Goal: Task Accomplishment & Management: Use online tool/utility

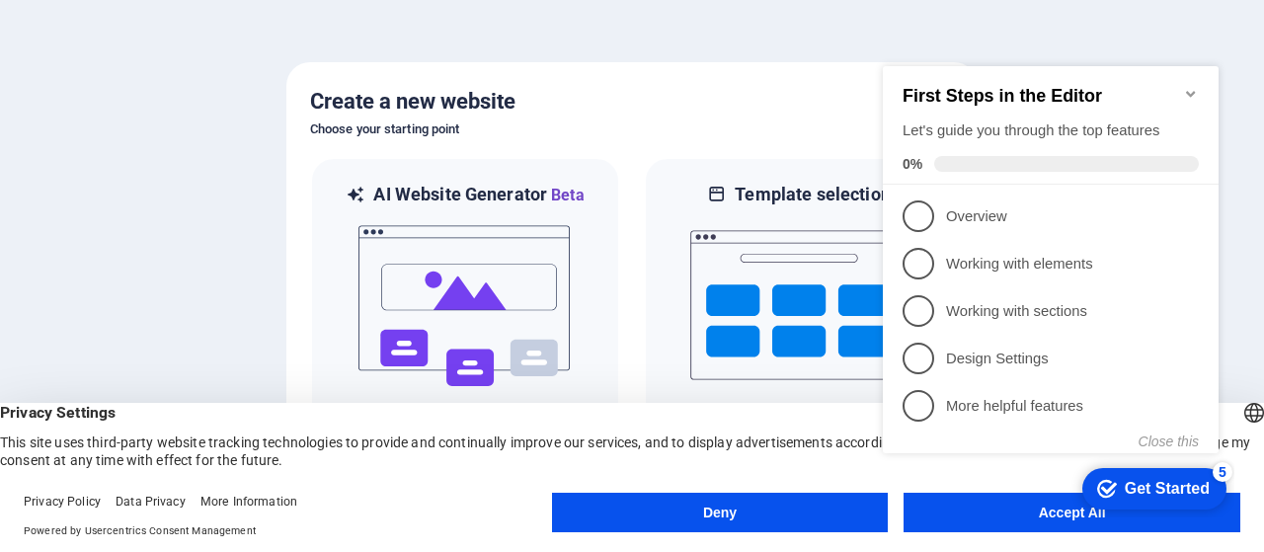
click div "checkmark Get Started 5 First Steps in the Editor Let's guide you through the t…"
click at [1043, 527] on button "Accept All" at bounding box center [1072, 513] width 337 height 40
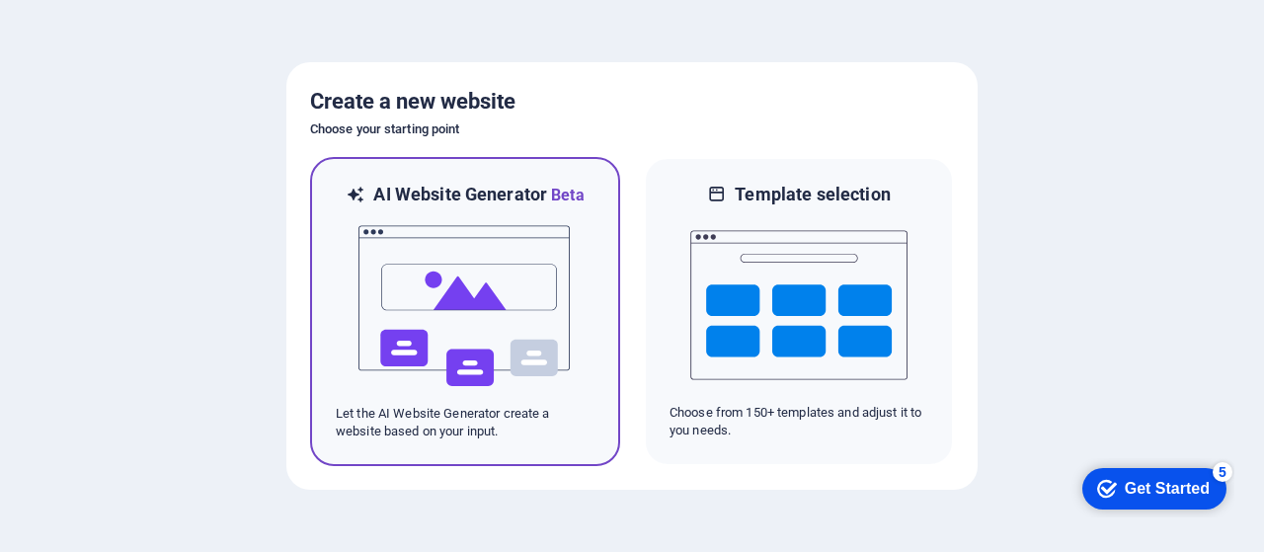
click at [518, 331] on img at bounding box center [465, 306] width 217 height 198
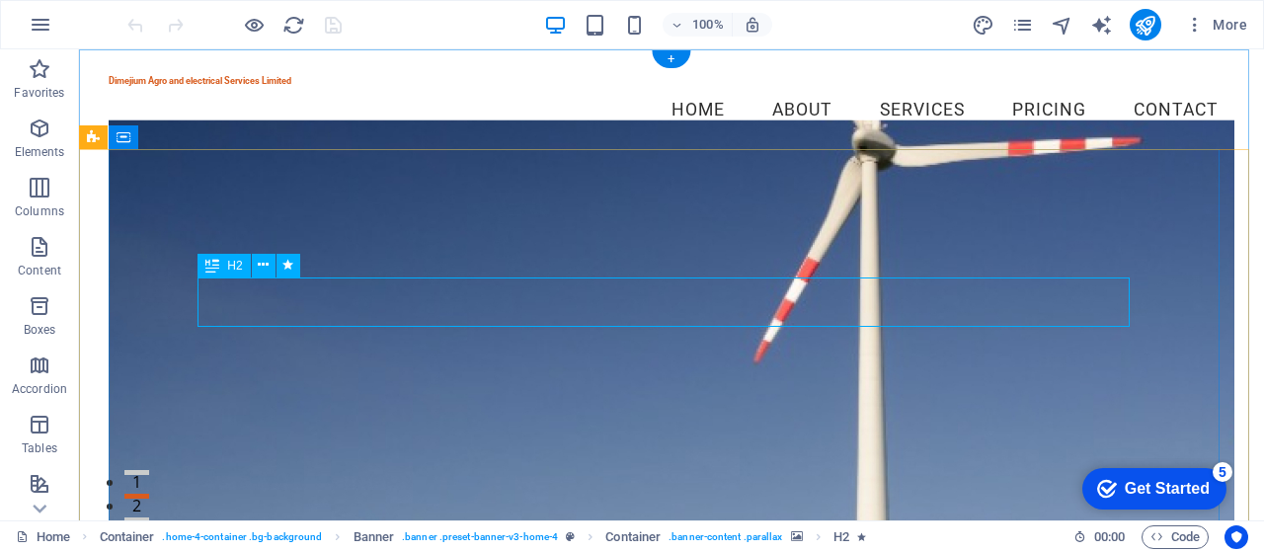
click at [262, 266] on icon at bounding box center [263, 265] width 11 height 21
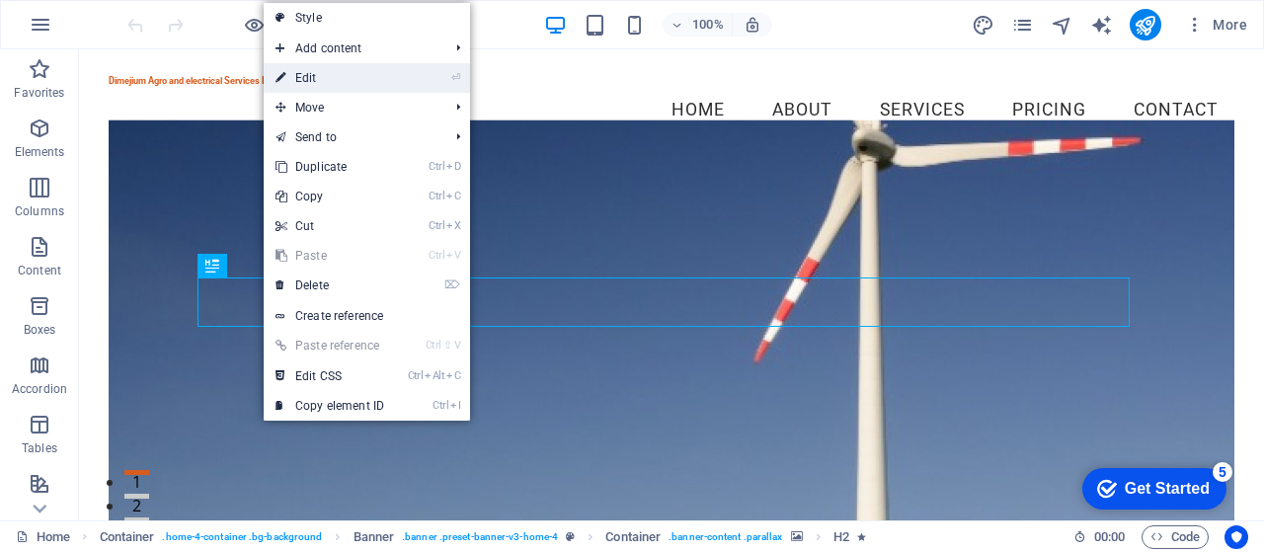
click at [316, 78] on link "⏎ Edit" at bounding box center [330, 78] width 132 height 30
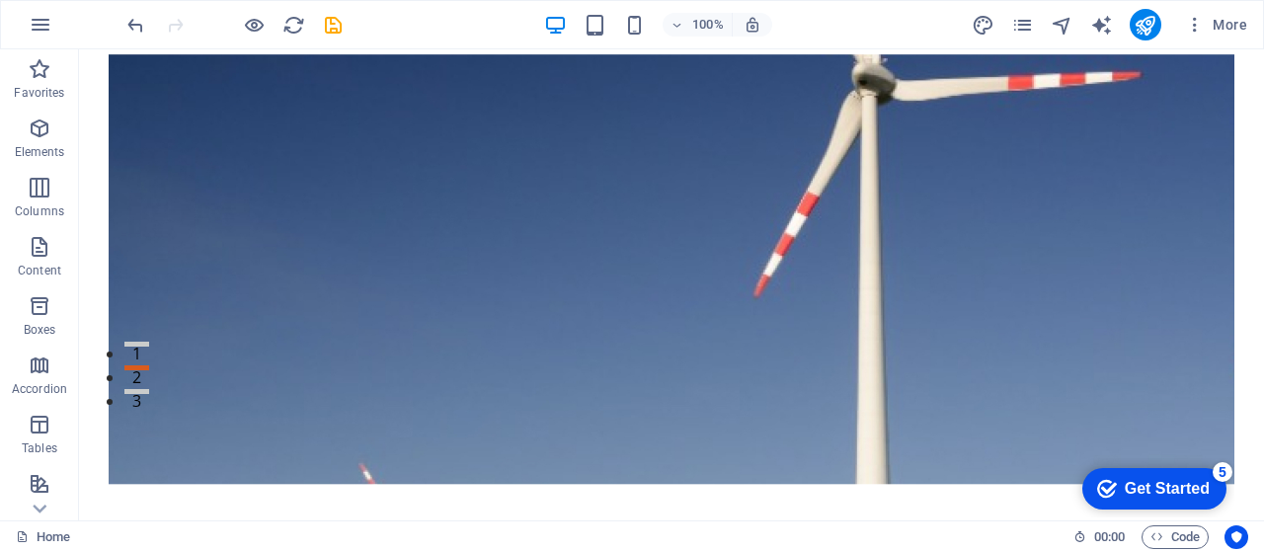
scroll to position [185, 0]
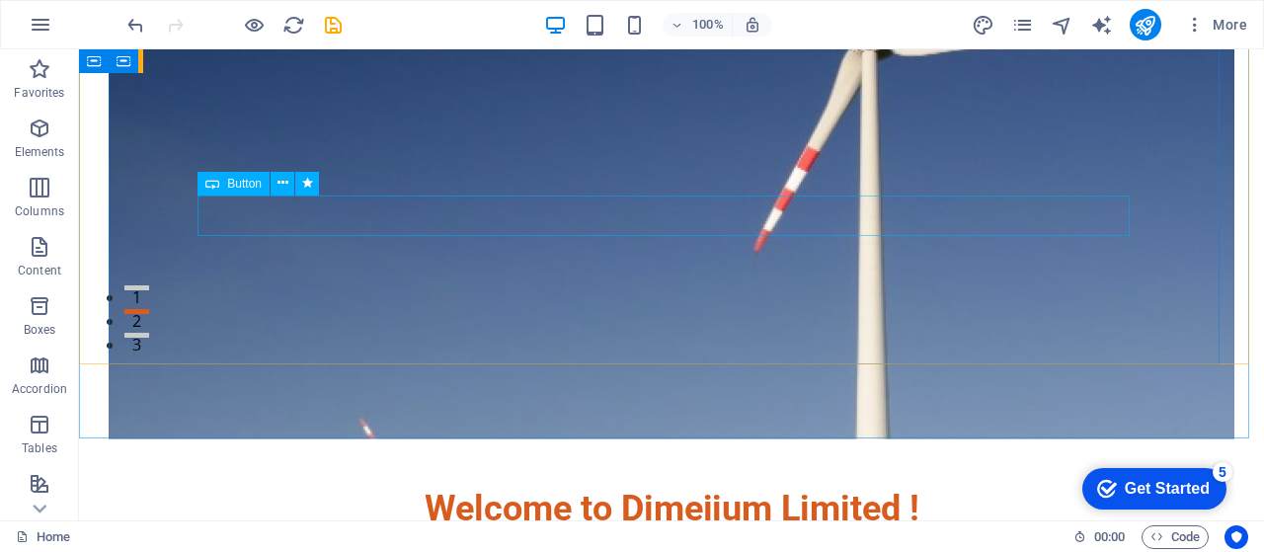
click at [248, 185] on span "Button" at bounding box center [244, 184] width 35 height 12
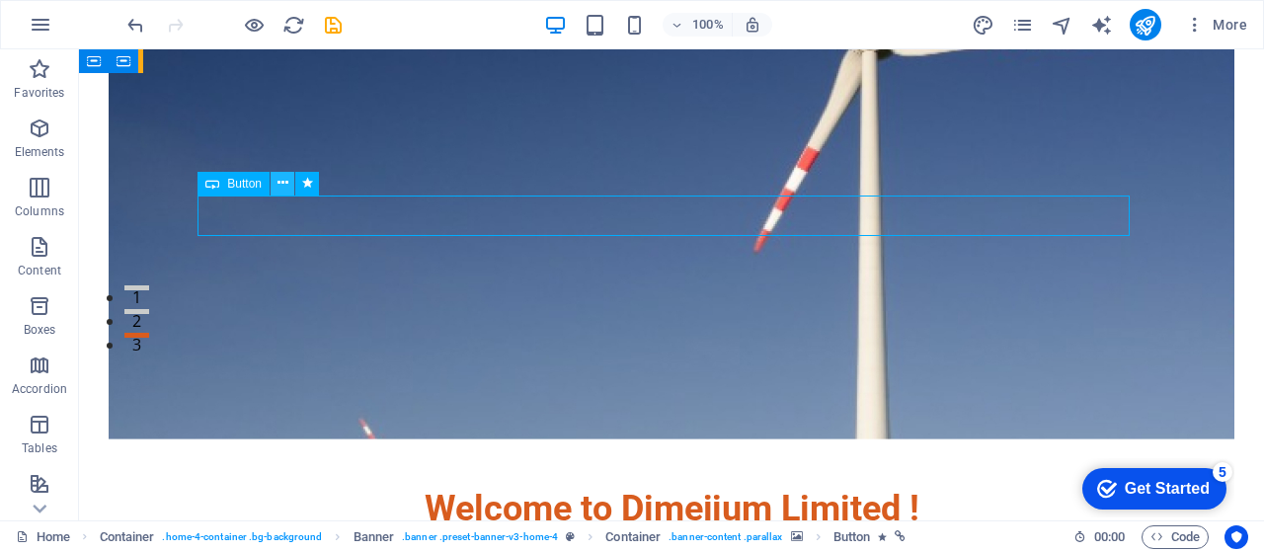
click at [281, 183] on icon at bounding box center [283, 183] width 11 height 21
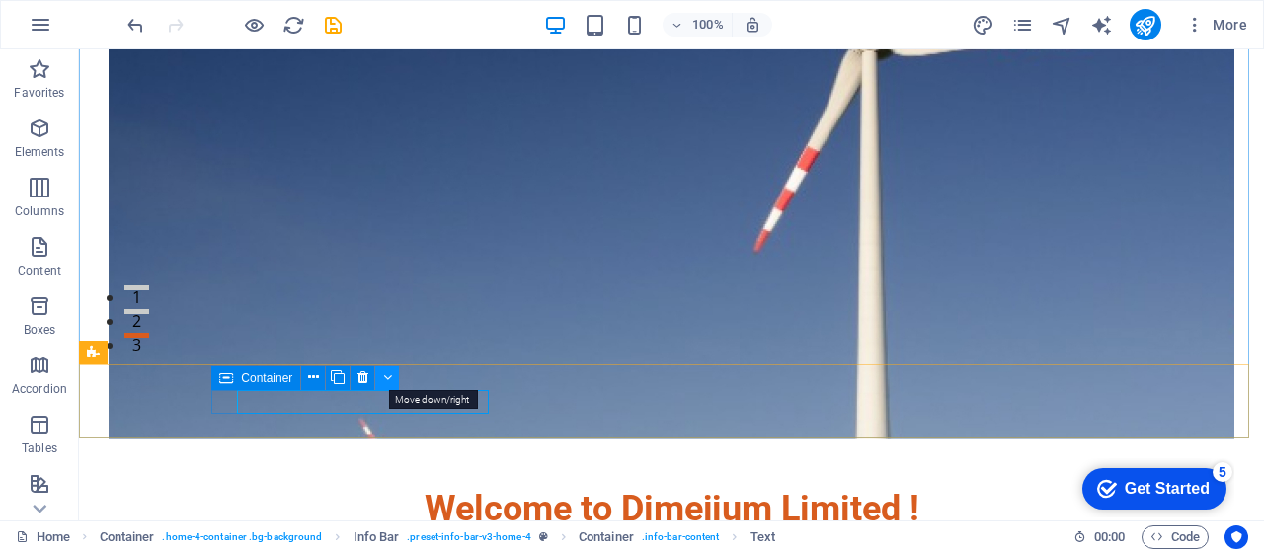
click at [389, 377] on icon at bounding box center [387, 377] width 9 height 21
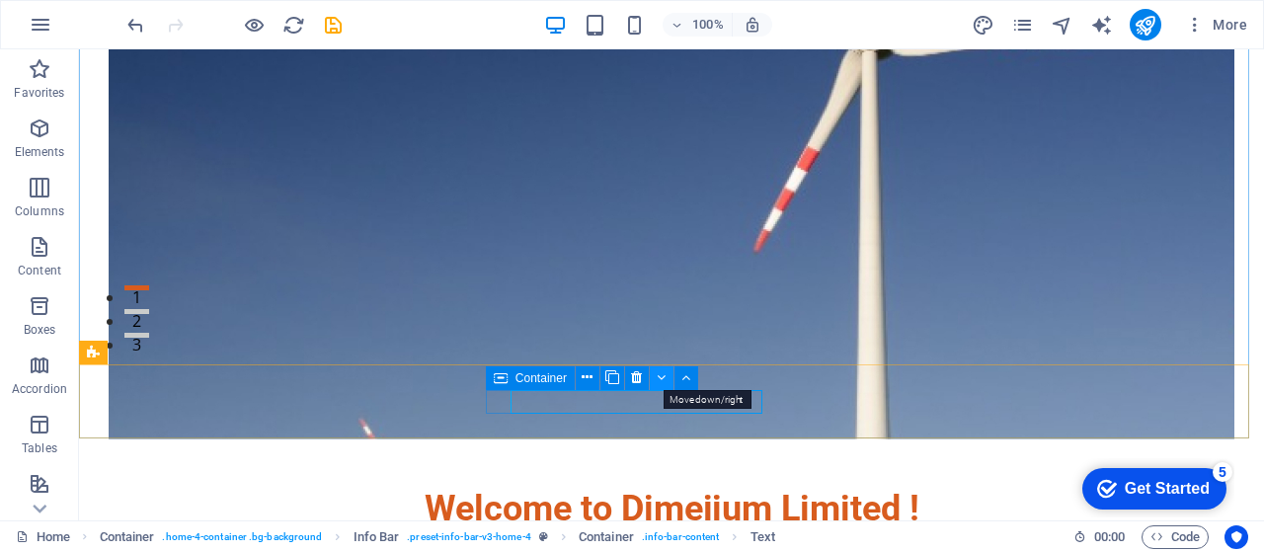
click at [666, 379] on button at bounding box center [662, 378] width 24 height 24
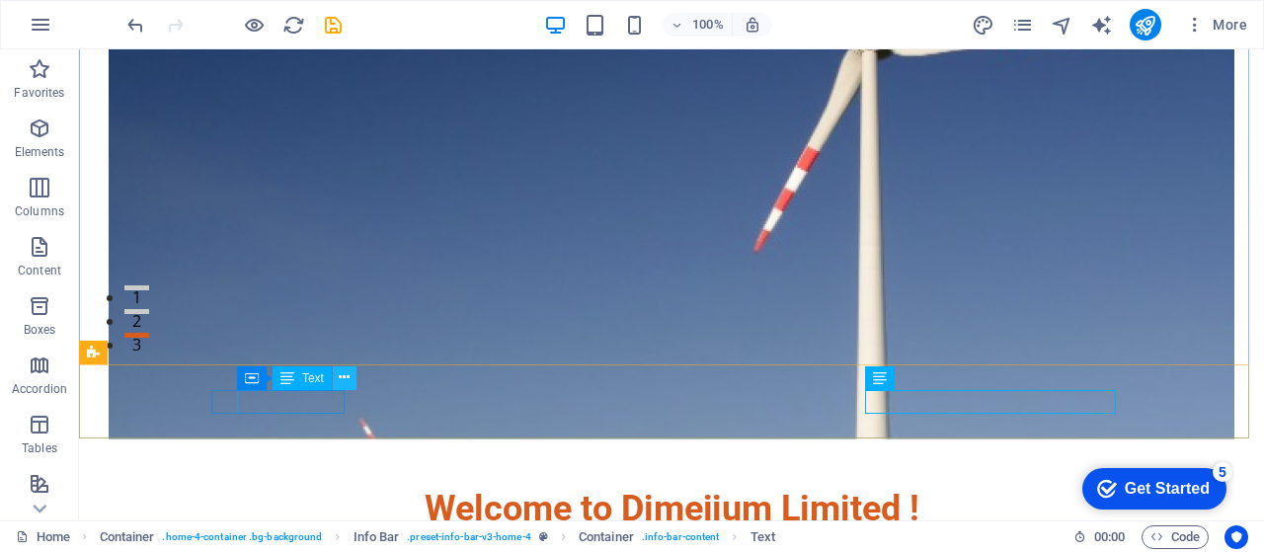
click at [343, 377] on icon at bounding box center [344, 377] width 11 height 21
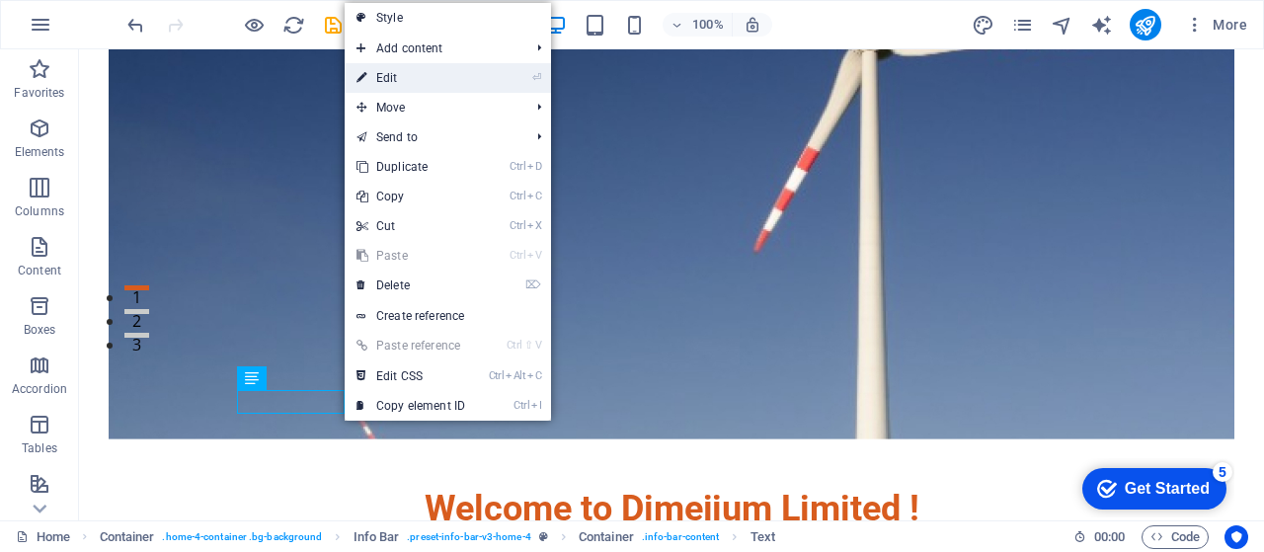
click at [407, 77] on link "⏎ Edit" at bounding box center [411, 78] width 132 height 30
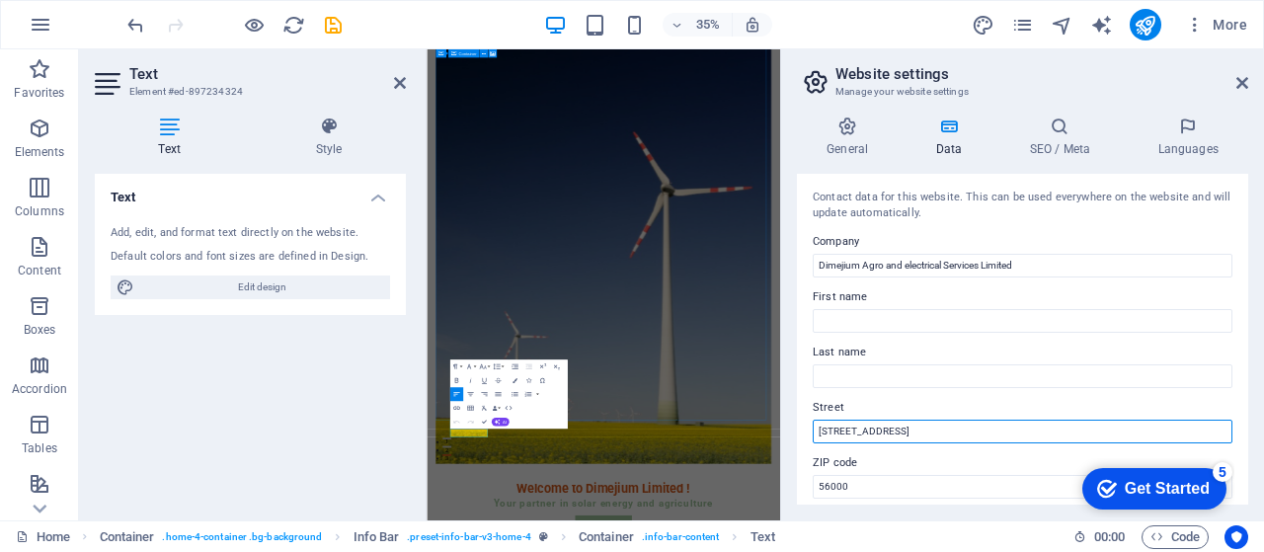
click at [899, 427] on input "[STREET_ADDRESS]" at bounding box center [1023, 432] width 420 height 24
click at [899, 427] on input "1-2 [GEOGRAPHIC_DATA], [GEOGRAPHIC_DATA], [GEOGRAPHIC_DATA], Ogun State [STREET…" at bounding box center [1023, 432] width 420 height 24
type input "1-2 [GEOGRAPHIC_DATA], [GEOGRAPHIC_DATA], [GEOGRAPHIC_DATA], Ogun State [STREET…"
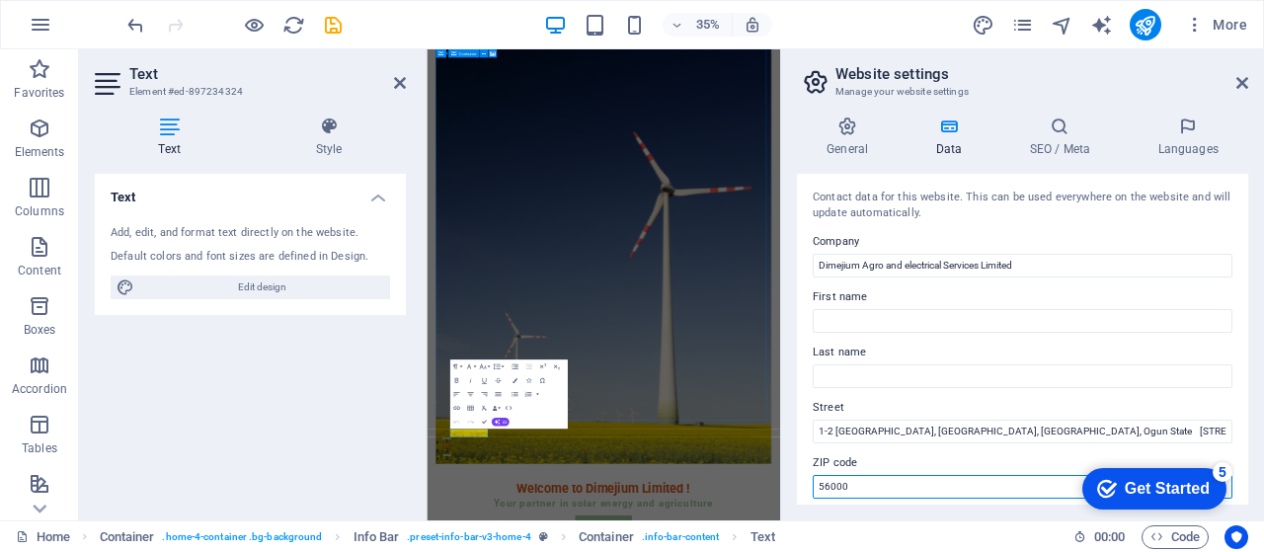
click at [868, 490] on input "56000" at bounding box center [1023, 487] width 420 height 24
type input "5"
type input "23401"
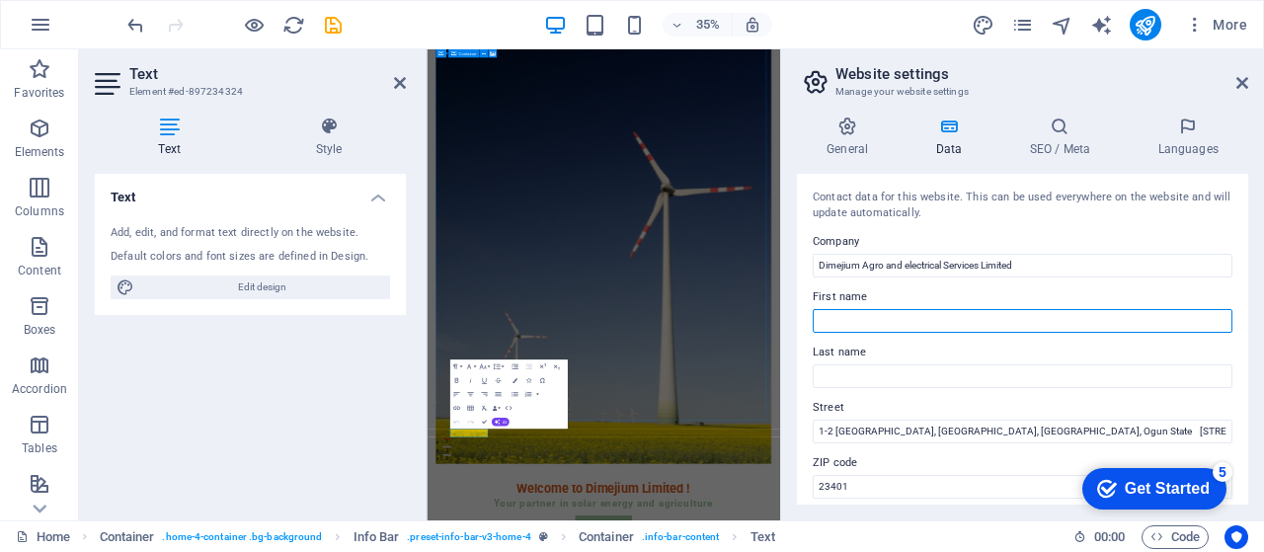
click at [875, 315] on input "First name" at bounding box center [1023, 321] width 420 height 24
type input "Dimejium"
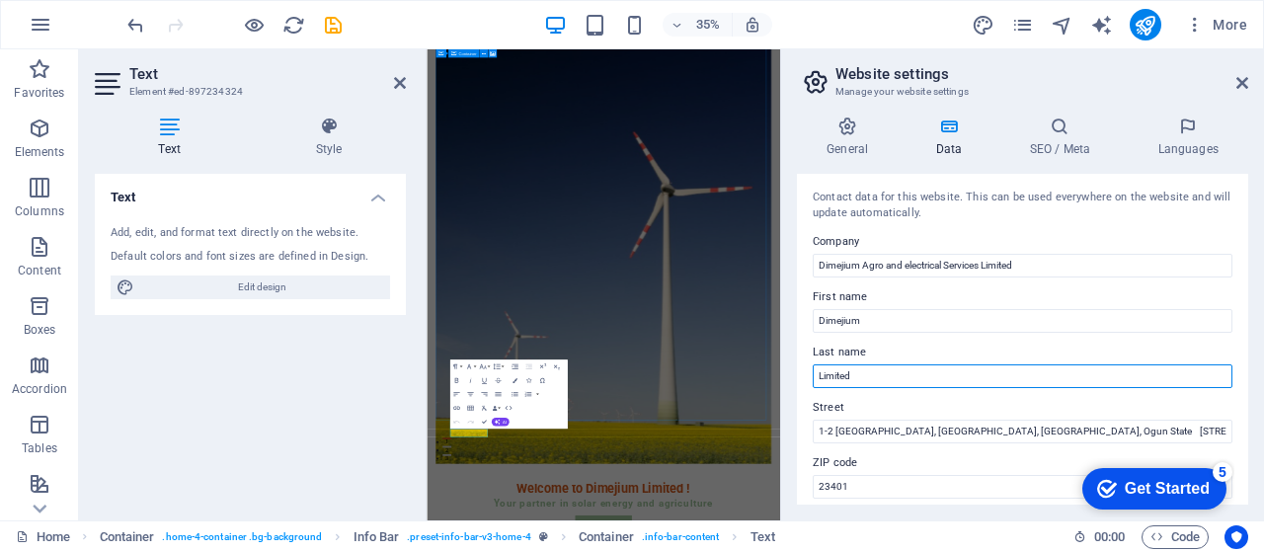
type input "Limited"
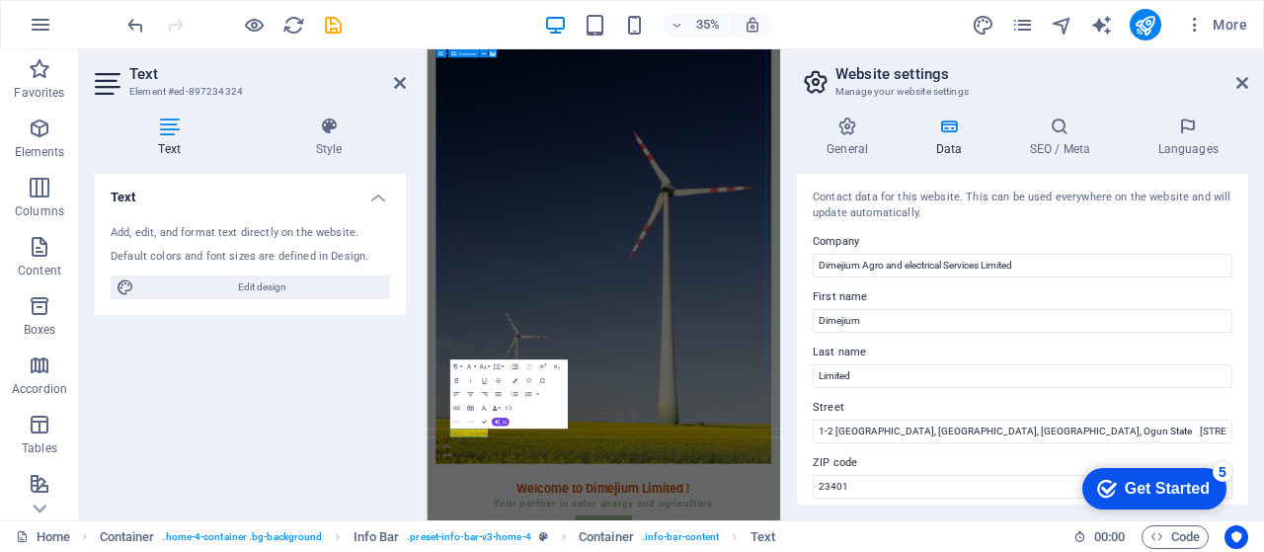
drag, startPoint x: 1244, startPoint y: 283, endPoint x: 1244, endPoint y: 297, distance: 13.9
click at [1244, 301] on div "Contact data for this website. This can be used everywhere on the website and w…" at bounding box center [1022, 339] width 451 height 331
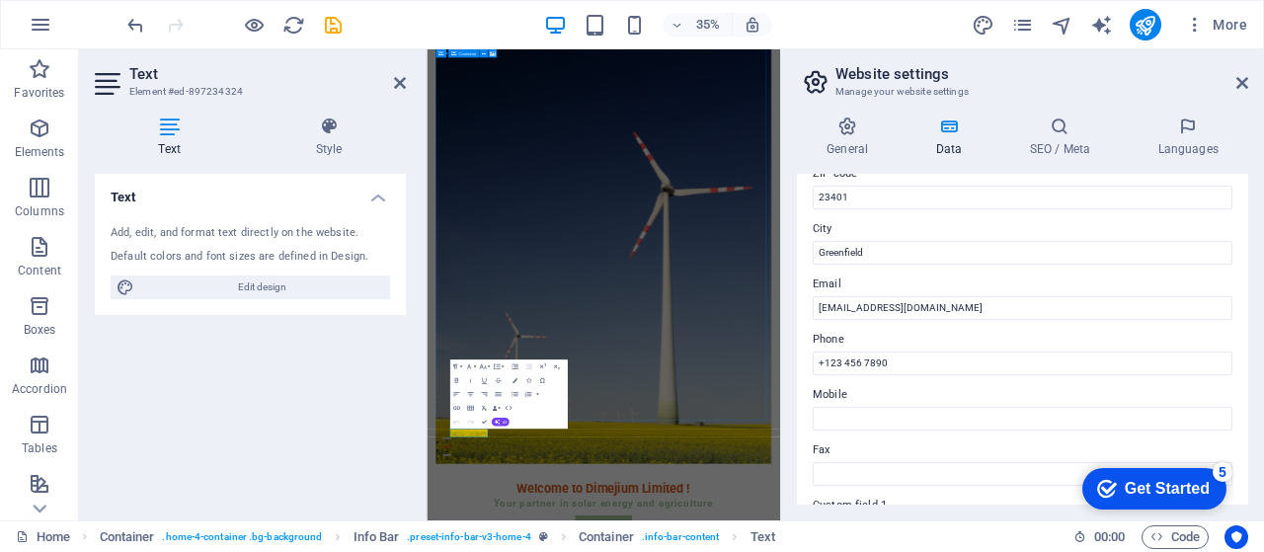
scroll to position [263, 0]
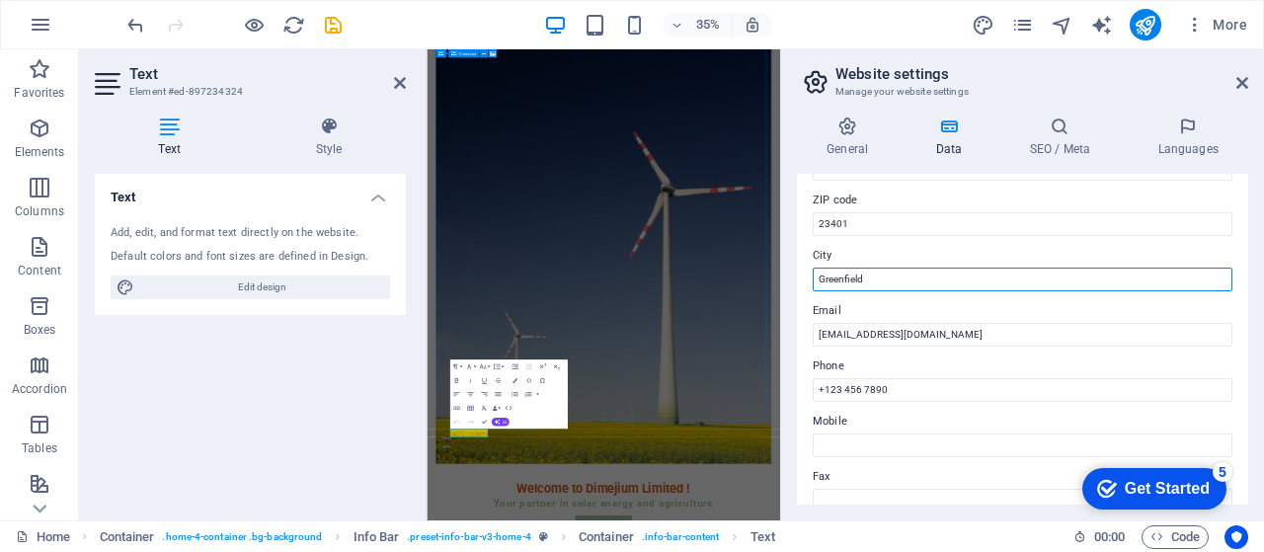
click at [887, 282] on input "Greenfield" at bounding box center [1023, 280] width 420 height 24
type input "G"
type input "Abeokuta"
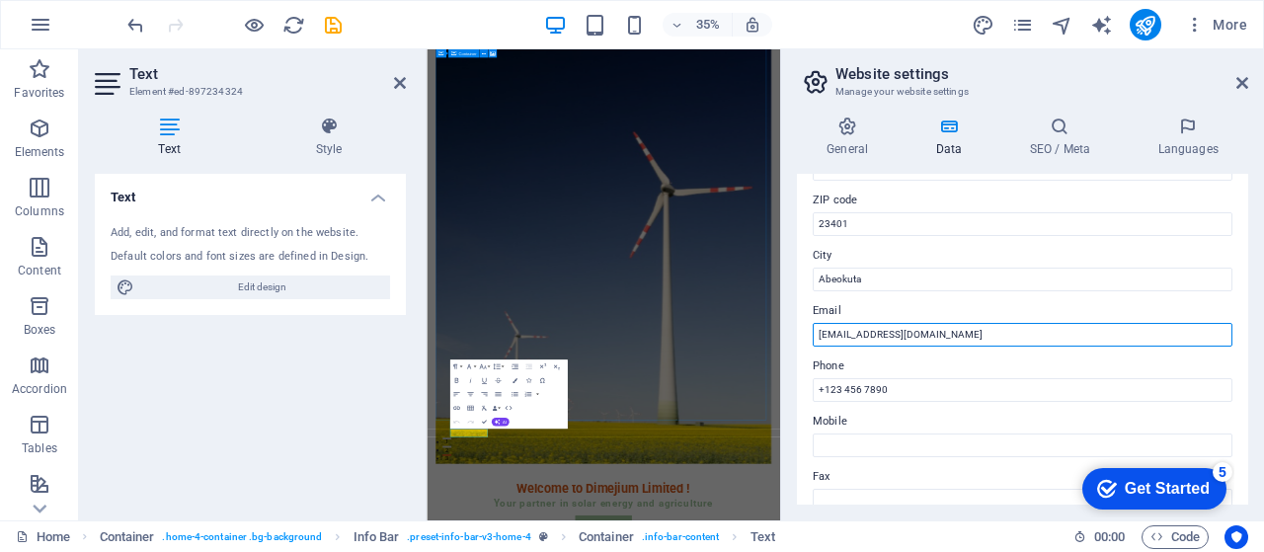
click at [903, 335] on input "[EMAIL_ADDRESS][DOMAIN_NAME]" at bounding box center [1023, 335] width 420 height 24
type input "[EMAIL_ADDRESS][DOMAIN_NAME]"
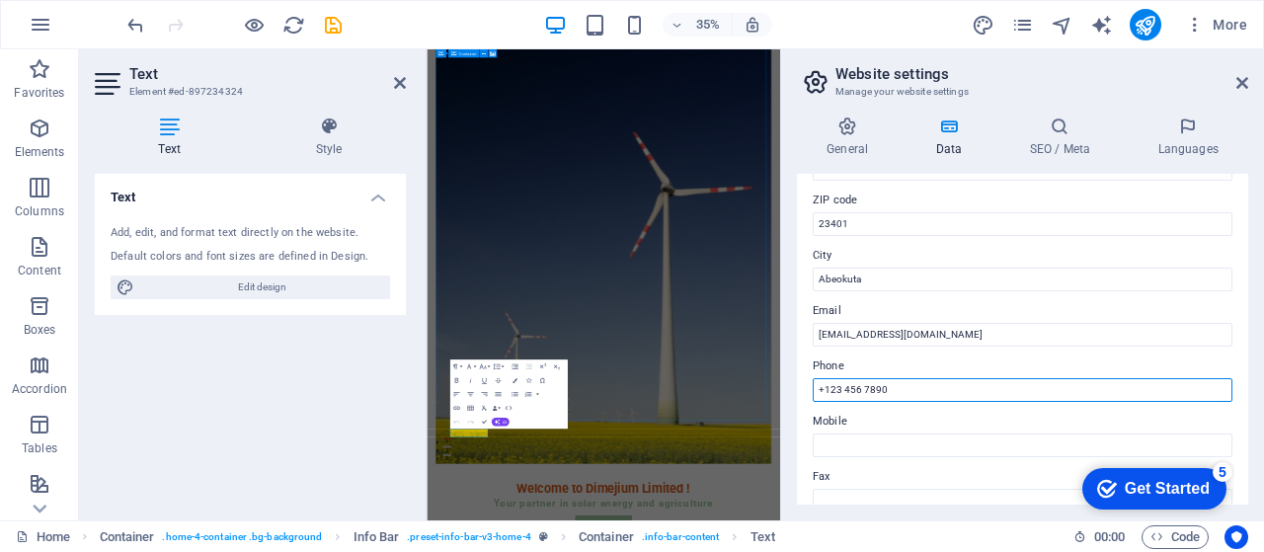
click at [905, 390] on input "+123 456 7890" at bounding box center [1023, 390] width 420 height 24
drag, startPoint x: 900, startPoint y: 386, endPoint x: 820, endPoint y: 394, distance: 80.4
click at [820, 394] on input "[PHONE_NUMBER], [PHONE_NUMBER]" at bounding box center [1023, 390] width 420 height 24
type input ", [PHONE_NUMBER]"
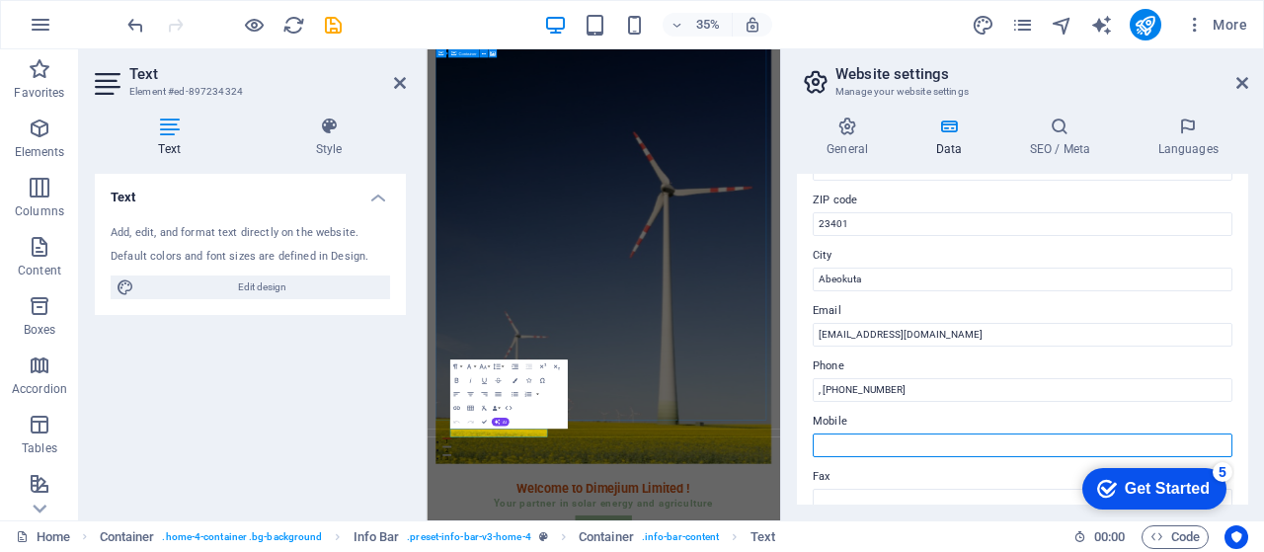
click at [832, 434] on input "Mobile" at bounding box center [1023, 446] width 420 height 24
paste input "[PHONE_NUMBER]"
type input "[PHONE_NUMBER]"
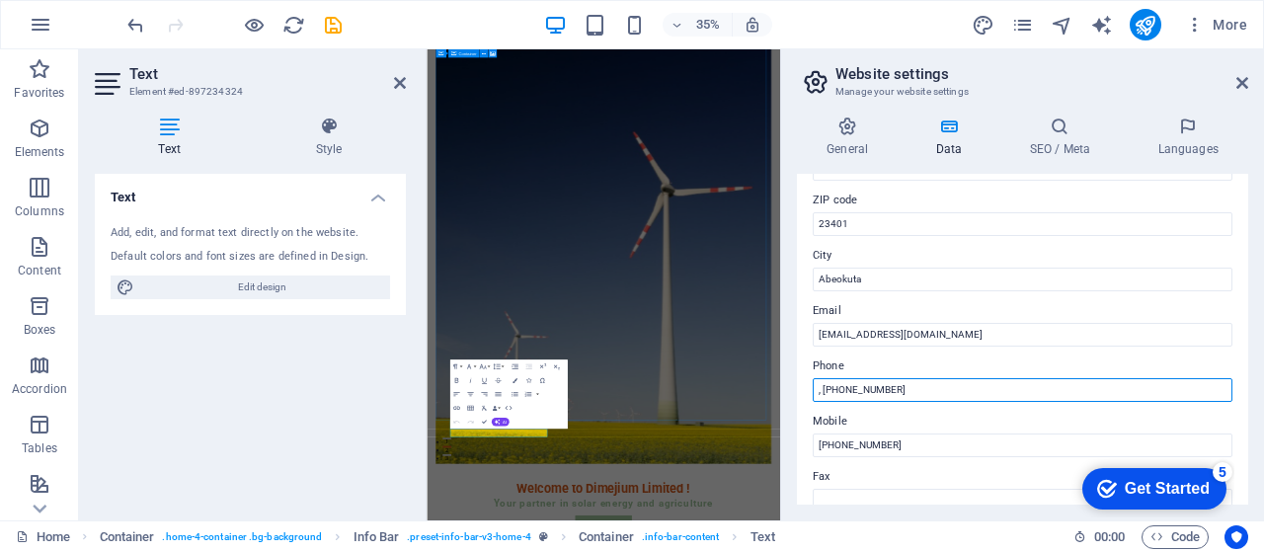
click at [818, 394] on input ", [PHONE_NUMBER]" at bounding box center [1023, 390] width 420 height 24
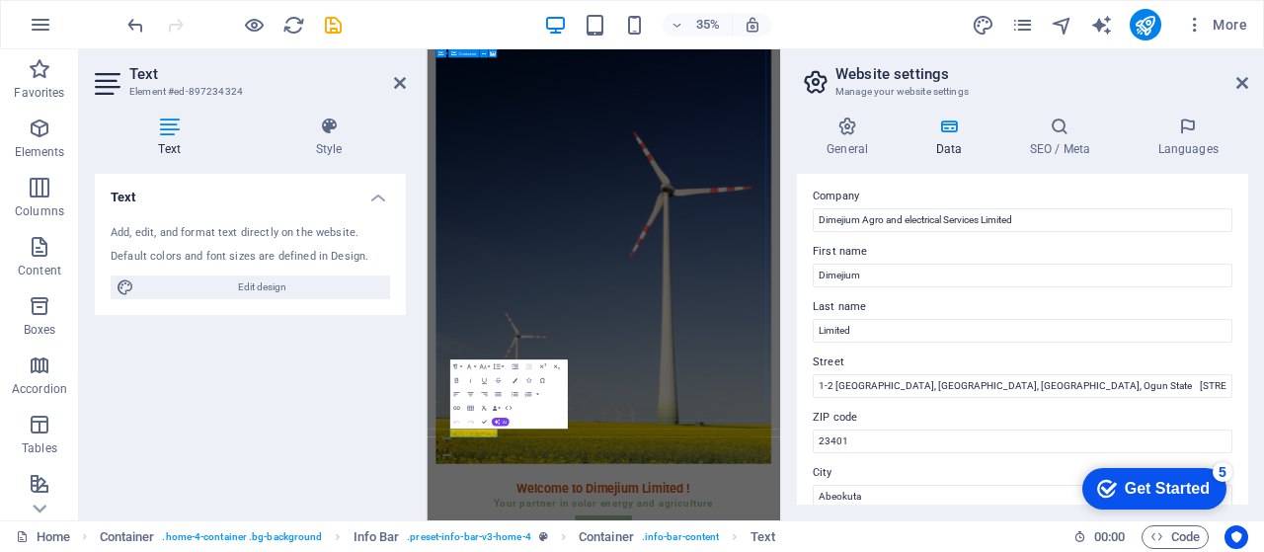
scroll to position [0, 0]
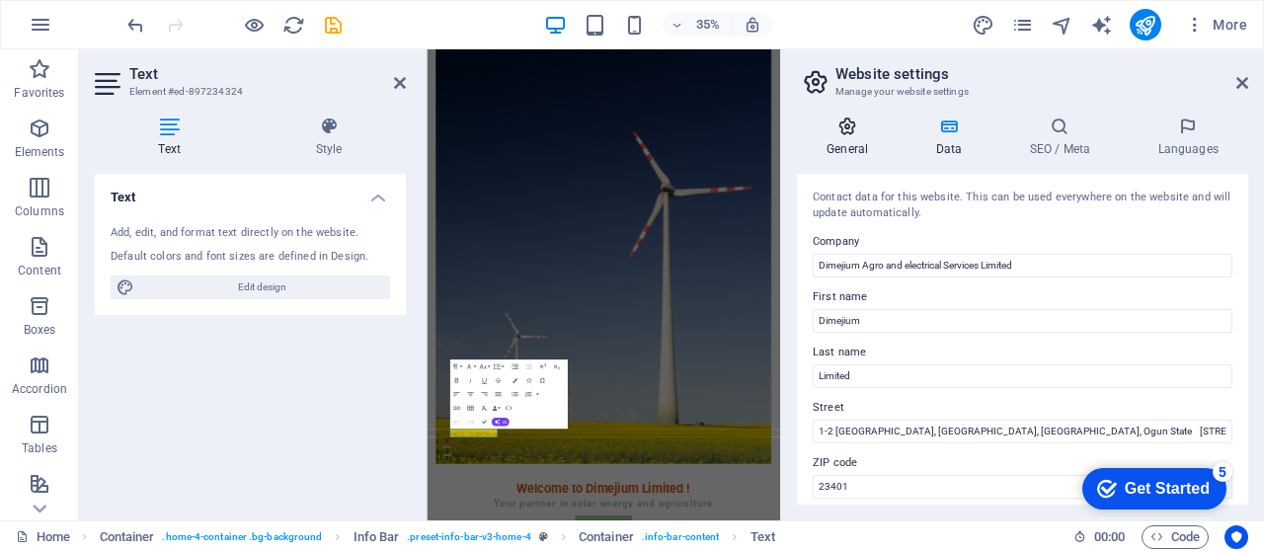
type input "[PHONE_NUMBER]"
click at [858, 137] on h4 "General" at bounding box center [851, 137] width 109 height 41
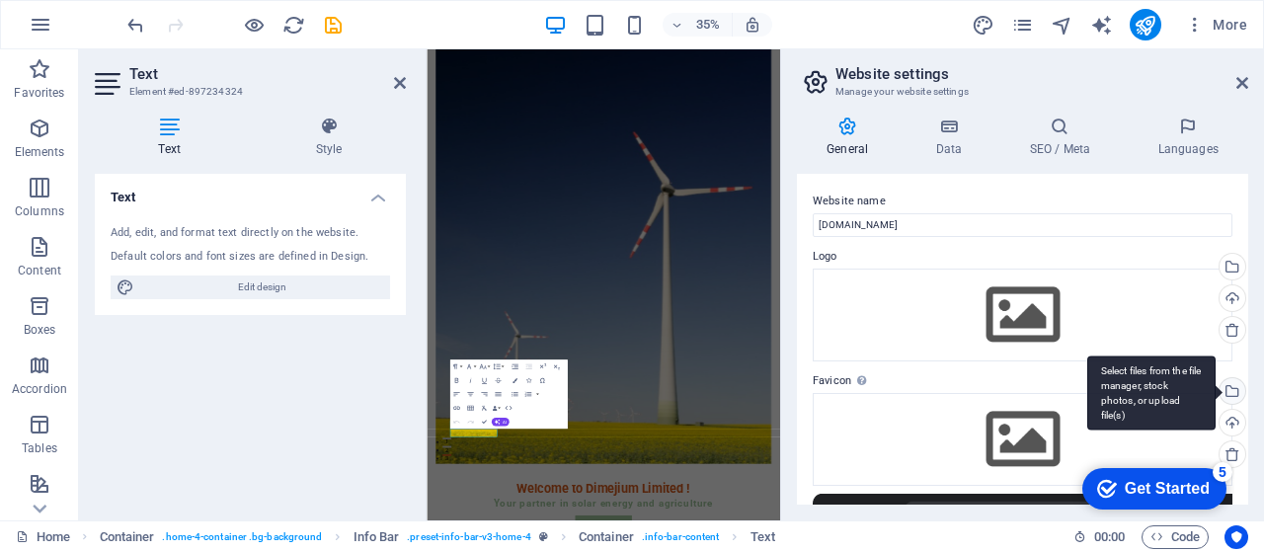
click at [1231, 388] on div "Select files from the file manager, stock photos, or upload file(s)" at bounding box center [1231, 393] width 30 height 30
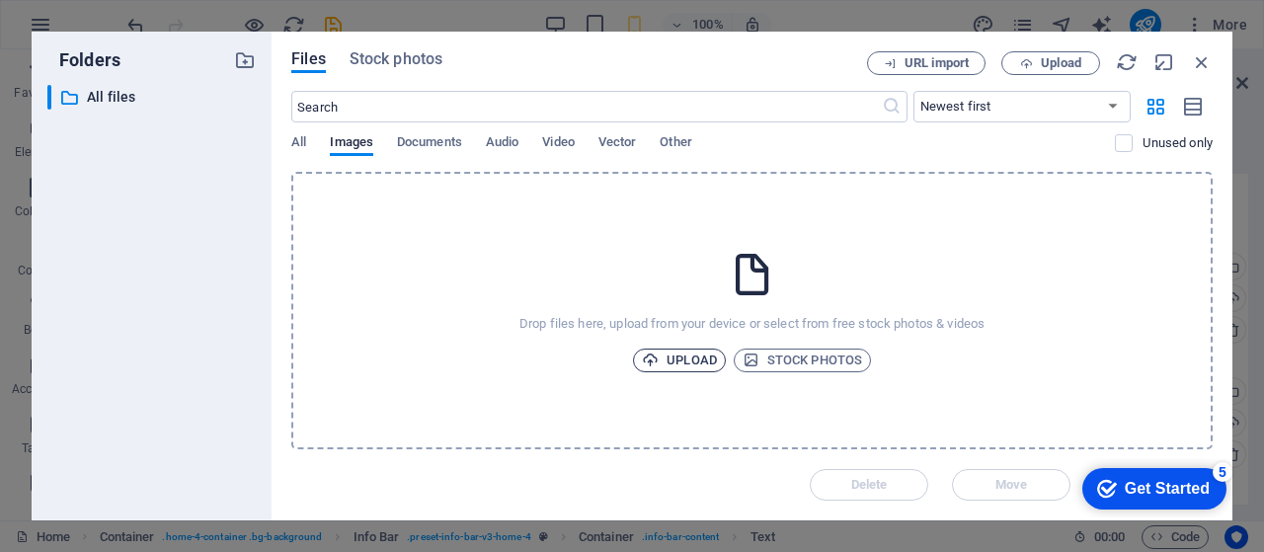
click at [687, 362] on span "Upload" at bounding box center [679, 361] width 75 height 24
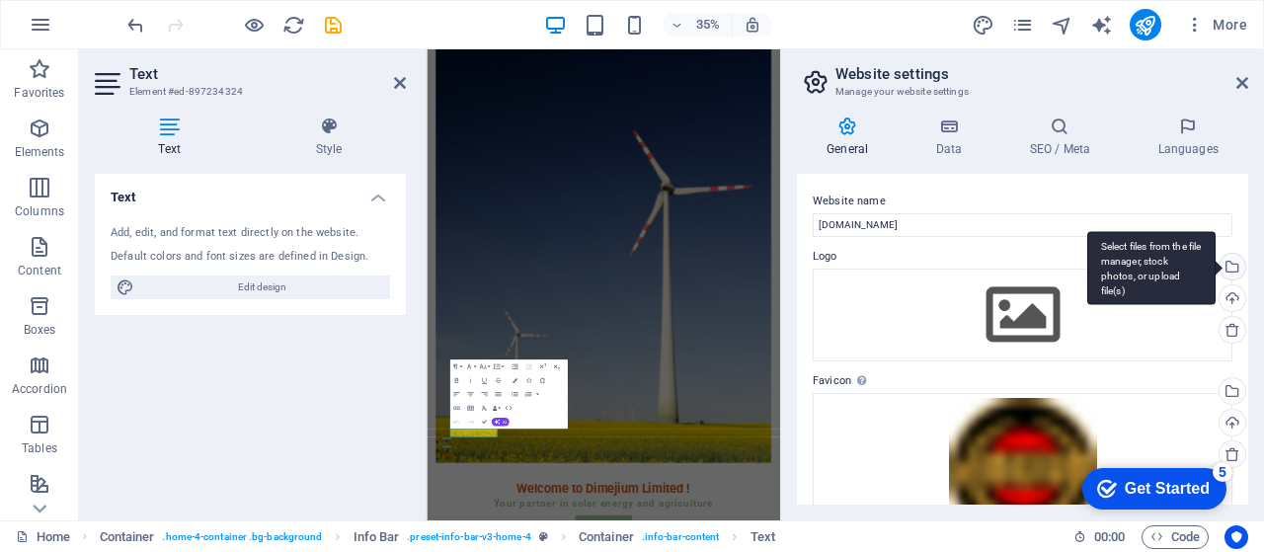
click at [1229, 264] on div "Select files from the file manager, stock photos, or upload file(s)" at bounding box center [1231, 269] width 30 height 30
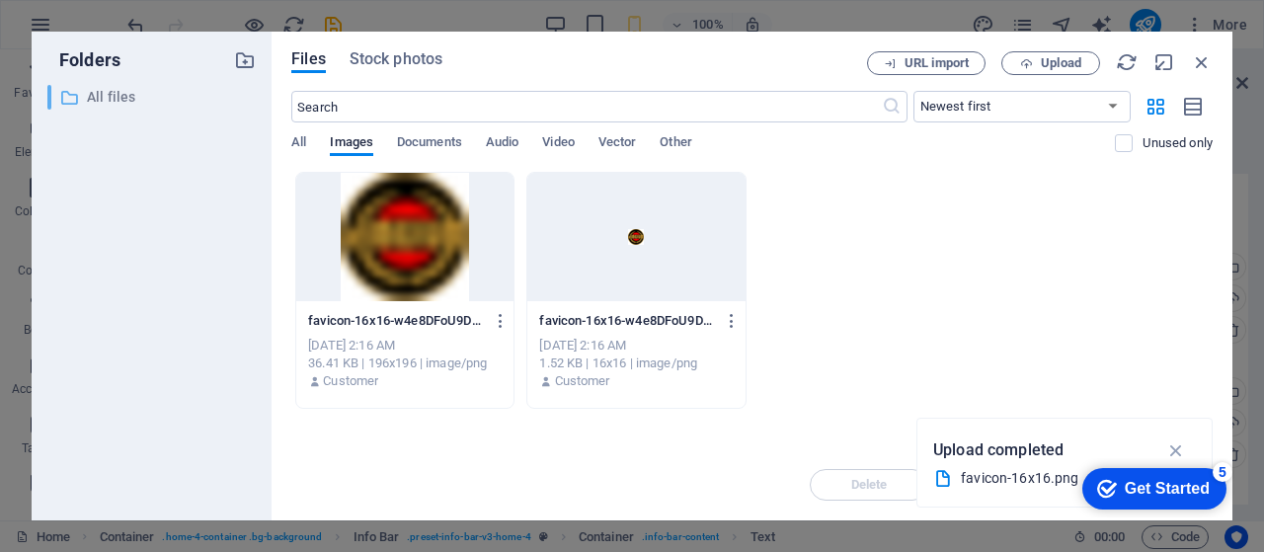
click at [65, 100] on icon at bounding box center [69, 98] width 20 height 20
click at [298, 143] on span "All" at bounding box center [298, 144] width 15 height 28
click at [426, 251] on div at bounding box center [404, 237] width 217 height 128
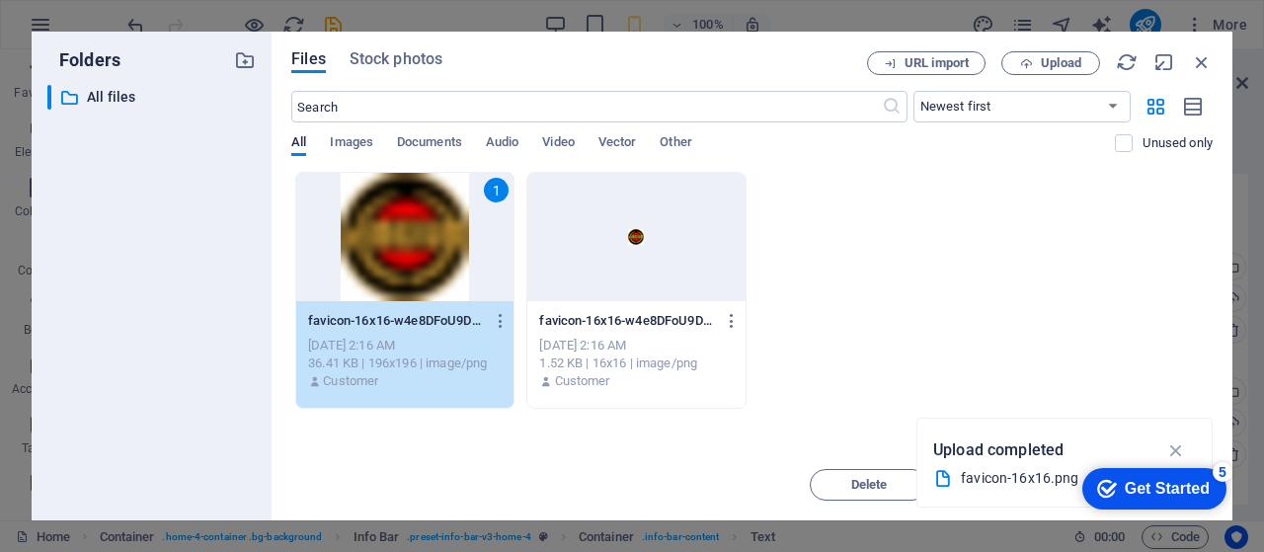
click at [426, 251] on div "1" at bounding box center [404, 237] width 217 height 128
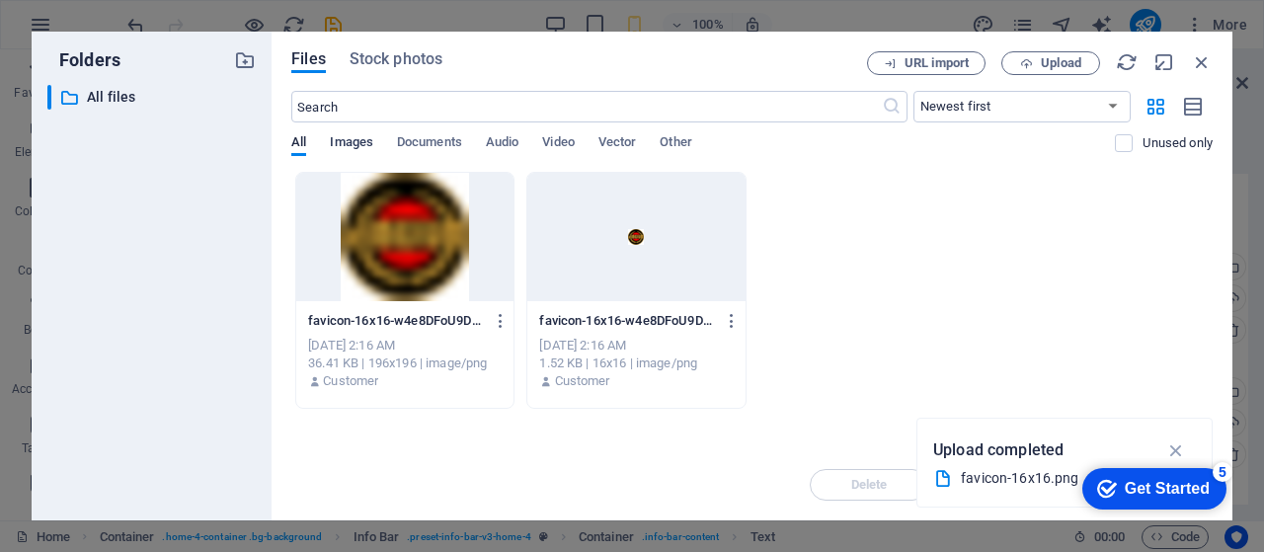
click at [355, 139] on span "Images" at bounding box center [351, 144] width 43 height 28
click at [1205, 58] on icon "button" at bounding box center [1202, 62] width 22 height 22
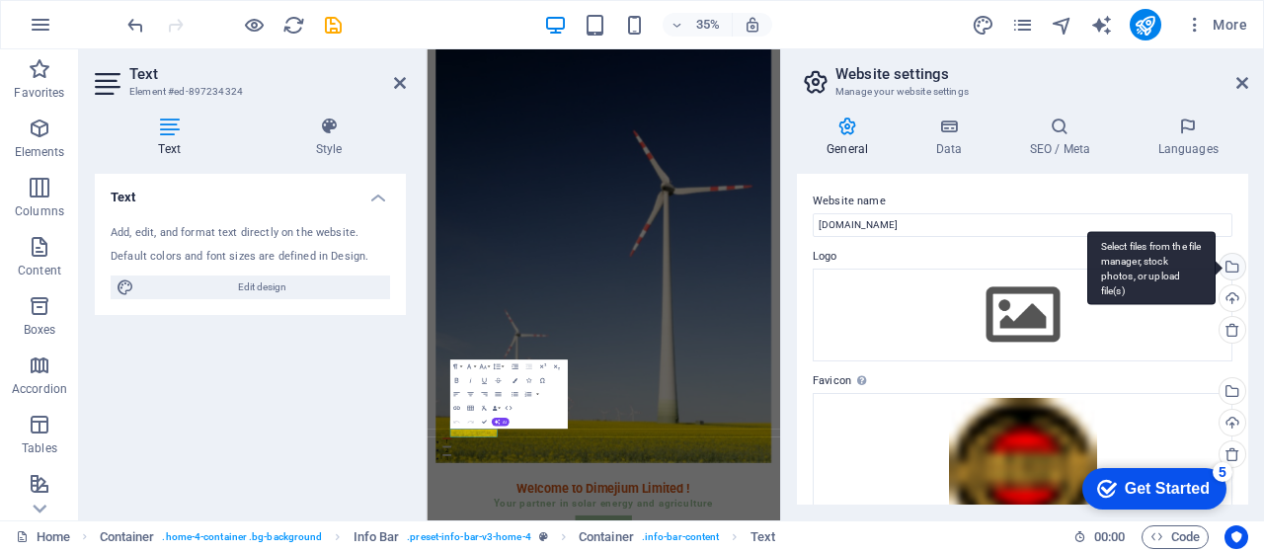
click at [1231, 265] on div "Select files from the file manager, stock photos, or upload file(s)" at bounding box center [1231, 269] width 30 height 30
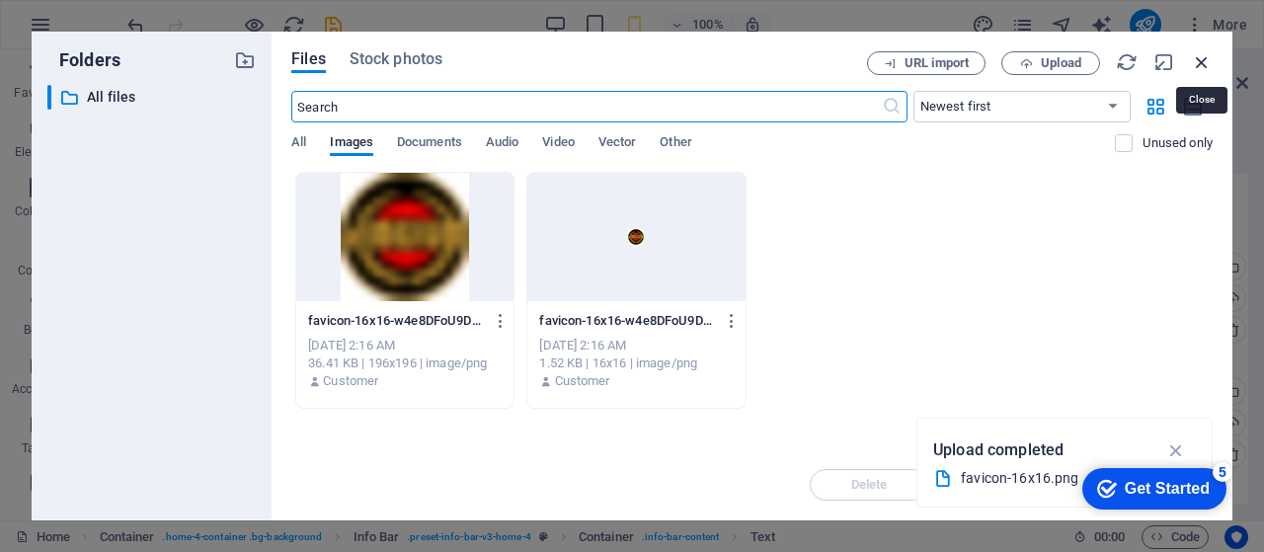
click at [1201, 61] on icon "button" at bounding box center [1202, 62] width 22 height 22
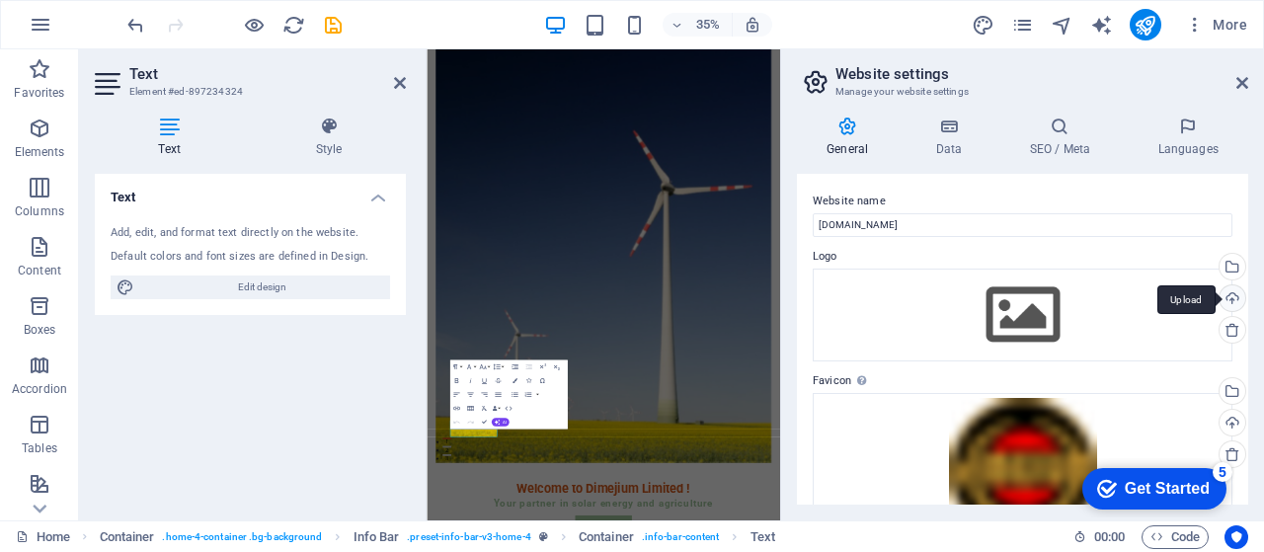
click at [1232, 301] on div "Upload" at bounding box center [1231, 300] width 30 height 30
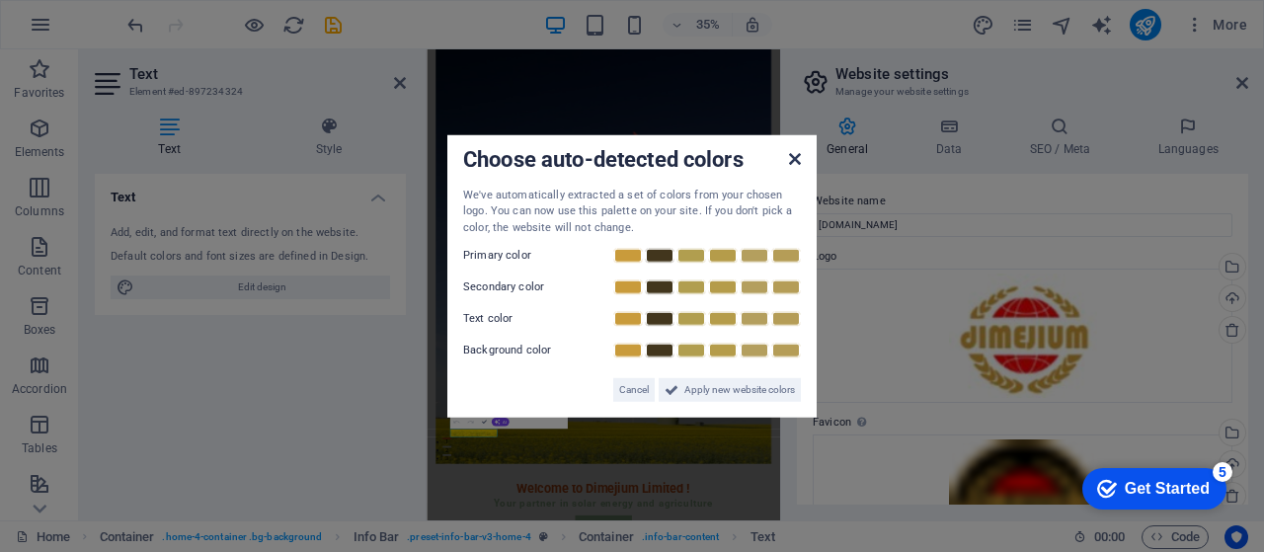
click at [795, 159] on icon at bounding box center [795, 158] width 12 height 16
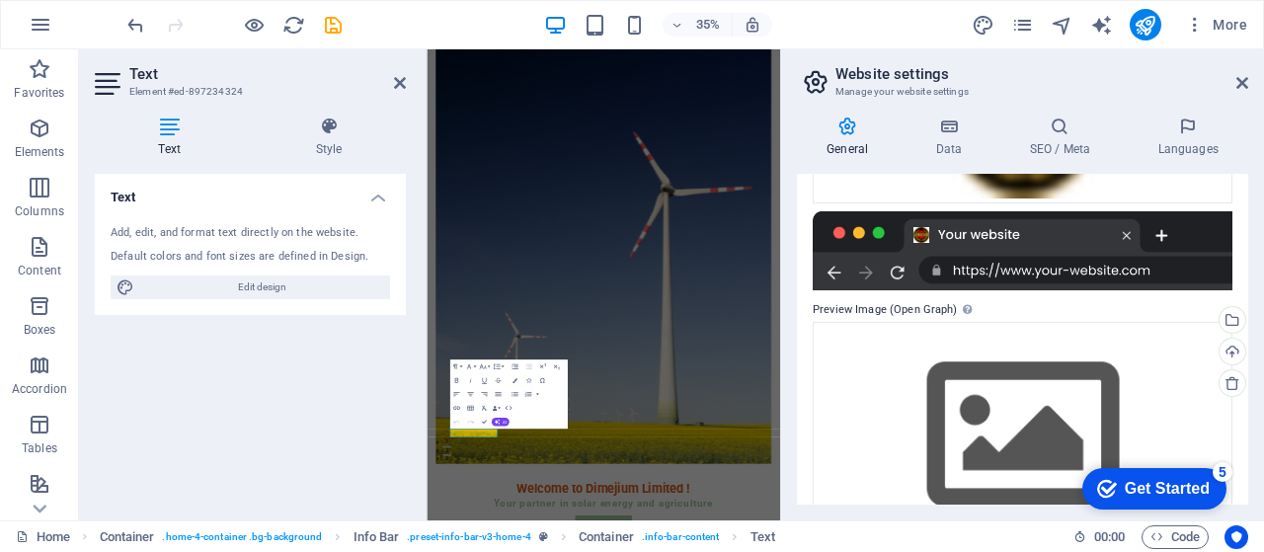
scroll to position [448, 0]
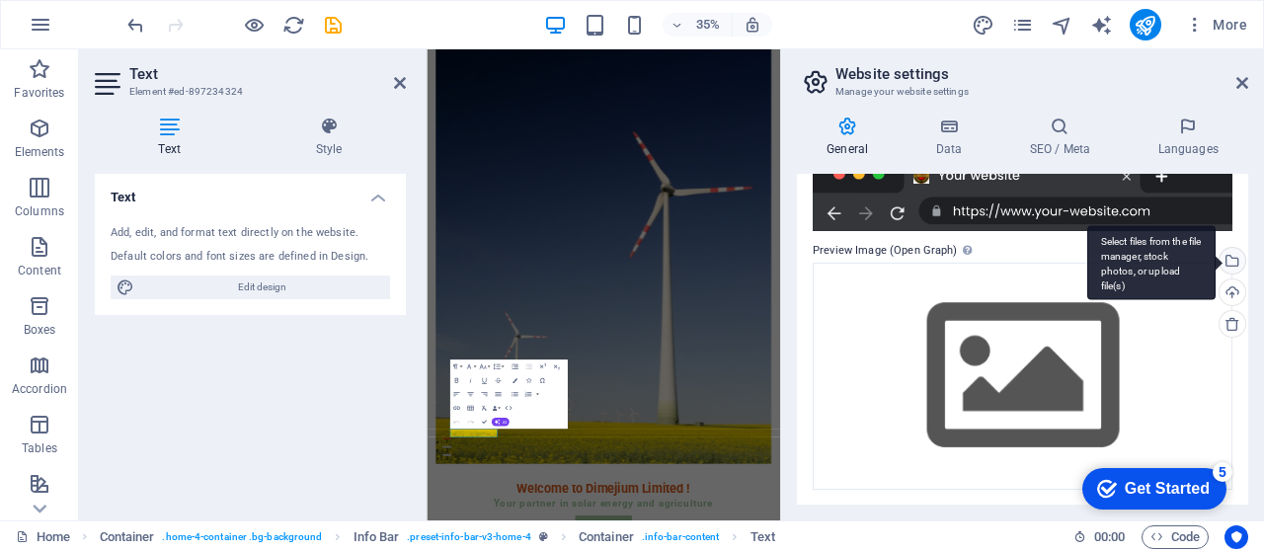
click at [1233, 262] on div "Select files from the file manager, stock photos, or upload file(s)" at bounding box center [1231, 263] width 30 height 30
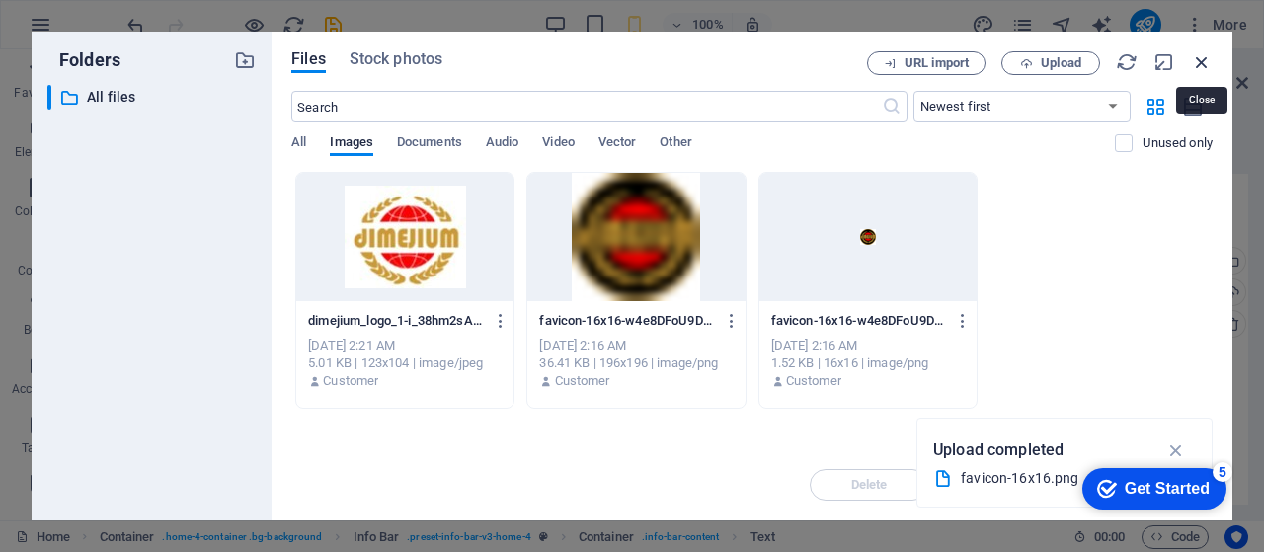
click at [1205, 56] on icon "button" at bounding box center [1202, 62] width 22 height 22
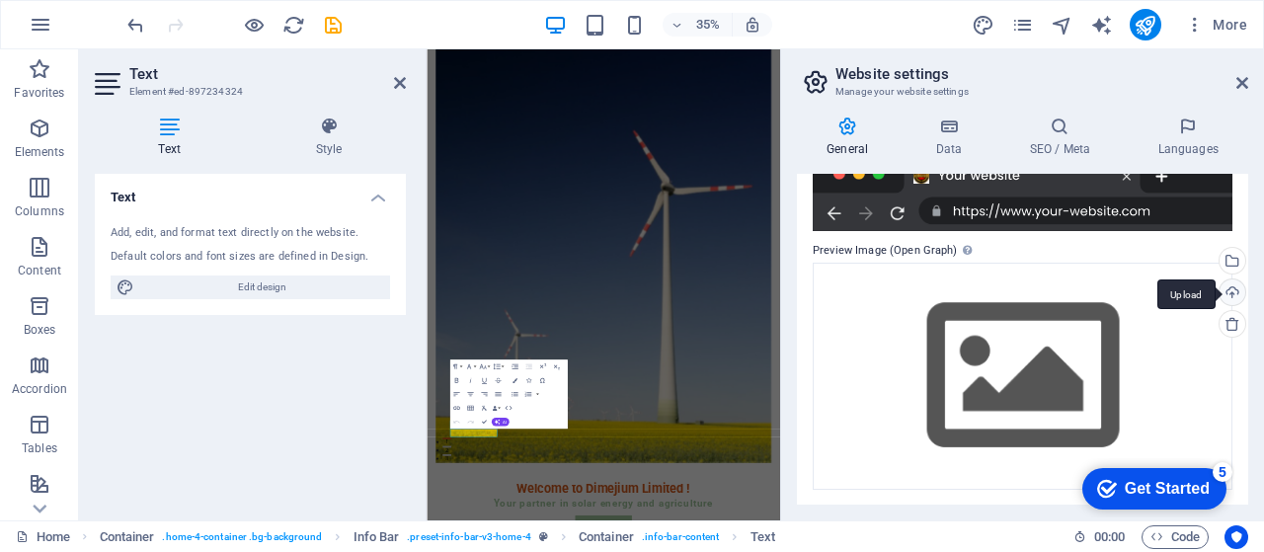
click at [1230, 291] on div "Upload" at bounding box center [1231, 295] width 30 height 30
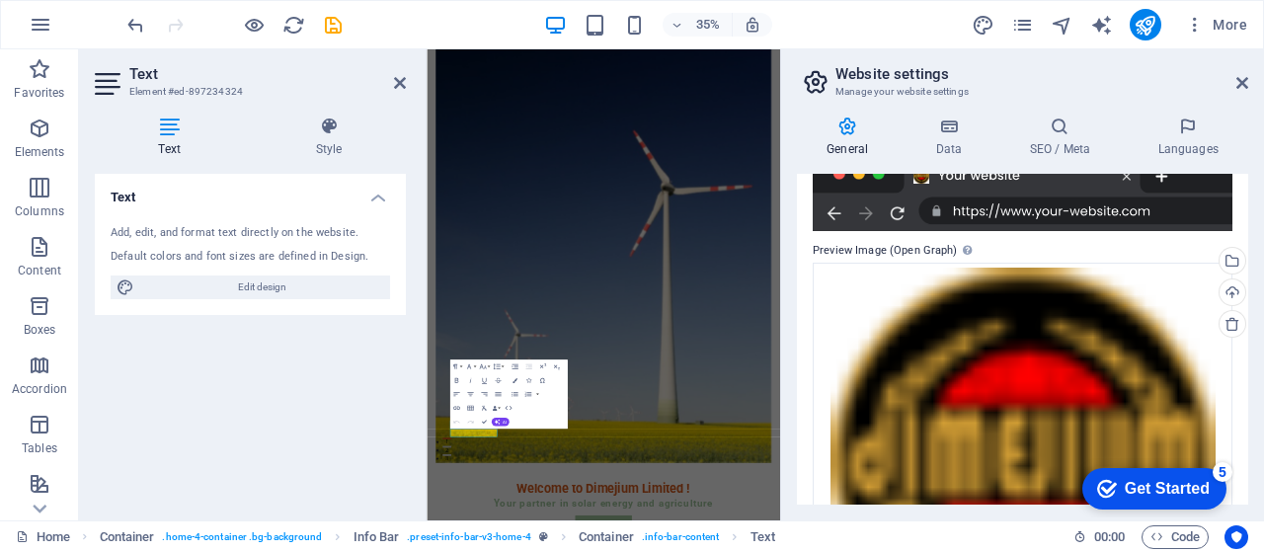
scroll to position [616, 0]
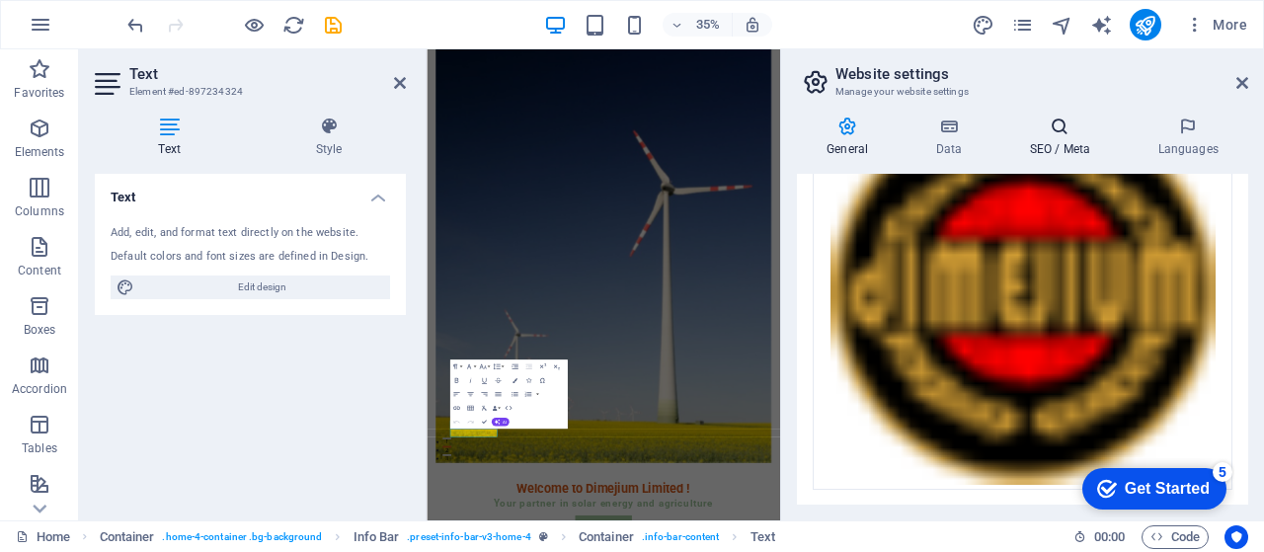
click at [1065, 141] on h4 "SEO / Meta" at bounding box center [1064, 137] width 128 height 41
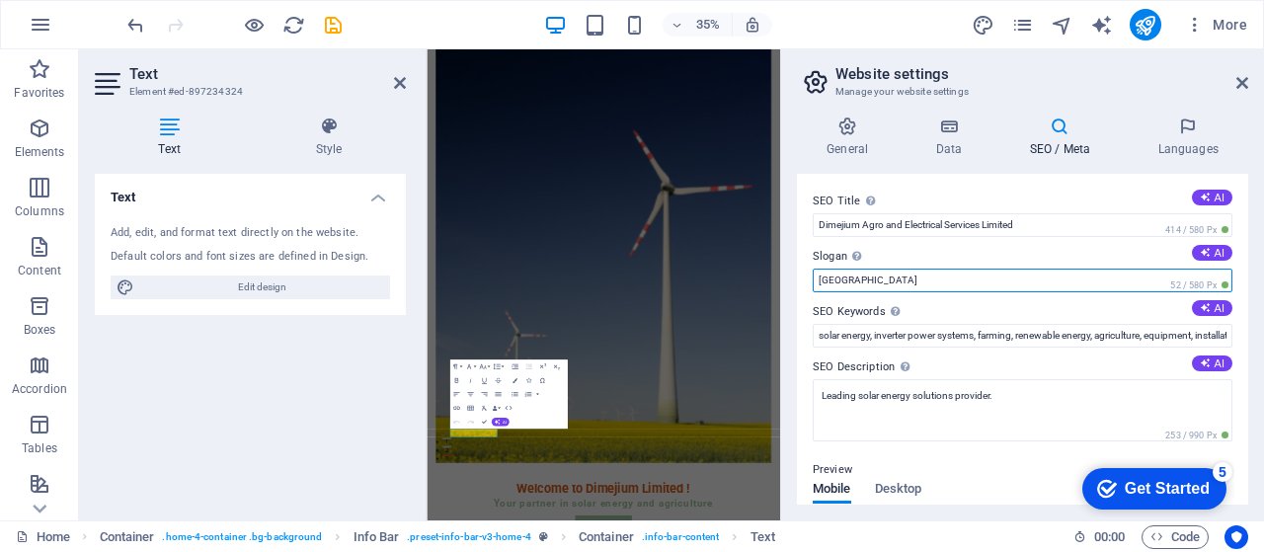
click at [857, 280] on input "[GEOGRAPHIC_DATA]" at bounding box center [1023, 281] width 420 height 24
type input "B"
type input "best of its kind"
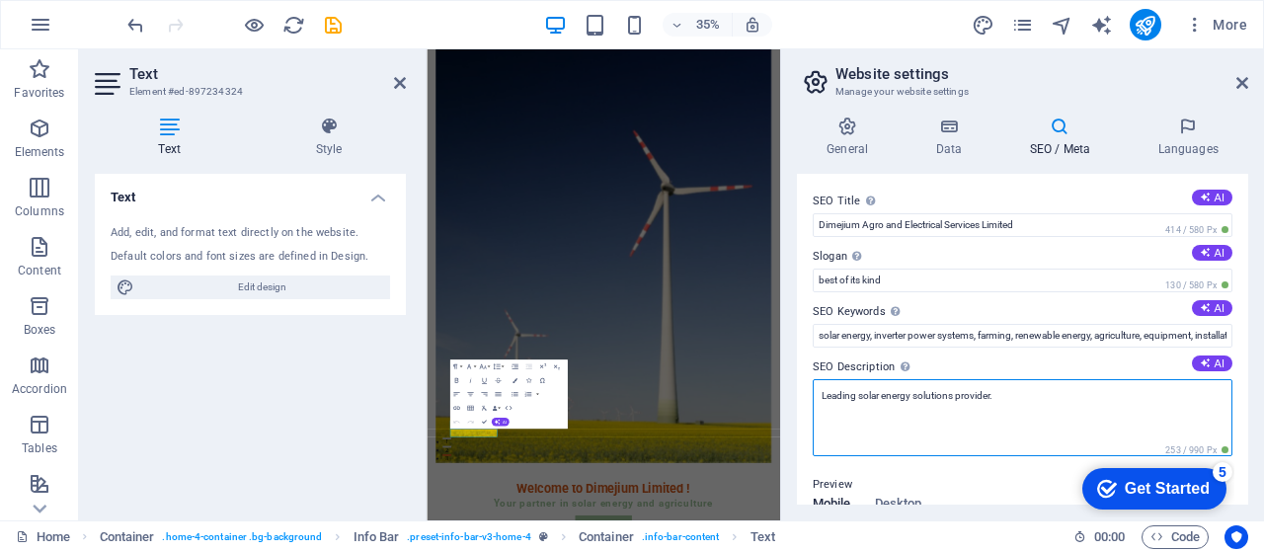
click at [1049, 396] on textarea "Leading solar energy solutions provider." at bounding box center [1023, 417] width 420 height 77
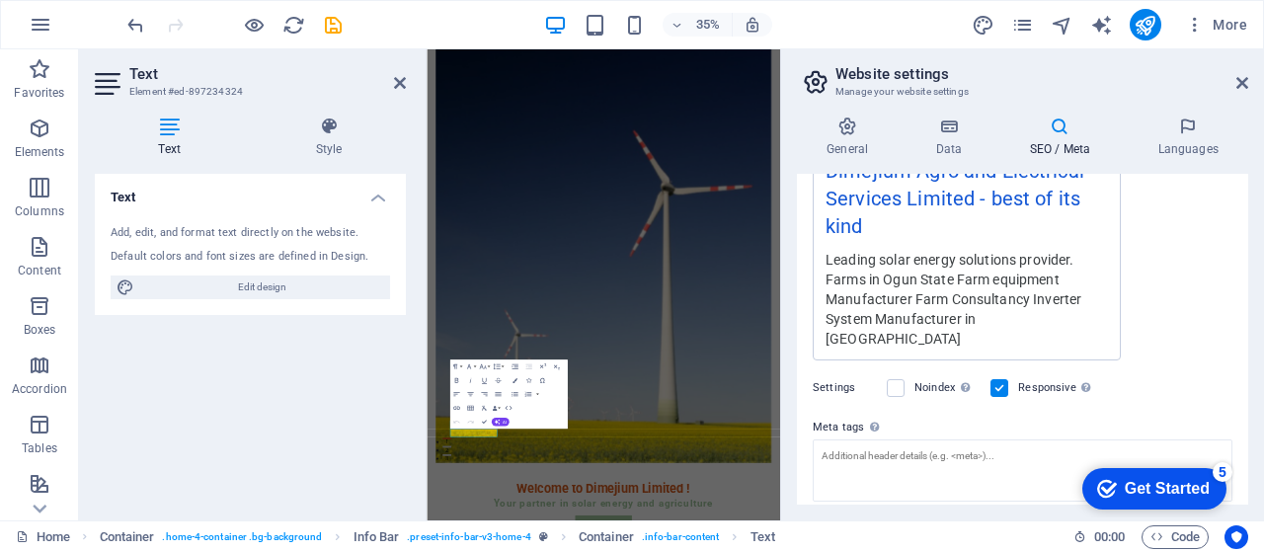
scroll to position [406, 0]
drag, startPoint x: 1061, startPoint y: 354, endPoint x: 978, endPoint y: 281, distance: 109.9
click at [978, 281] on div "SEO Title The title of your website - make it something that stands out in sear…" at bounding box center [1022, 339] width 451 height 331
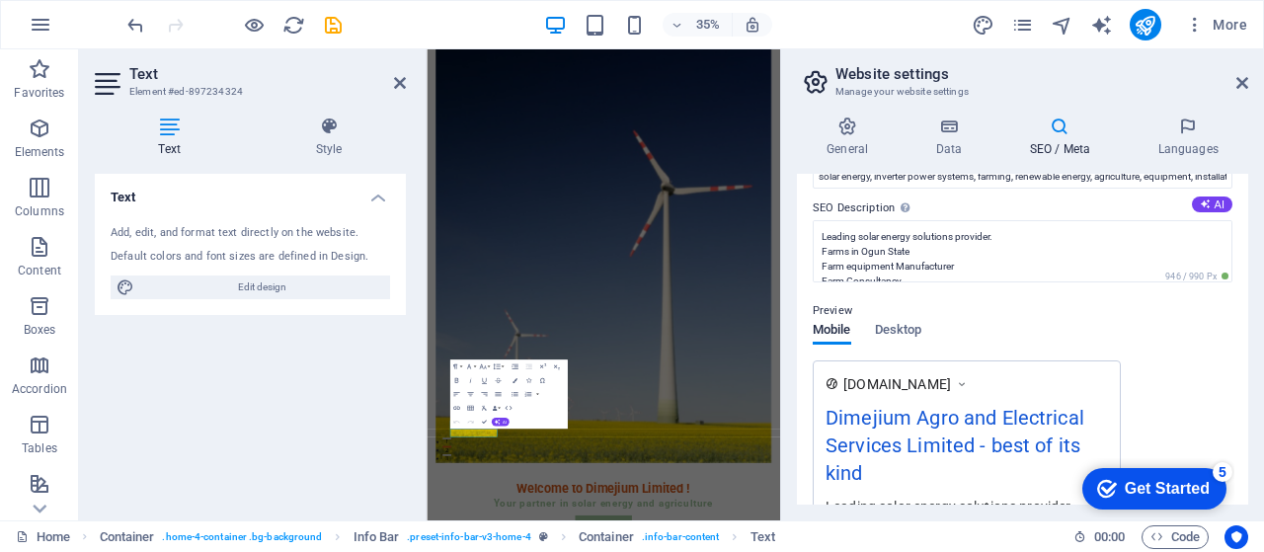
scroll to position [161, 0]
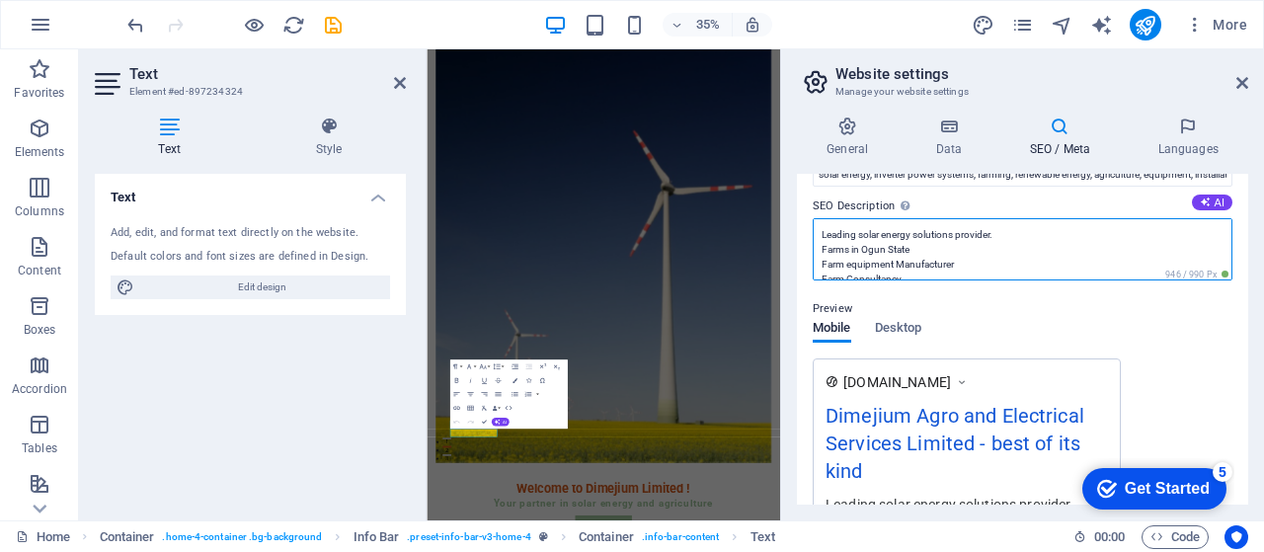
click at [844, 251] on textarea "Leading solar energy solutions provider. Farms in Ogun State Farm equipment Man…" at bounding box center [1023, 249] width 420 height 62
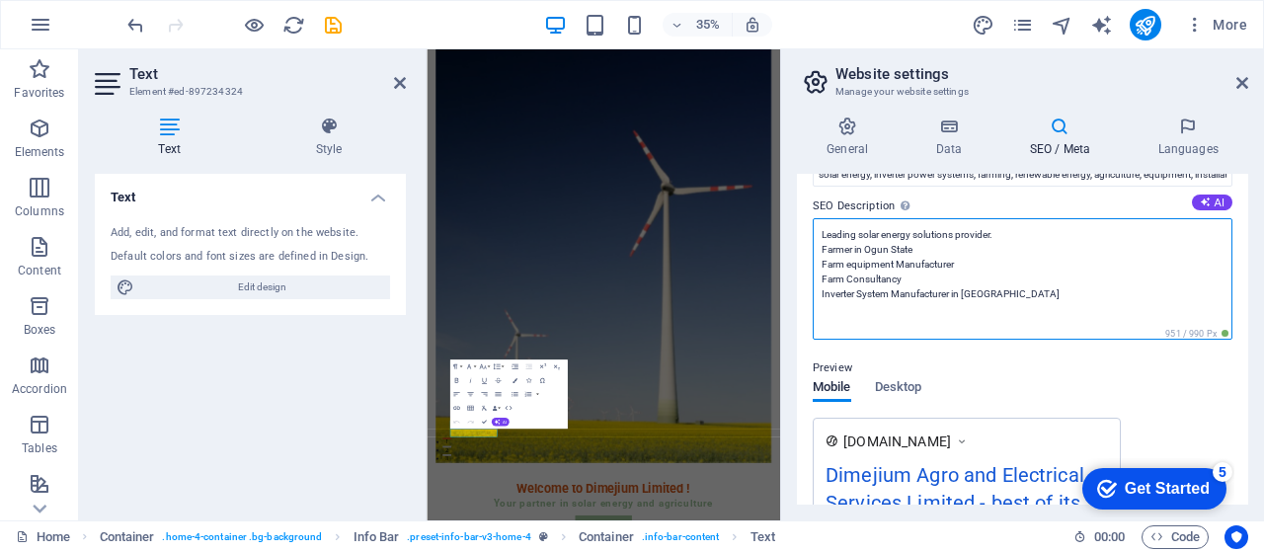
drag, startPoint x: 1145, startPoint y: 333, endPoint x: 1158, endPoint y: 213, distance: 120.2
click at [1158, 213] on div "SEO Description Describe the contents of your website - this is crucial for sea…" at bounding box center [1023, 268] width 420 height 146
click at [1153, 248] on textarea "Leading solar energy solutions provider. Farmer in Ogun State Farm equipment Ma…" at bounding box center [1023, 278] width 420 height 121
type textarea "Leading solar energy solutions provider. Farmer in Ogun State Farm equipment Ma…"
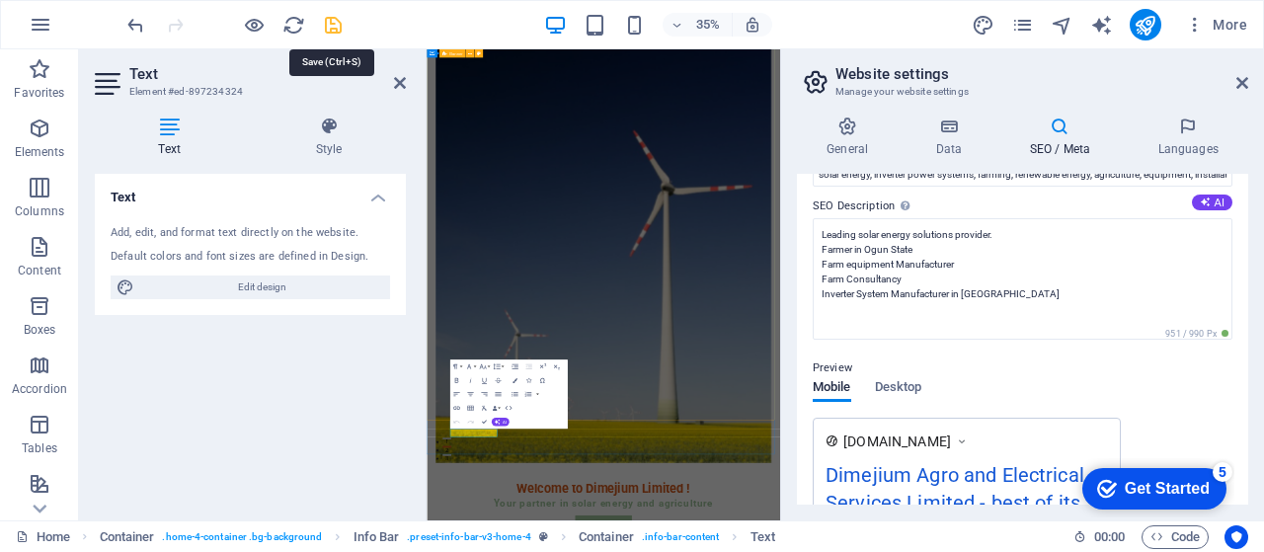
click at [334, 27] on icon "save" at bounding box center [333, 25] width 23 height 23
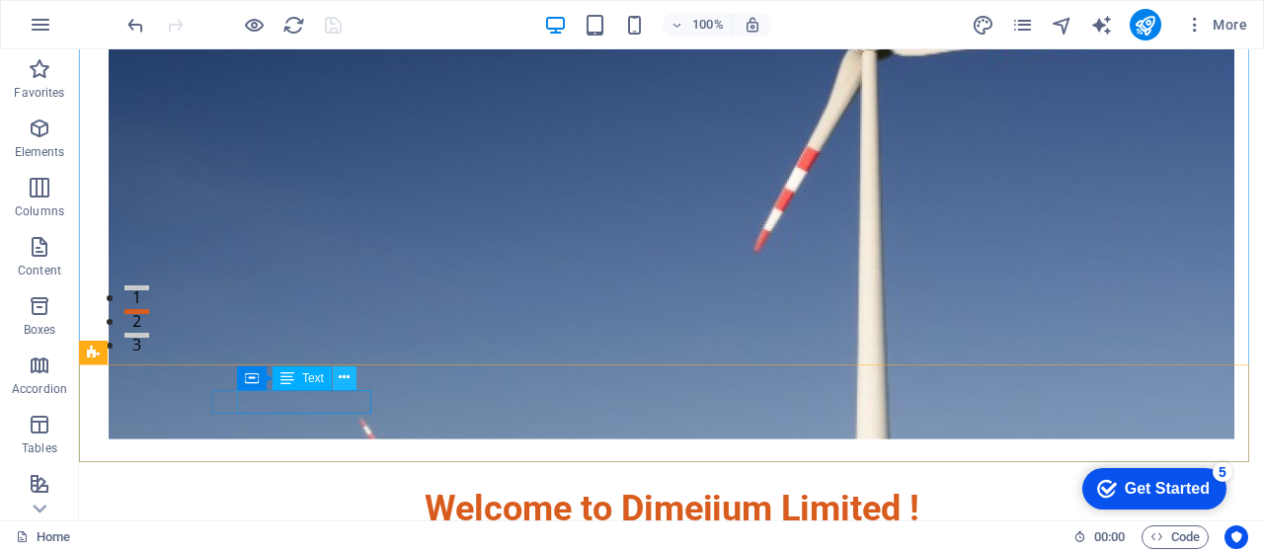
click at [342, 376] on icon at bounding box center [344, 377] width 11 height 21
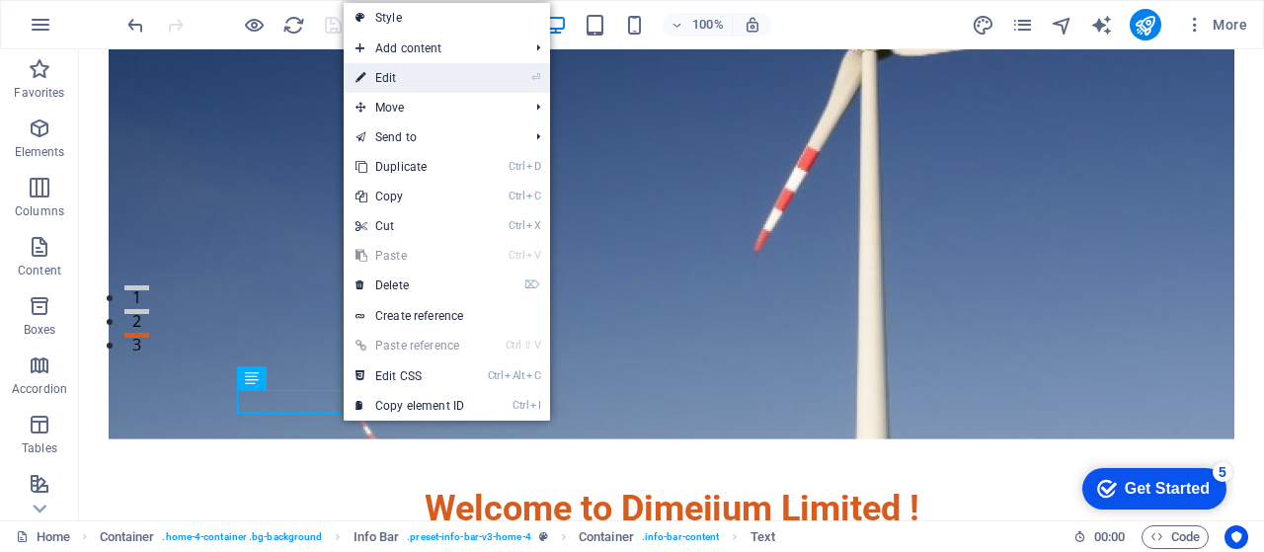
click at [402, 79] on link "⏎ Edit" at bounding box center [410, 78] width 132 height 30
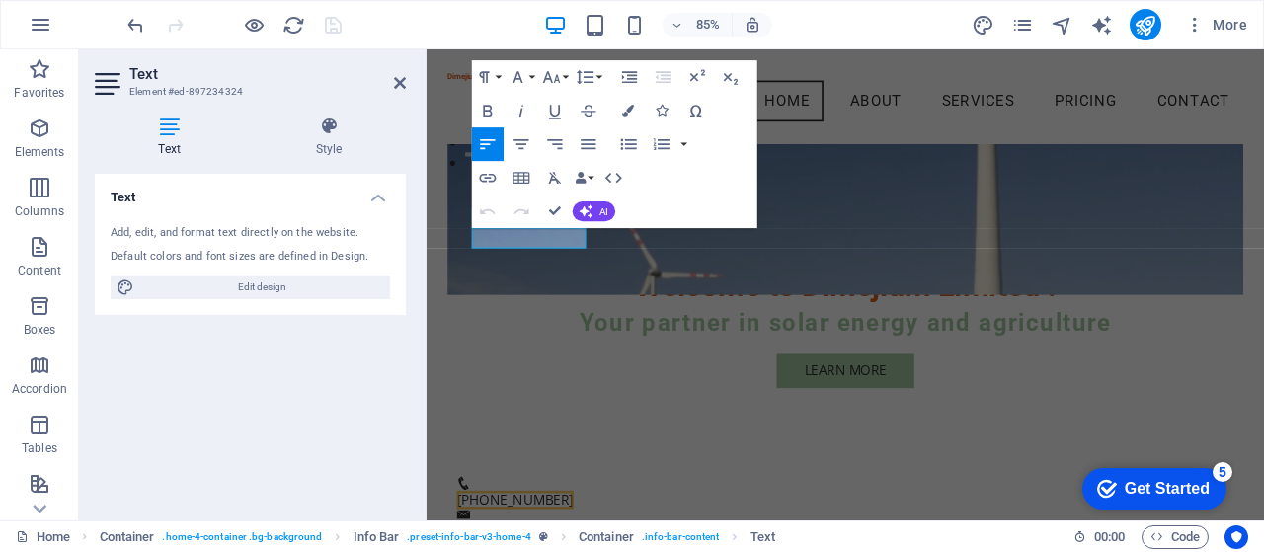
scroll to position [346, 0]
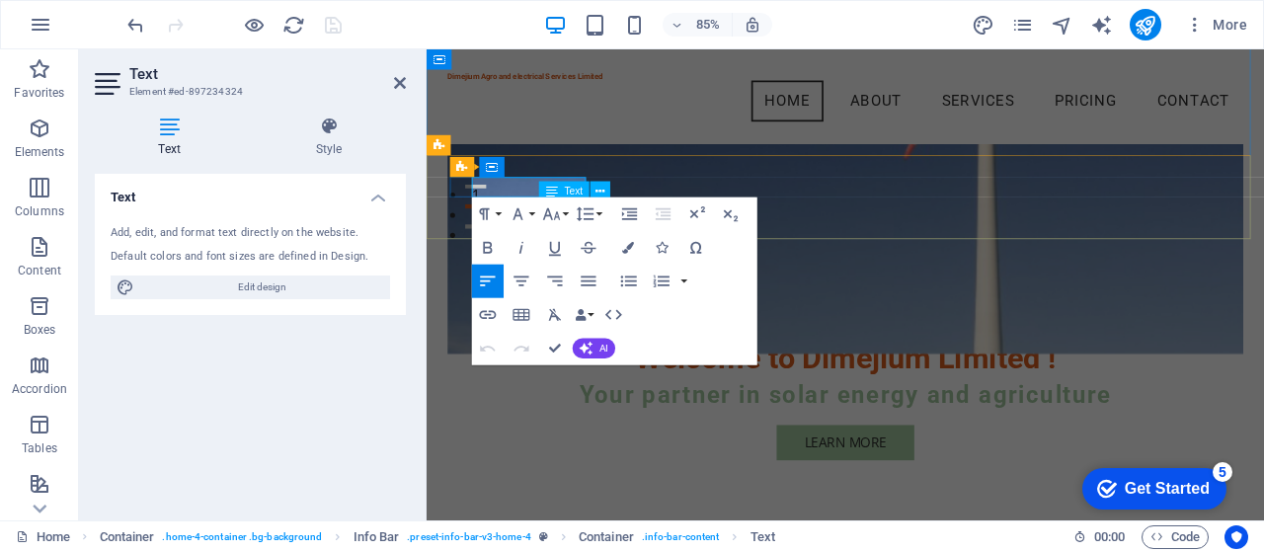
click at [556, 191] on icon at bounding box center [552, 192] width 12 height 20
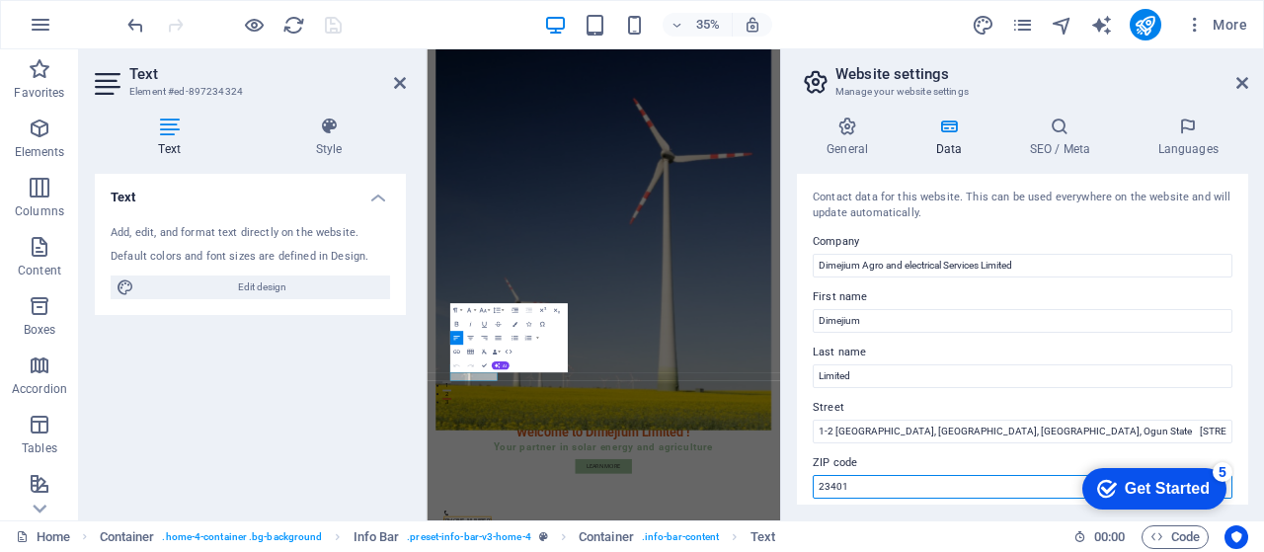
click at [871, 487] on input "23401" at bounding box center [1023, 487] width 420 height 24
type input "2"
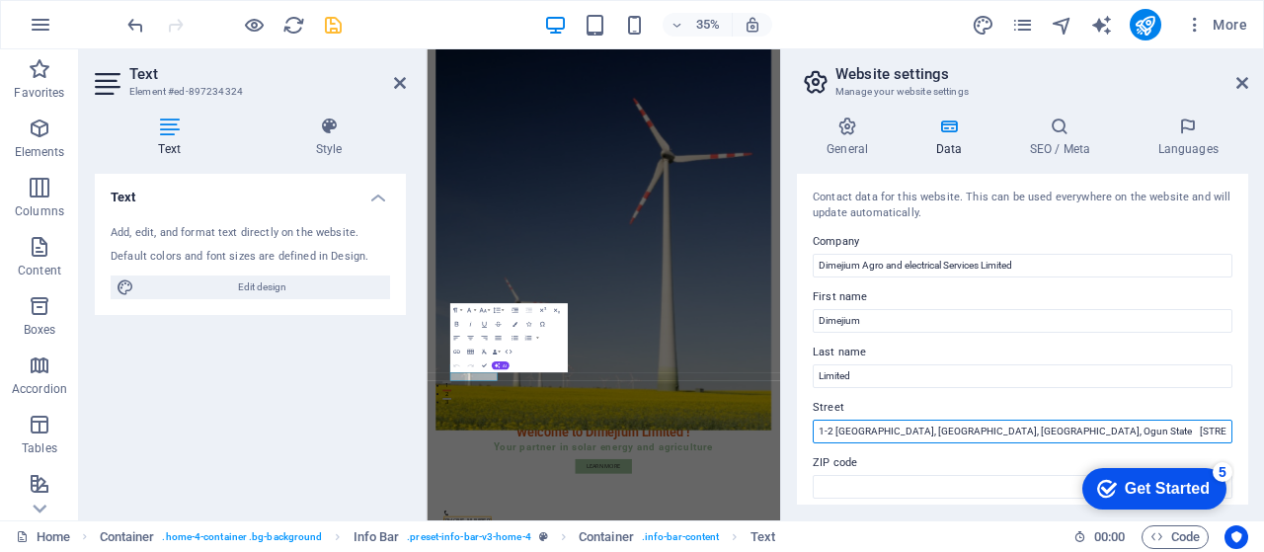
click at [1042, 433] on input "1-2 [GEOGRAPHIC_DATA], [GEOGRAPHIC_DATA], [GEOGRAPHIC_DATA], Ogun State [STREET…" at bounding box center [1023, 432] width 420 height 24
type input "1-2 [GEOGRAPHIC_DATA], [GEOGRAPHIC_DATA], [GEOGRAPHIC_DATA], Ogun State [STREET…"
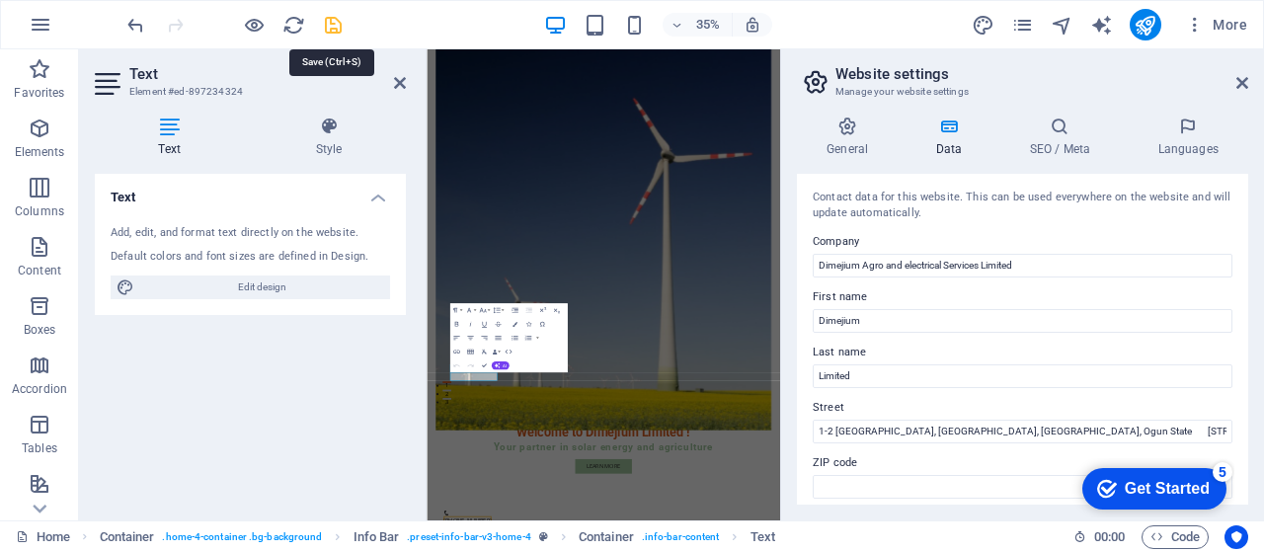
click at [331, 23] on icon "save" at bounding box center [333, 25] width 23 height 23
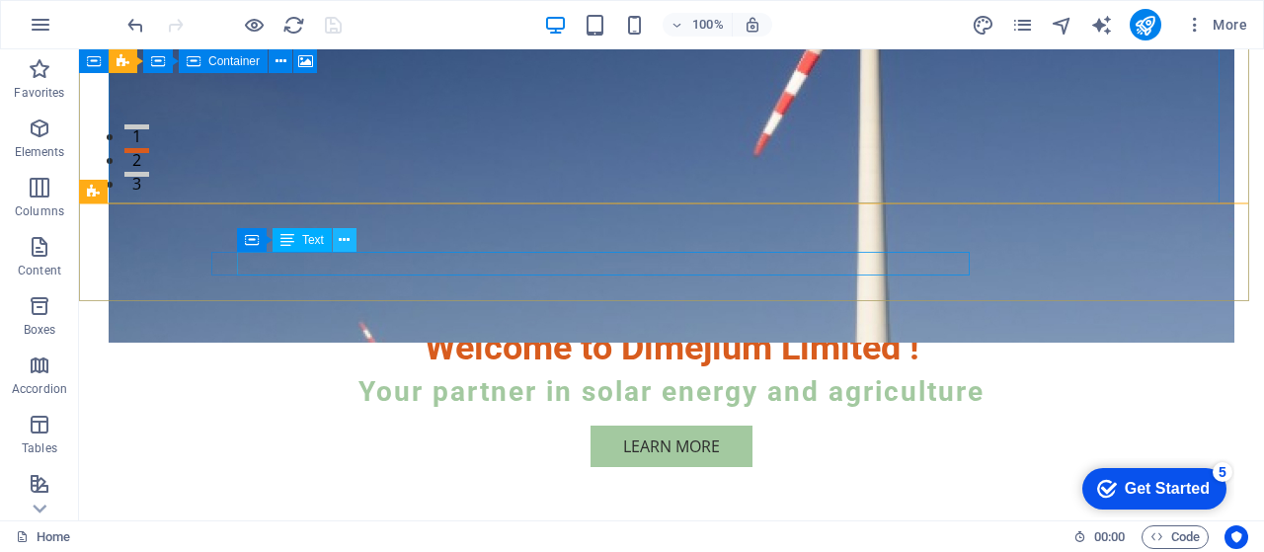
click at [344, 238] on icon at bounding box center [344, 240] width 11 height 21
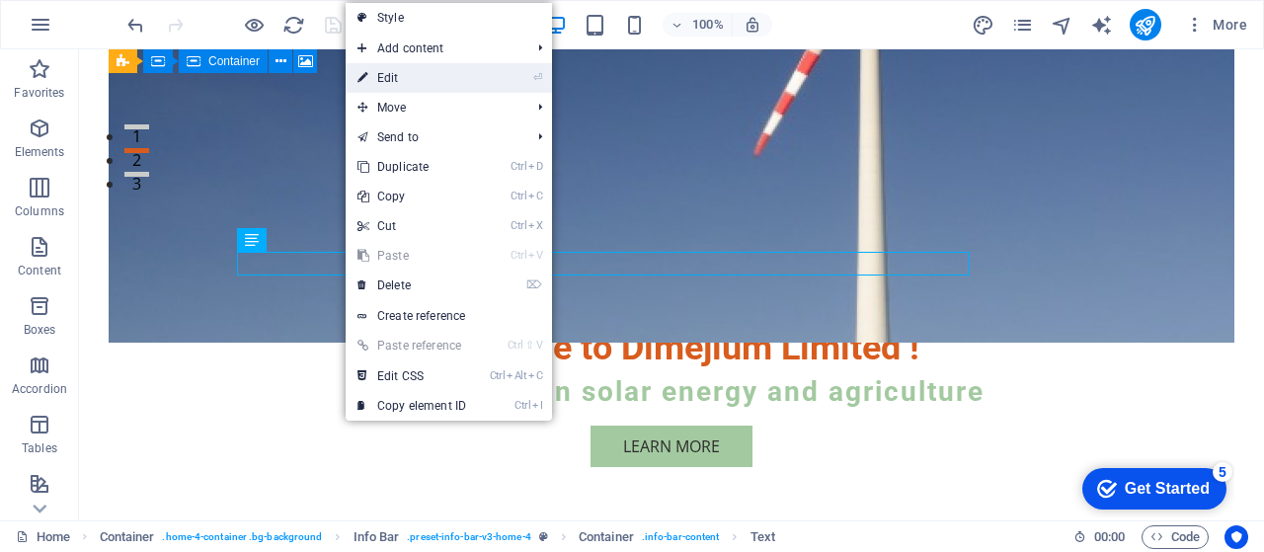
click at [409, 80] on link "⏎ Edit" at bounding box center [412, 78] width 132 height 30
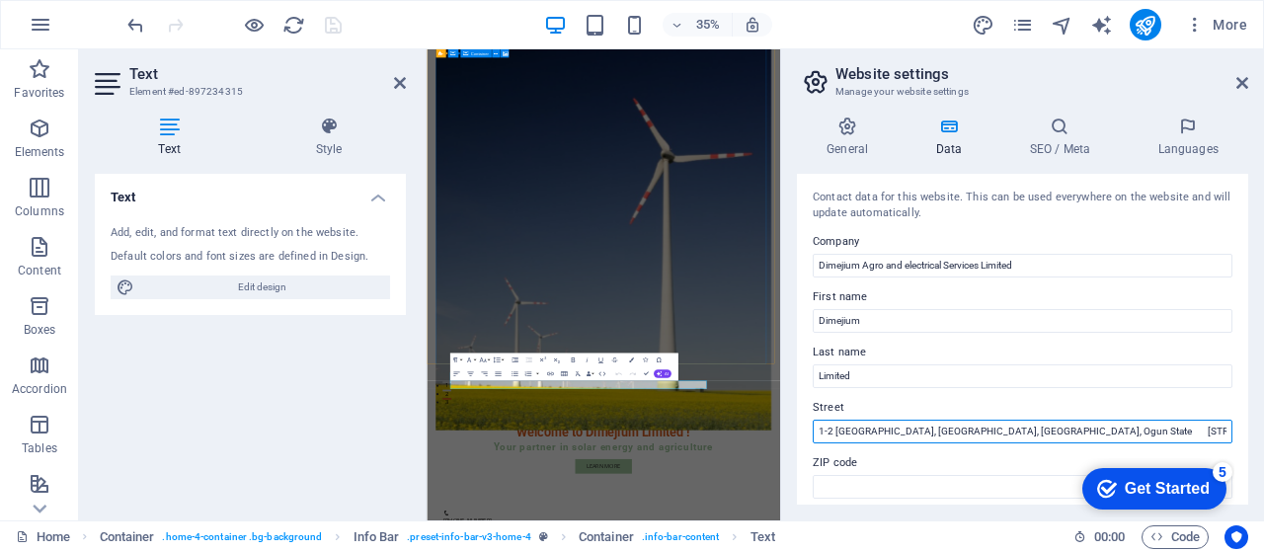
click at [1050, 433] on input "1-2 [GEOGRAPHIC_DATA], [GEOGRAPHIC_DATA], [GEOGRAPHIC_DATA], Ogun State [STREET…" at bounding box center [1023, 432] width 420 height 24
type input "1-2 [GEOGRAPHIC_DATA], [GEOGRAPHIC_DATA], [GEOGRAPHIC_DATA], [GEOGRAPHIC_DATA] …"
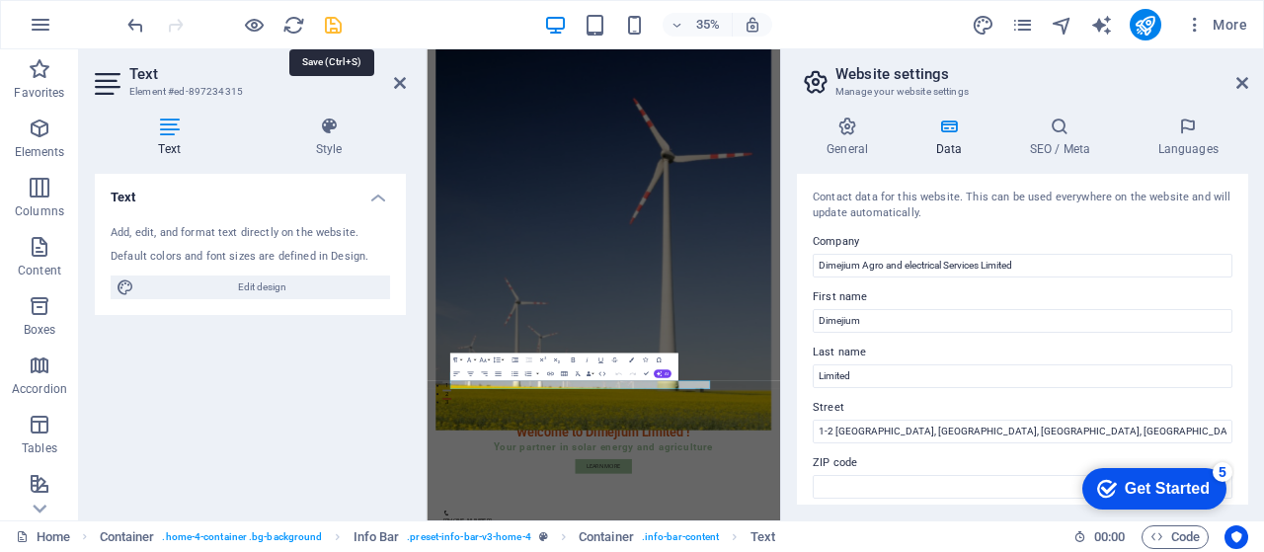
click at [327, 27] on icon "save" at bounding box center [333, 25] width 23 height 23
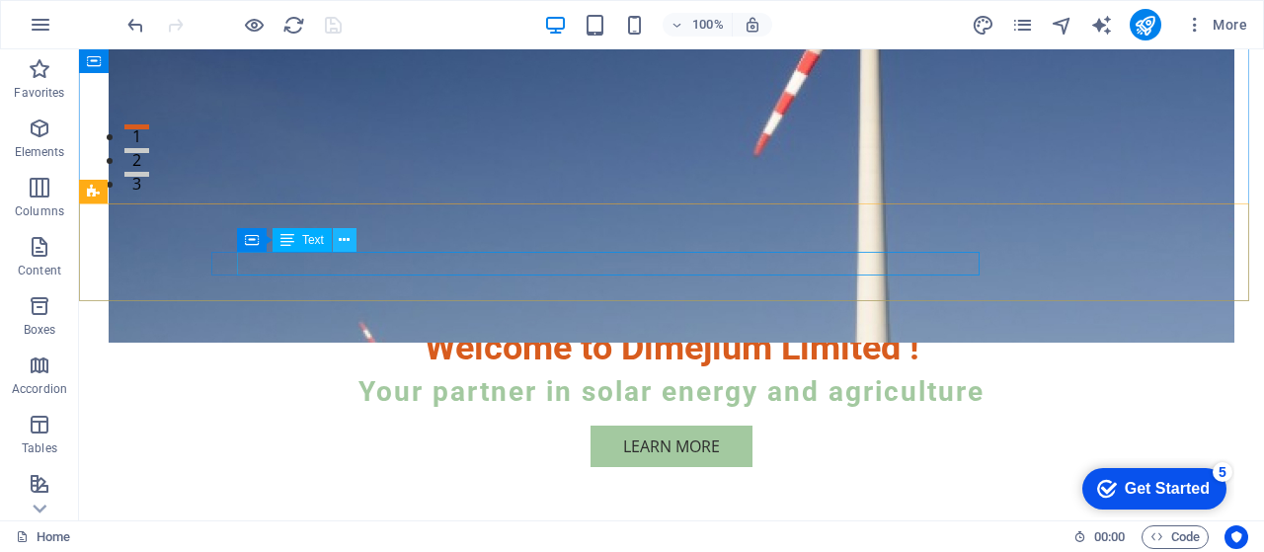
click at [344, 240] on icon at bounding box center [344, 240] width 11 height 21
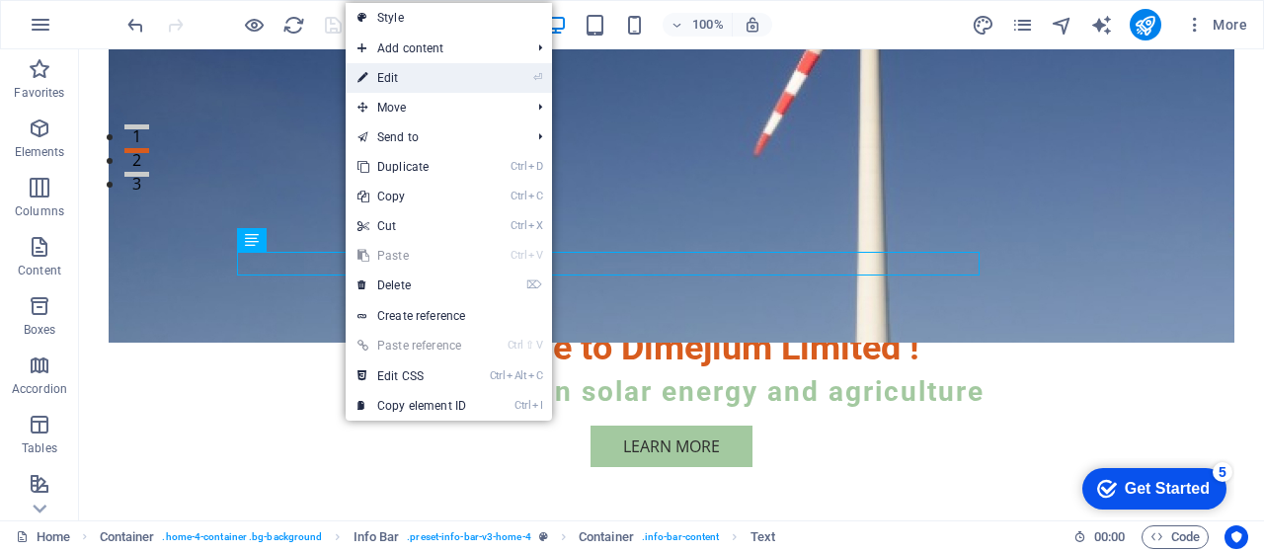
click at [398, 77] on link "⏎ Edit" at bounding box center [412, 78] width 132 height 30
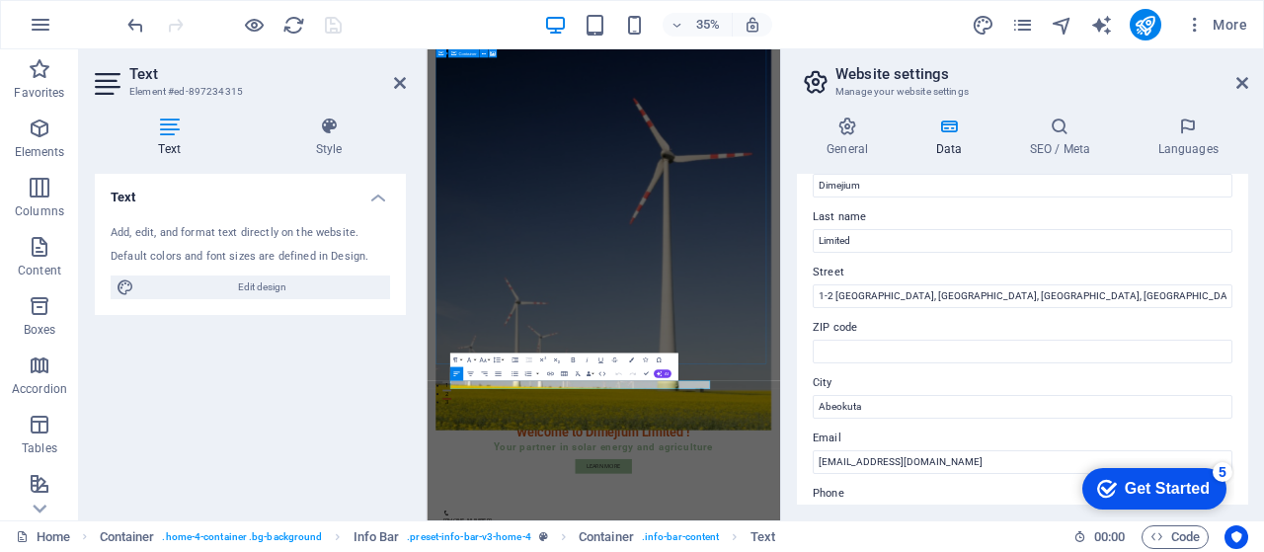
scroll to position [146, 0]
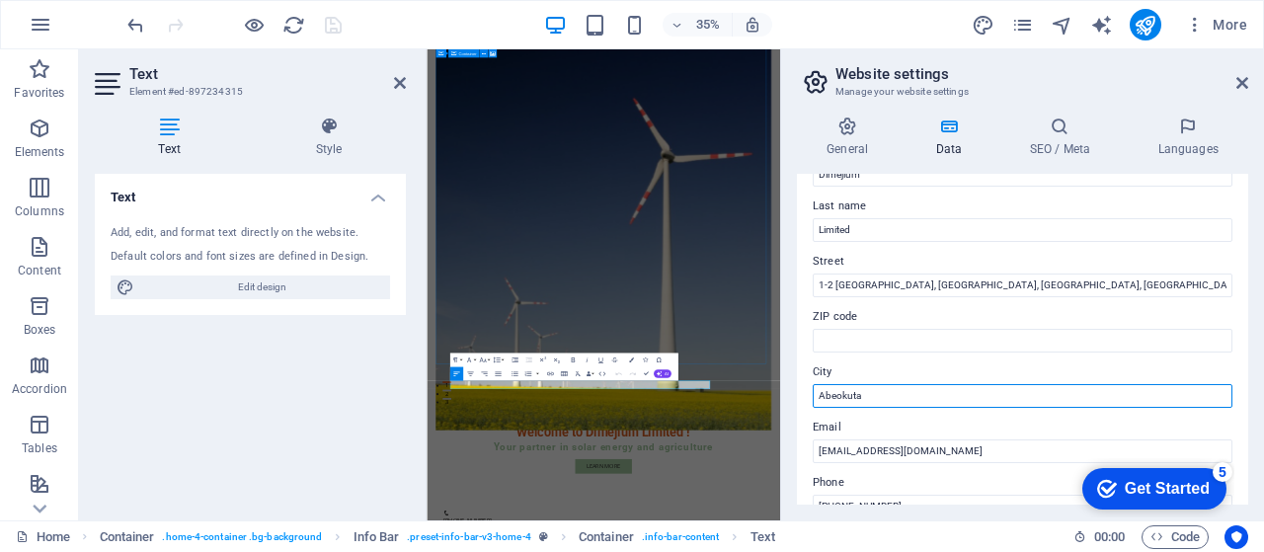
click at [882, 392] on input "Abeokuta" at bounding box center [1023, 396] width 420 height 24
type input "A"
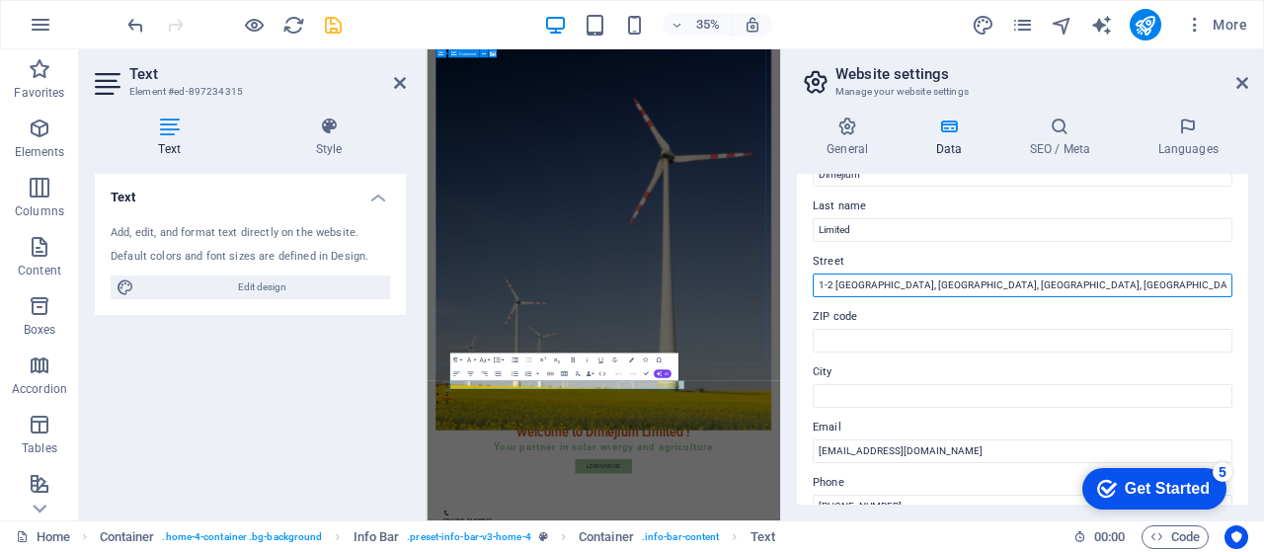
click at [1212, 283] on input "1-2 [GEOGRAPHIC_DATA], [GEOGRAPHIC_DATA], [GEOGRAPHIC_DATA], [GEOGRAPHIC_DATA] …" at bounding box center [1023, 286] width 420 height 24
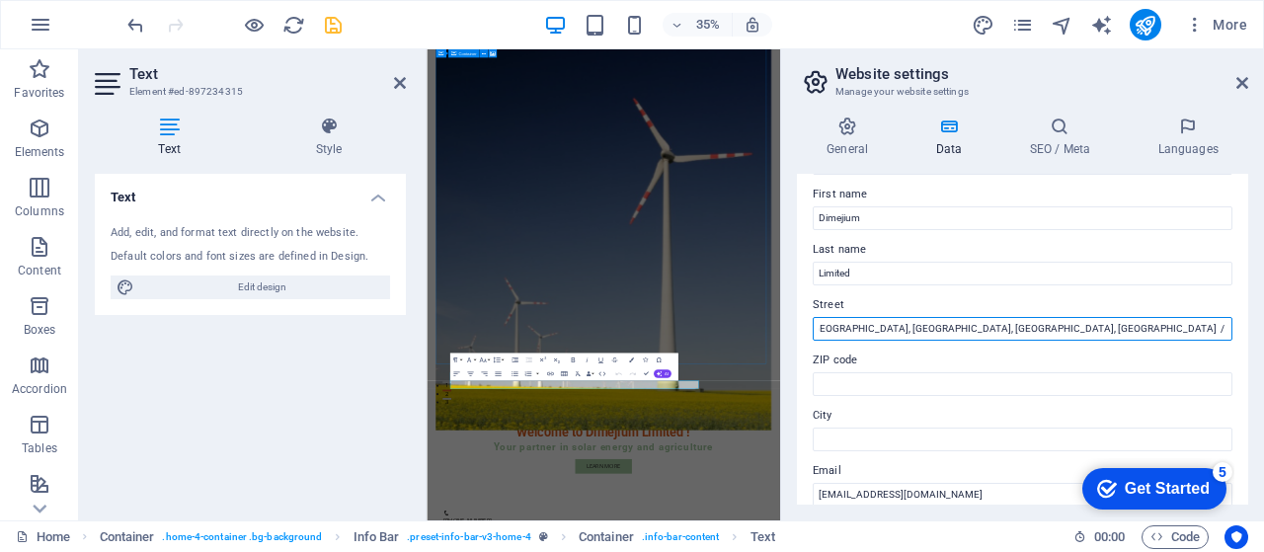
scroll to position [59, 0]
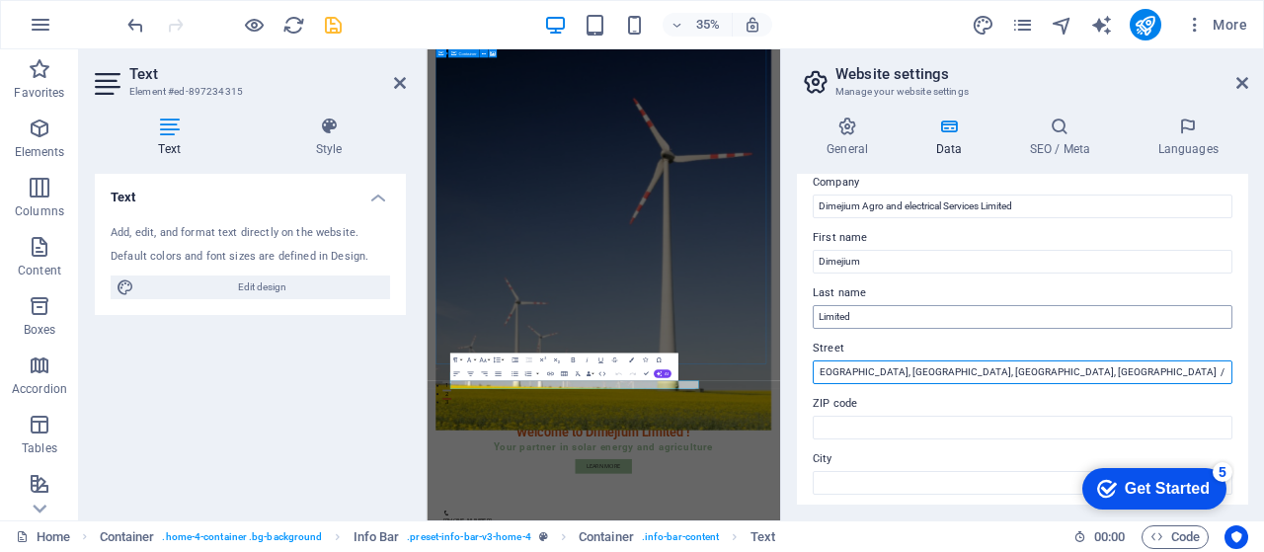
type input "1-2 [GEOGRAPHIC_DATA], [GEOGRAPHIC_DATA], [GEOGRAPHIC_DATA], [GEOGRAPHIC_DATA] …"
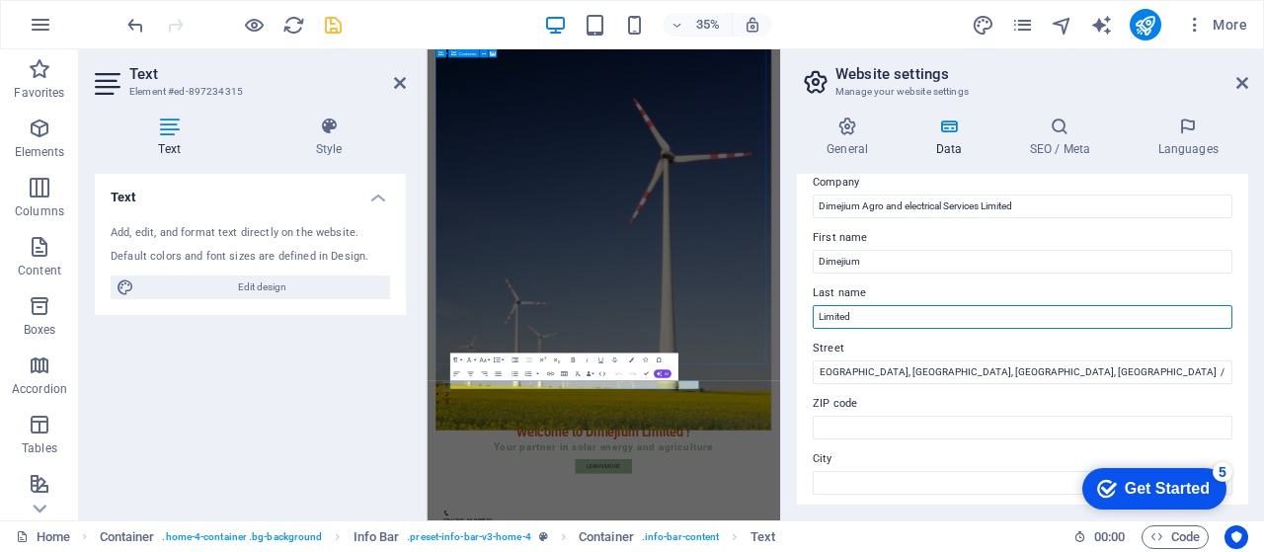
scroll to position [0, 0]
click at [881, 317] on input "Limited" at bounding box center [1023, 317] width 420 height 24
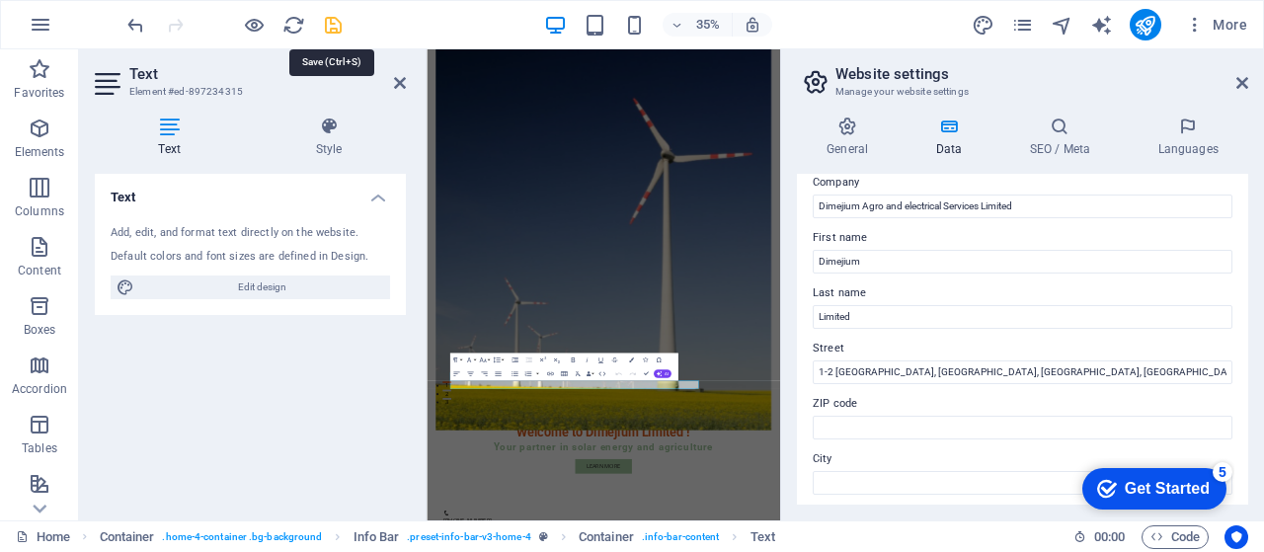
click at [328, 21] on icon "save" at bounding box center [333, 25] width 23 height 23
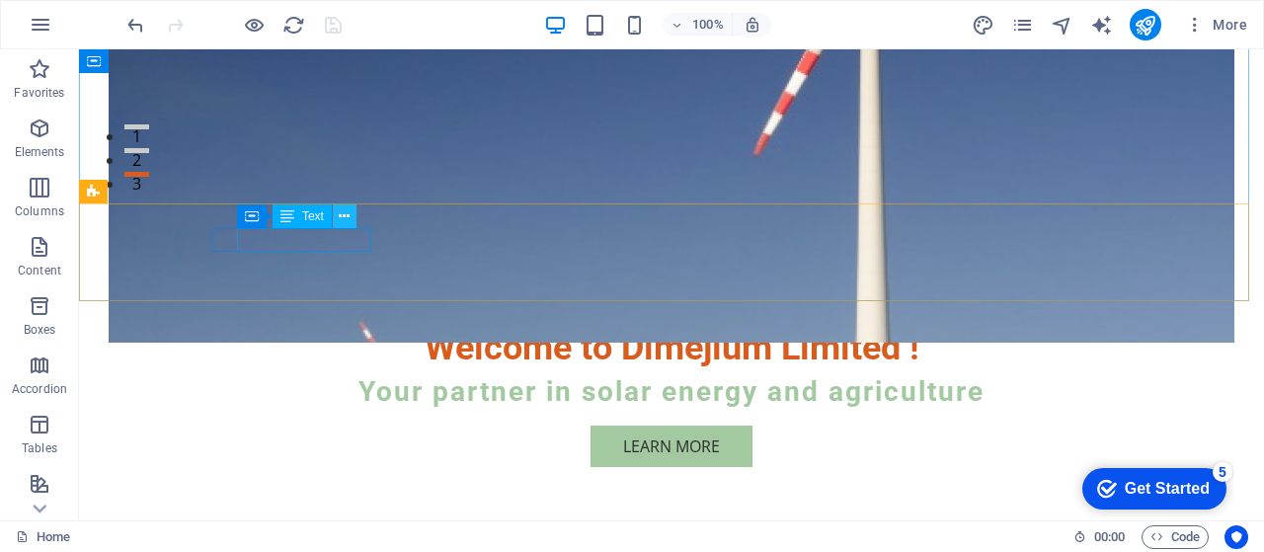
click at [344, 214] on icon at bounding box center [344, 216] width 11 height 21
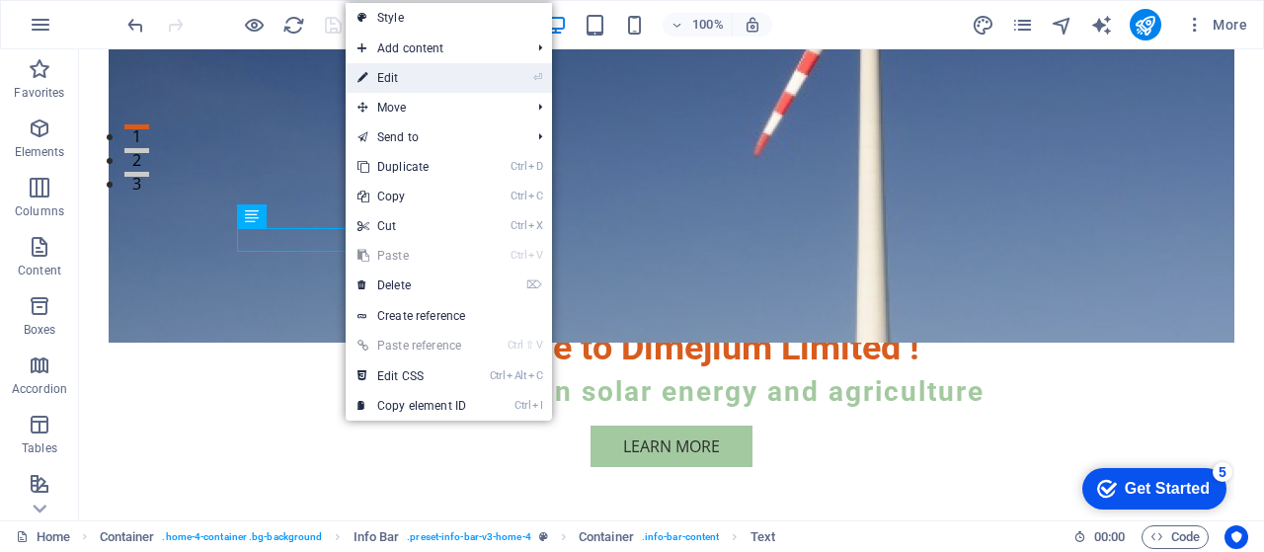
click at [397, 75] on link "⏎ Edit" at bounding box center [412, 78] width 132 height 30
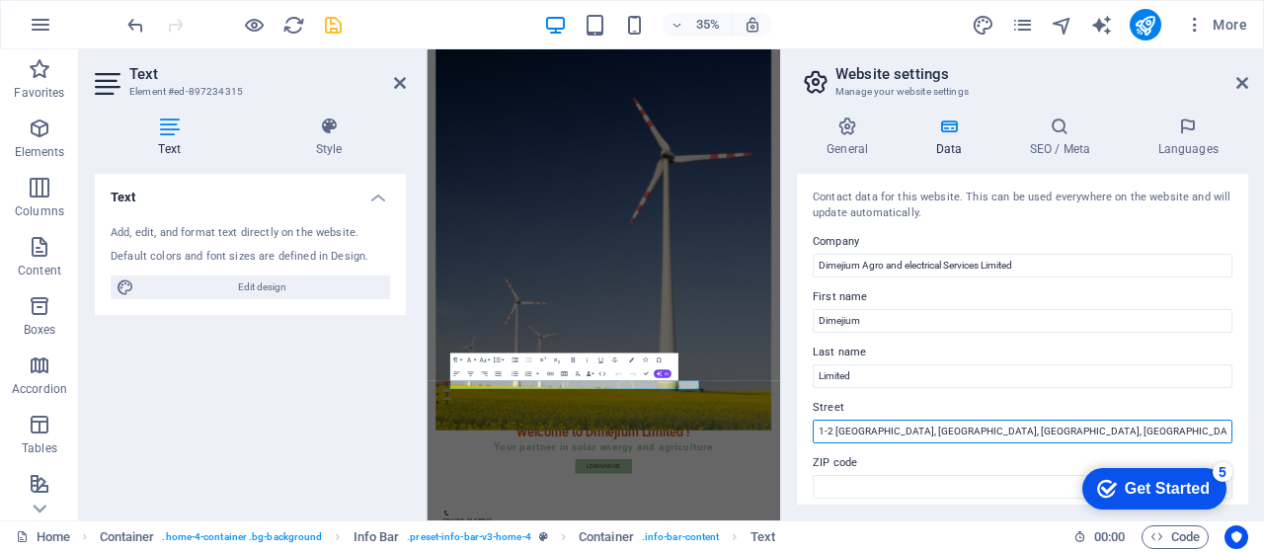
click at [1177, 430] on input "1-2 [GEOGRAPHIC_DATA], [GEOGRAPHIC_DATA], [GEOGRAPHIC_DATA], [GEOGRAPHIC_DATA] …" at bounding box center [1023, 432] width 420 height 24
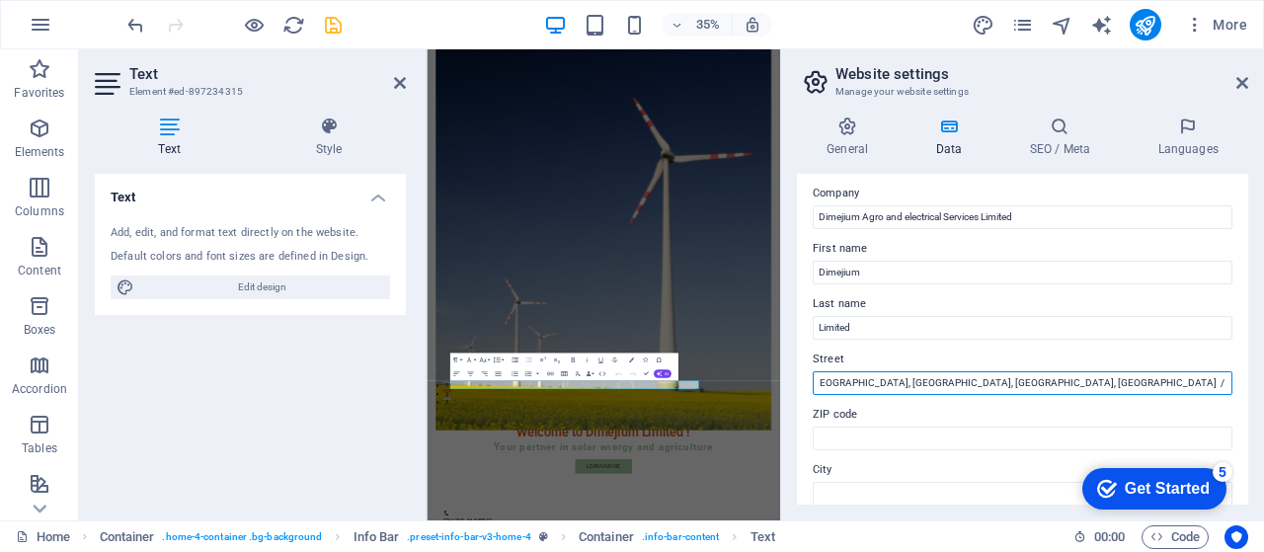
scroll to position [52, 0]
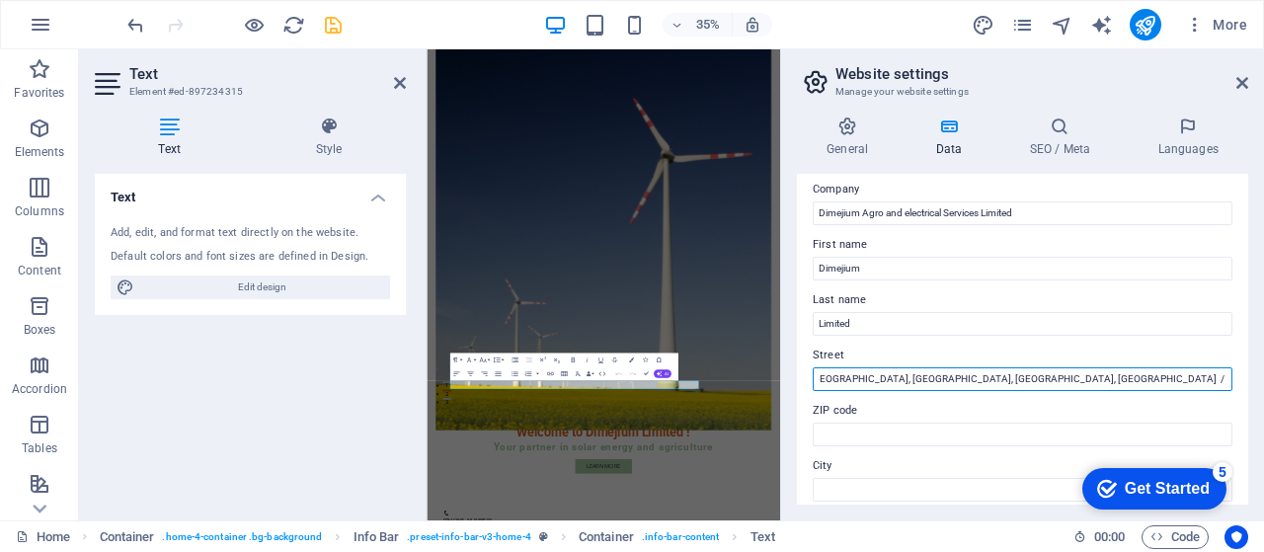
click at [1007, 380] on input "1-2 [GEOGRAPHIC_DATA], [GEOGRAPHIC_DATA], [GEOGRAPHIC_DATA], [GEOGRAPHIC_DATA] …" at bounding box center [1023, 379] width 420 height 24
type input "1-2 [GEOGRAPHIC_DATA], [GEOGRAPHIC_DATA], [GEOGRAPHIC_DATA], [GEOGRAPHIC_DATA]/…"
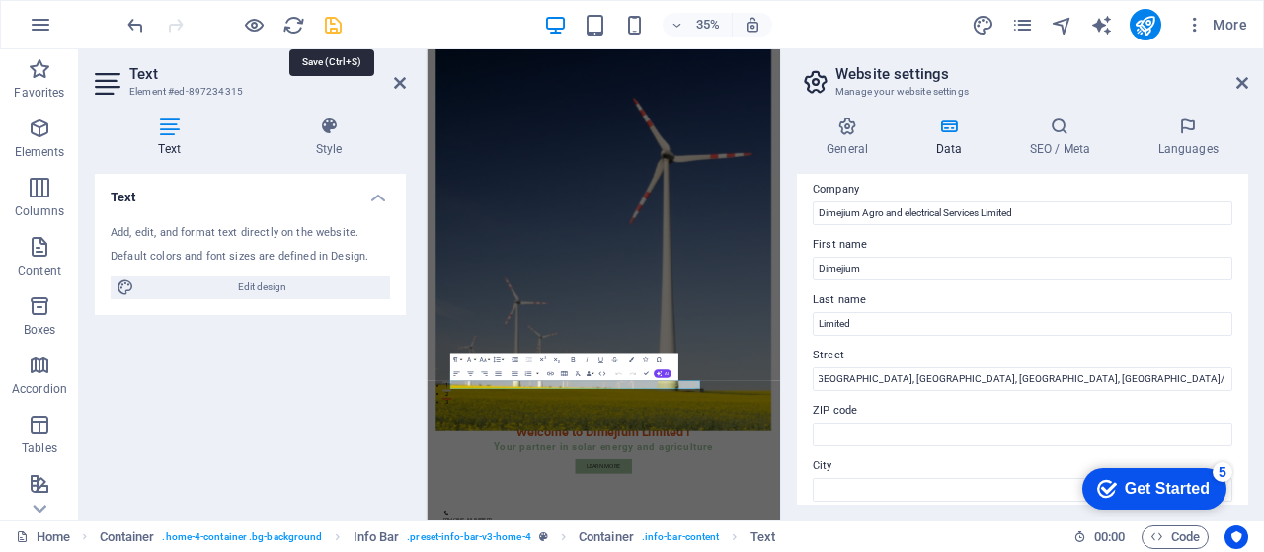
scroll to position [0, 0]
click at [332, 21] on icon "save" at bounding box center [333, 25] width 23 height 23
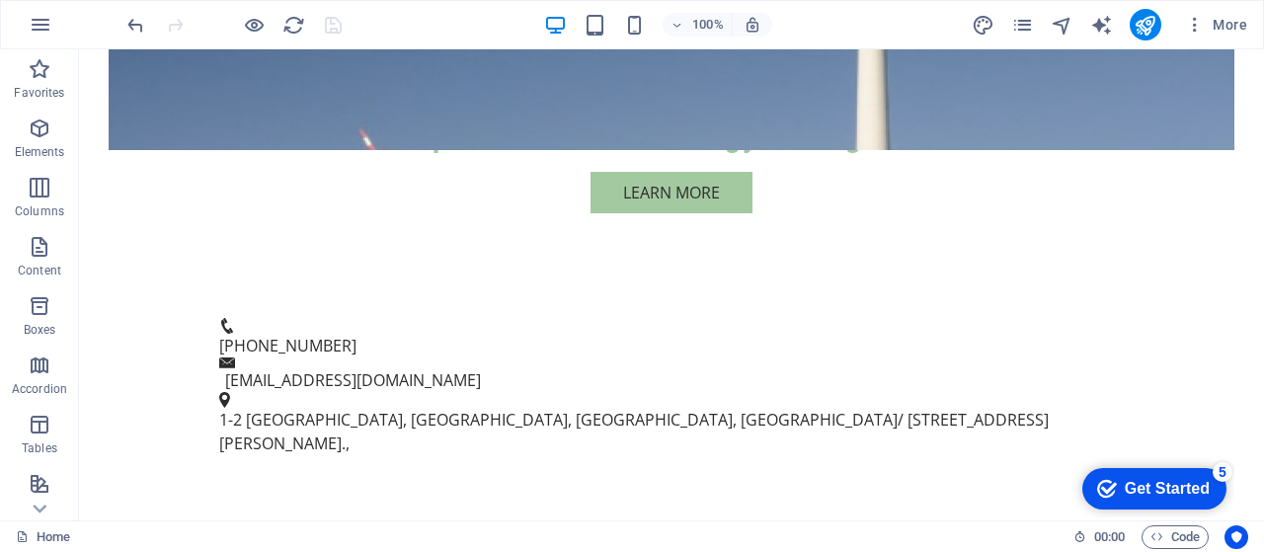
scroll to position [614, 0]
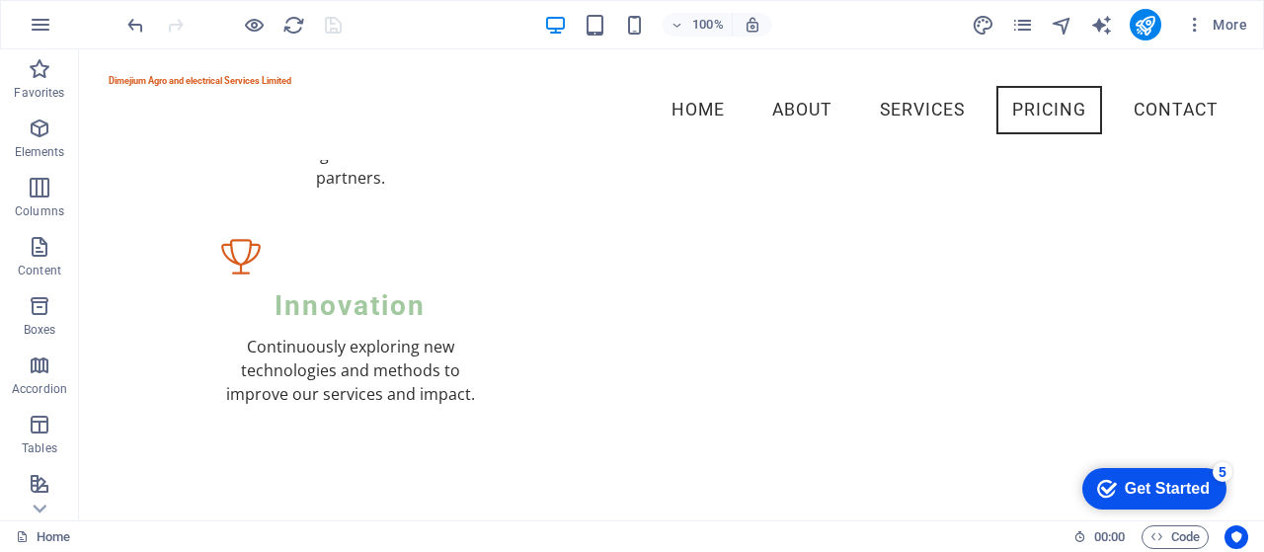
scroll to position [2336, 0]
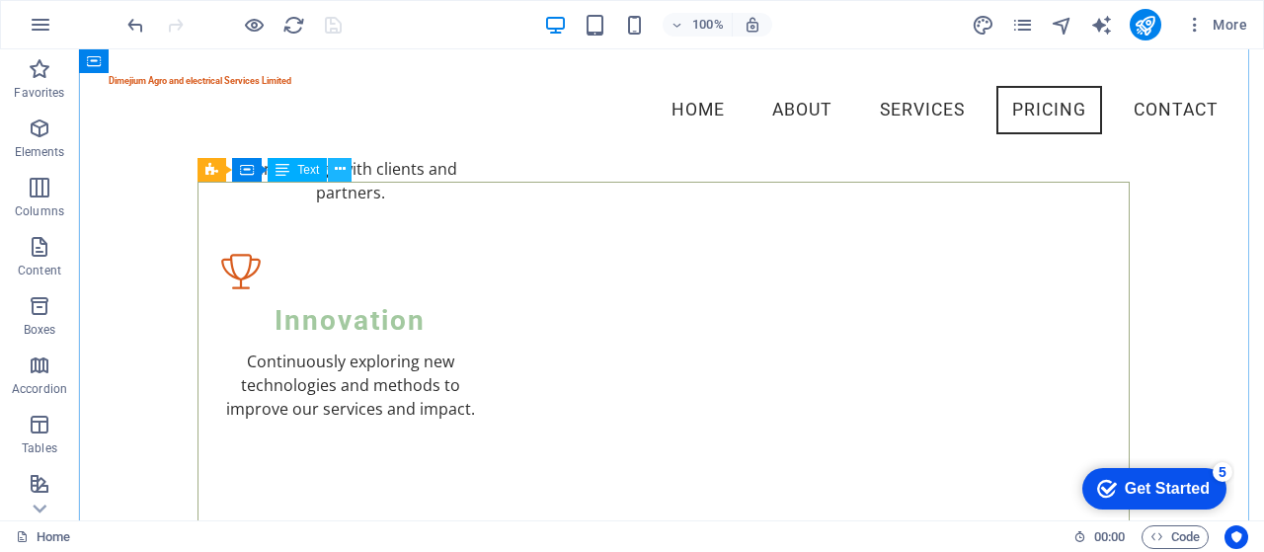
click at [339, 169] on icon at bounding box center [340, 169] width 11 height 21
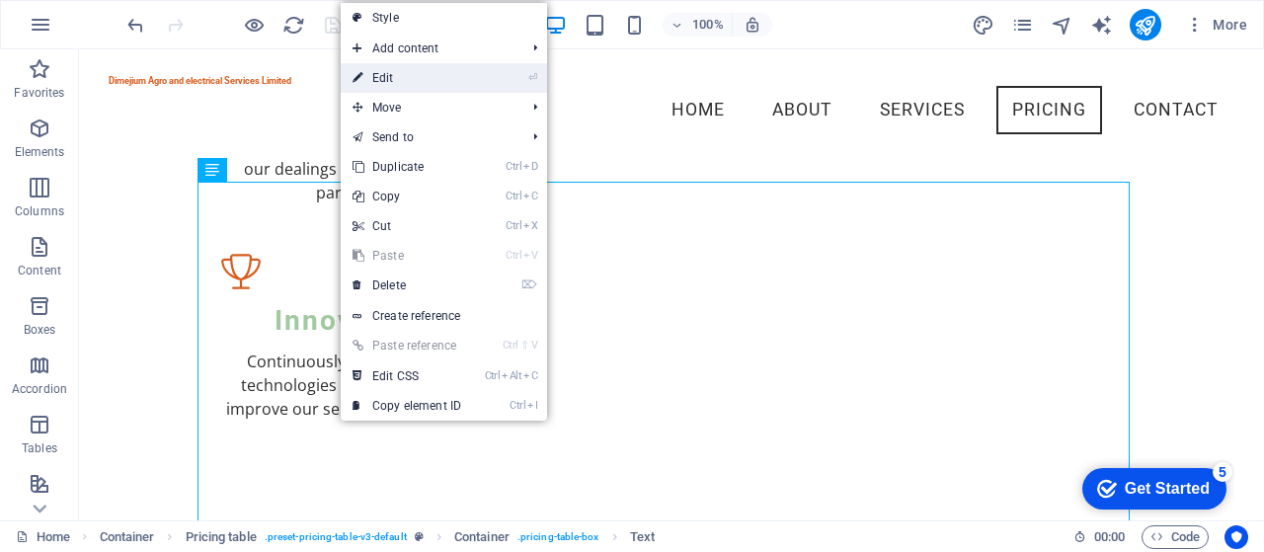
click at [390, 81] on link "⏎ Edit" at bounding box center [407, 78] width 132 height 30
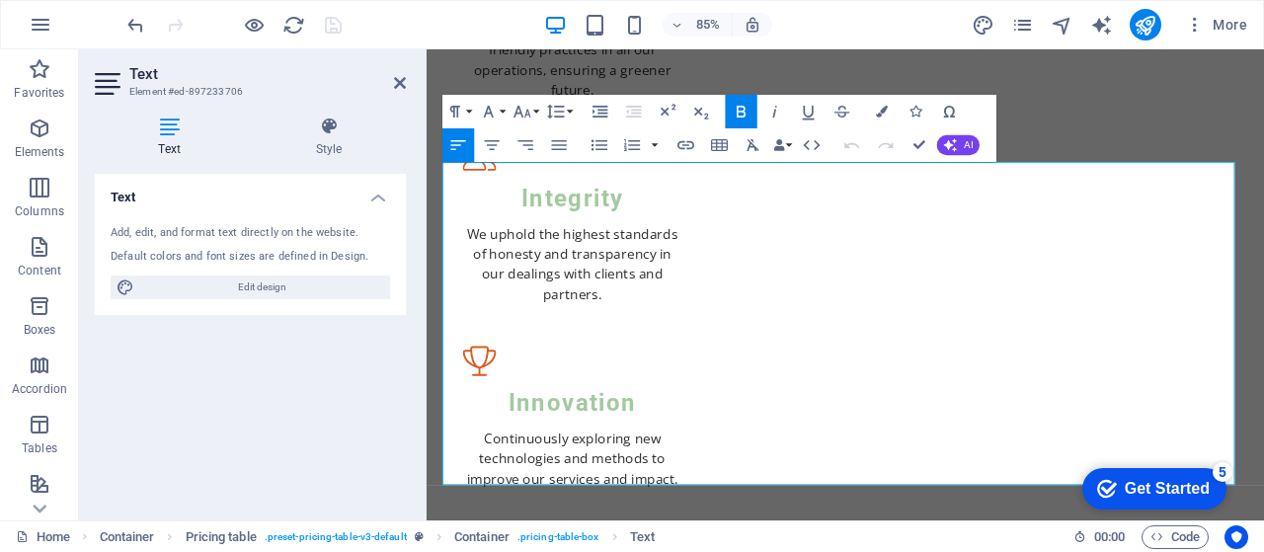
scroll to position [2505, 0]
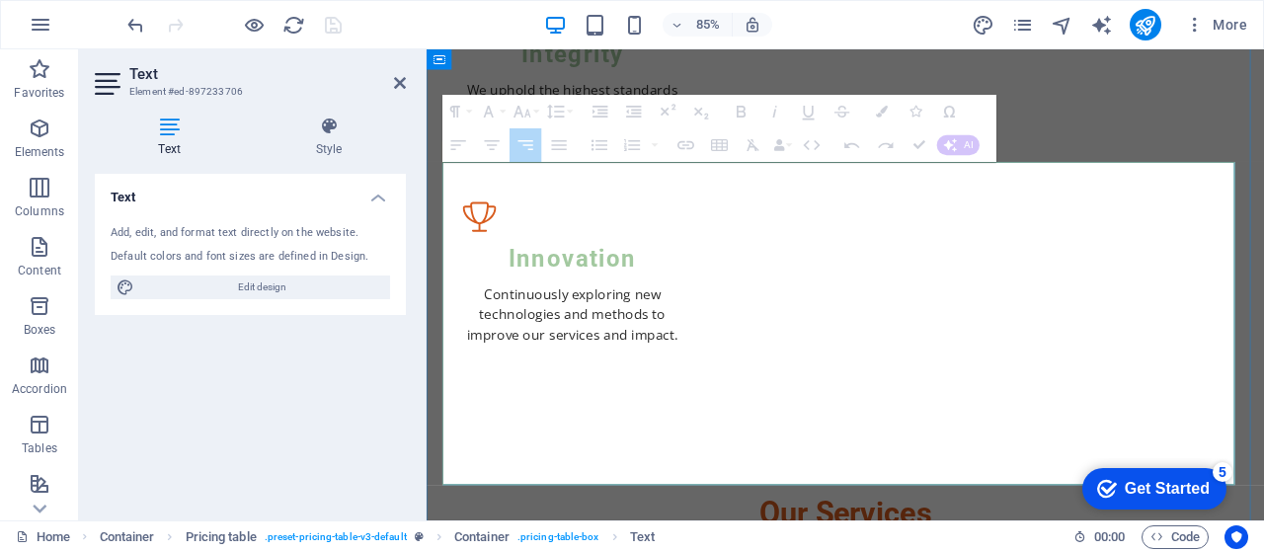
drag, startPoint x: 1146, startPoint y: 340, endPoint x: 1167, endPoint y: 401, distance: 65.0
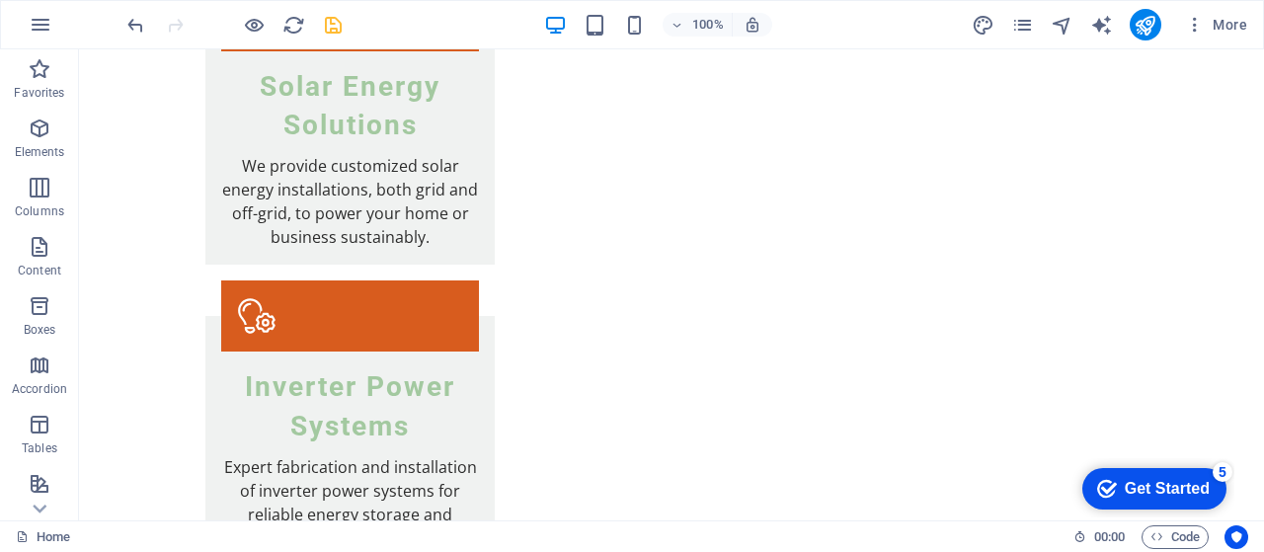
scroll to position [3128, 0]
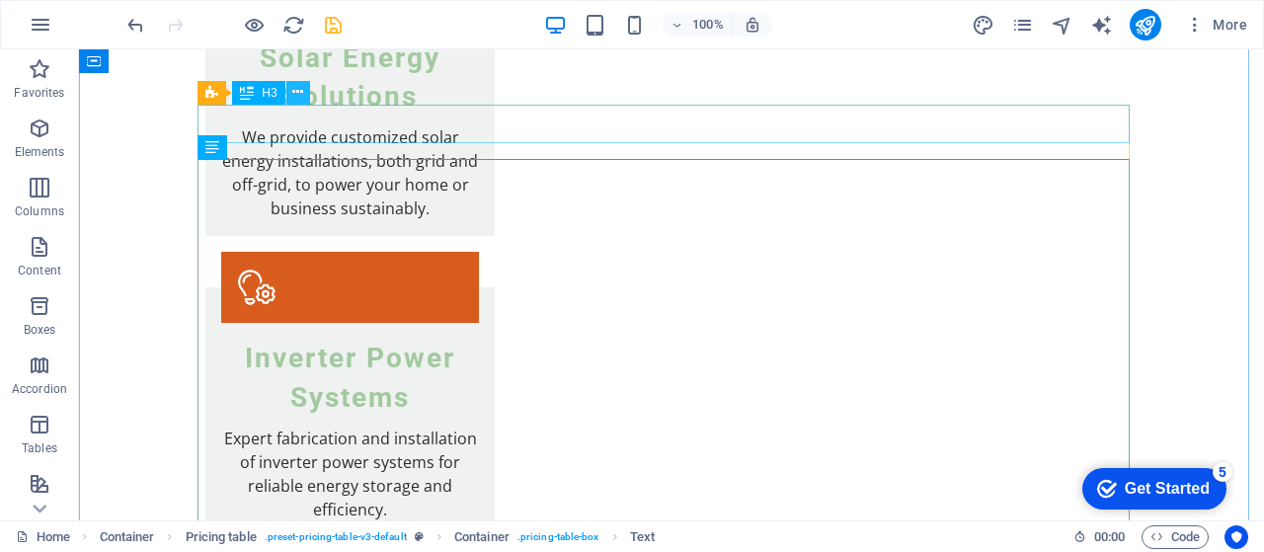
click at [297, 89] on icon at bounding box center [297, 92] width 11 height 21
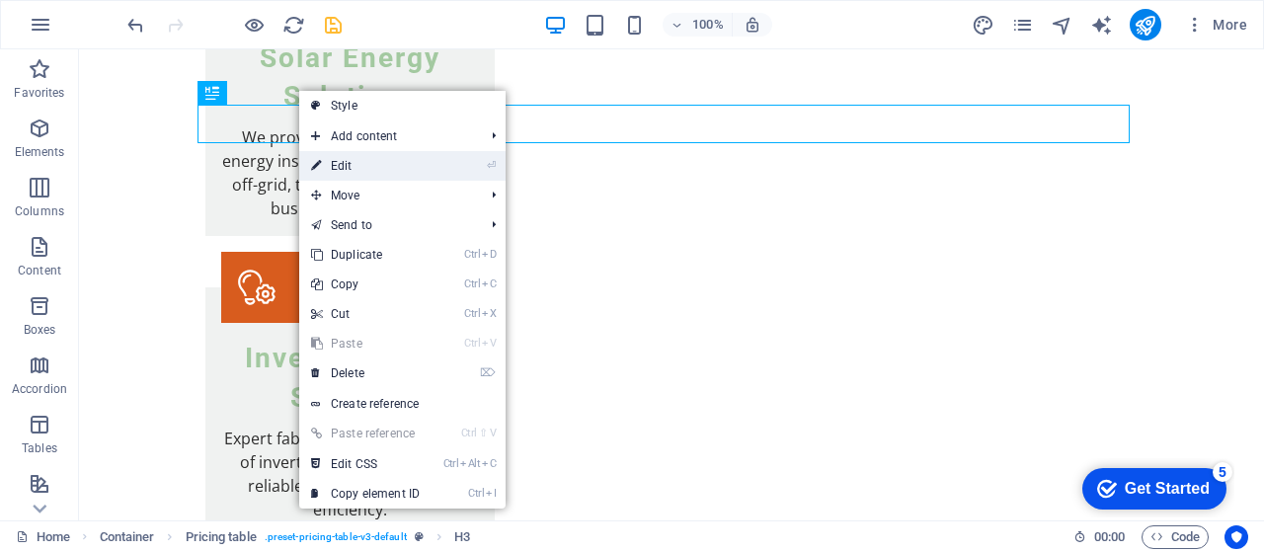
click at [346, 166] on link "⏎ Edit" at bounding box center [365, 166] width 132 height 30
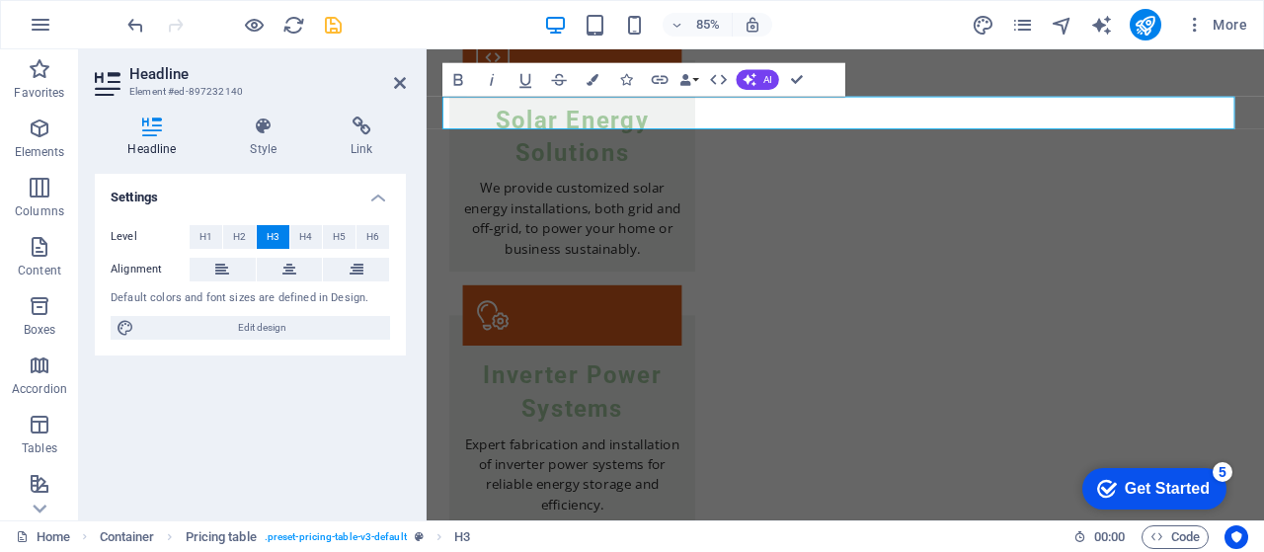
scroll to position [3198, 0]
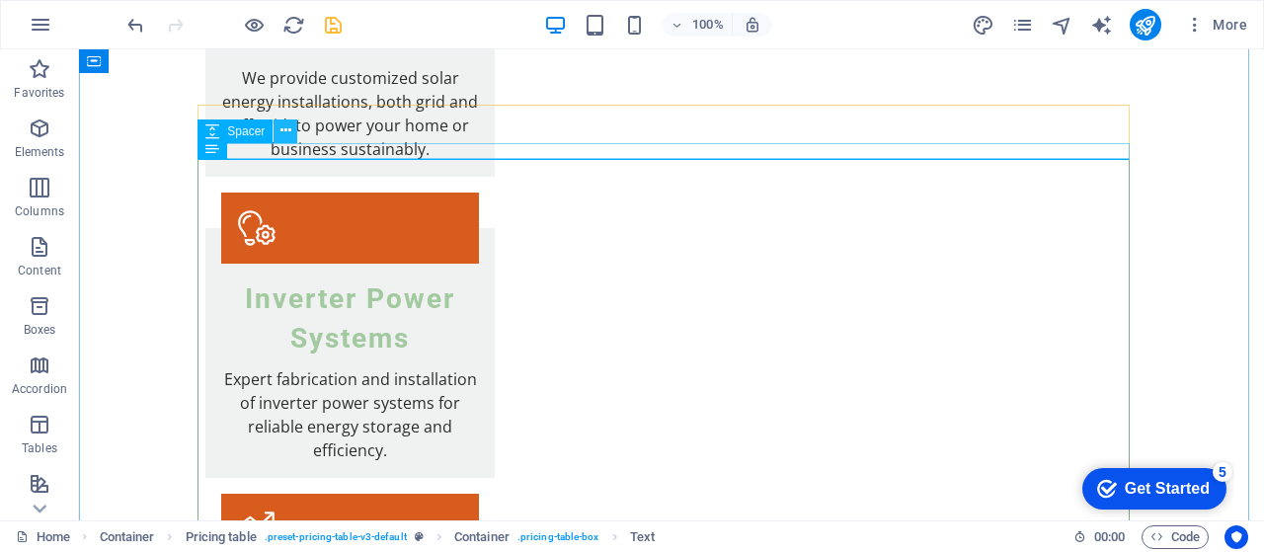
click at [286, 131] on icon at bounding box center [286, 130] width 11 height 21
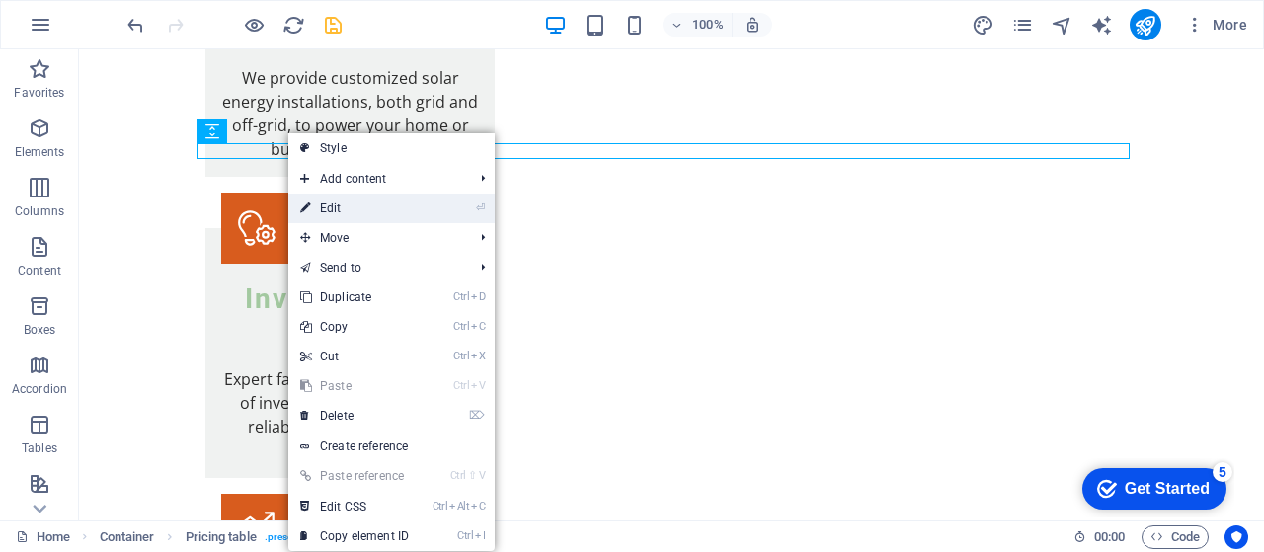
click at [334, 208] on link "⏎ Edit" at bounding box center [354, 209] width 132 height 30
select select "px"
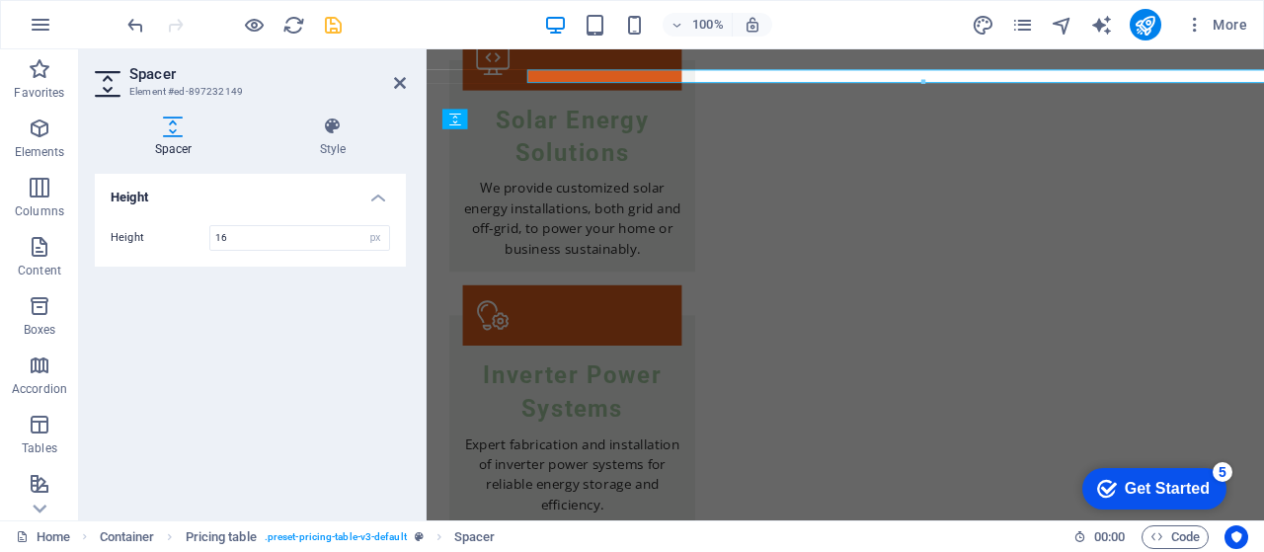
scroll to position [3198, 0]
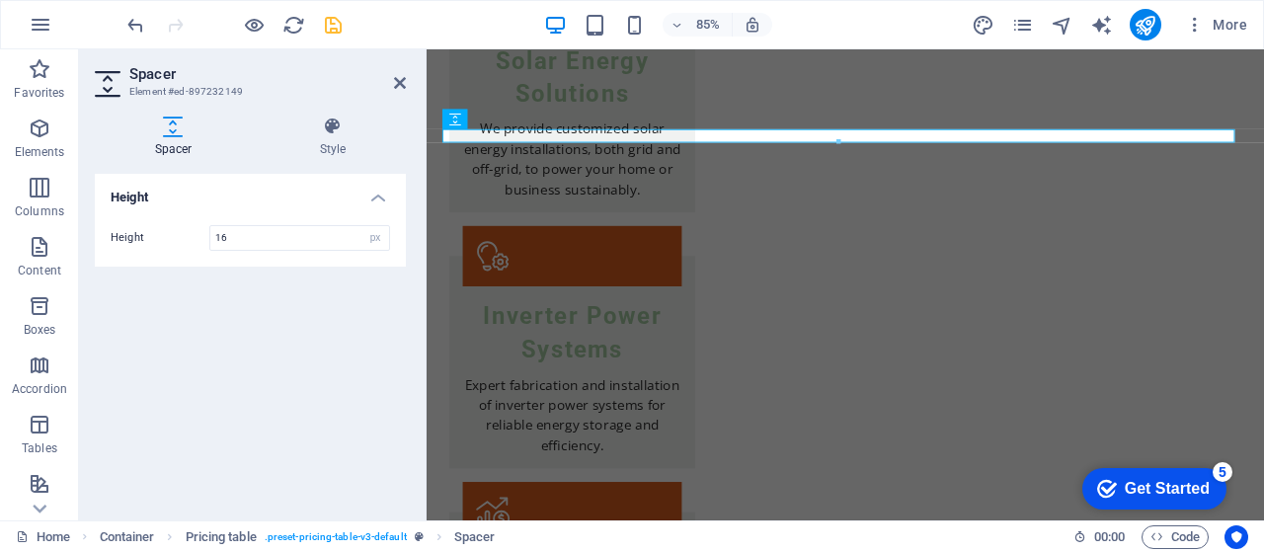
click at [885, 143] on div at bounding box center [838, 142] width 791 height 6
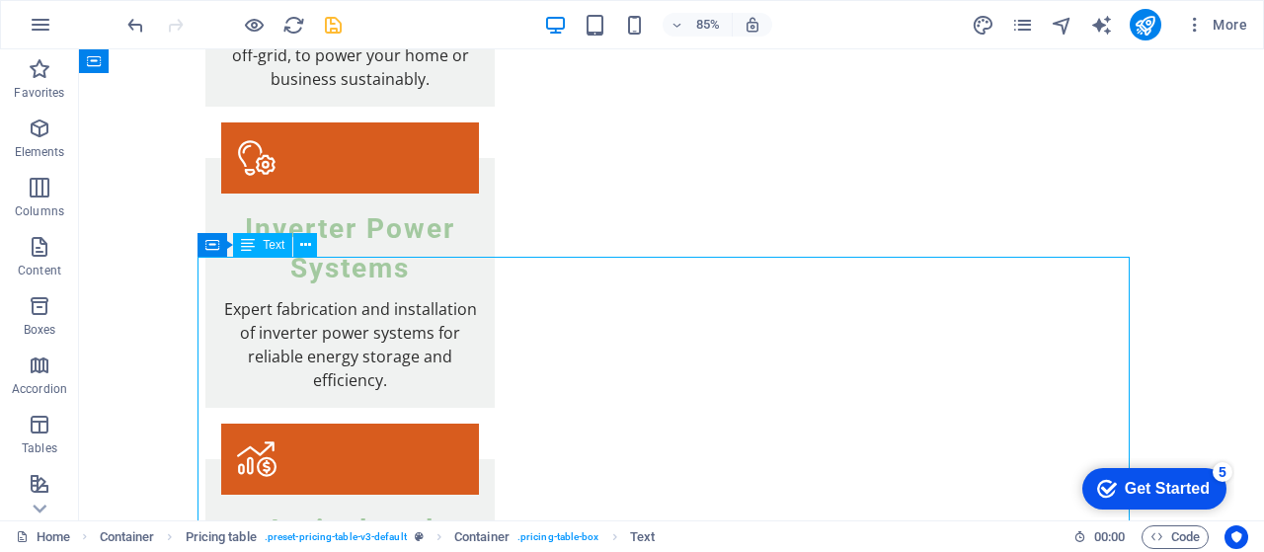
scroll to position [3128, 0]
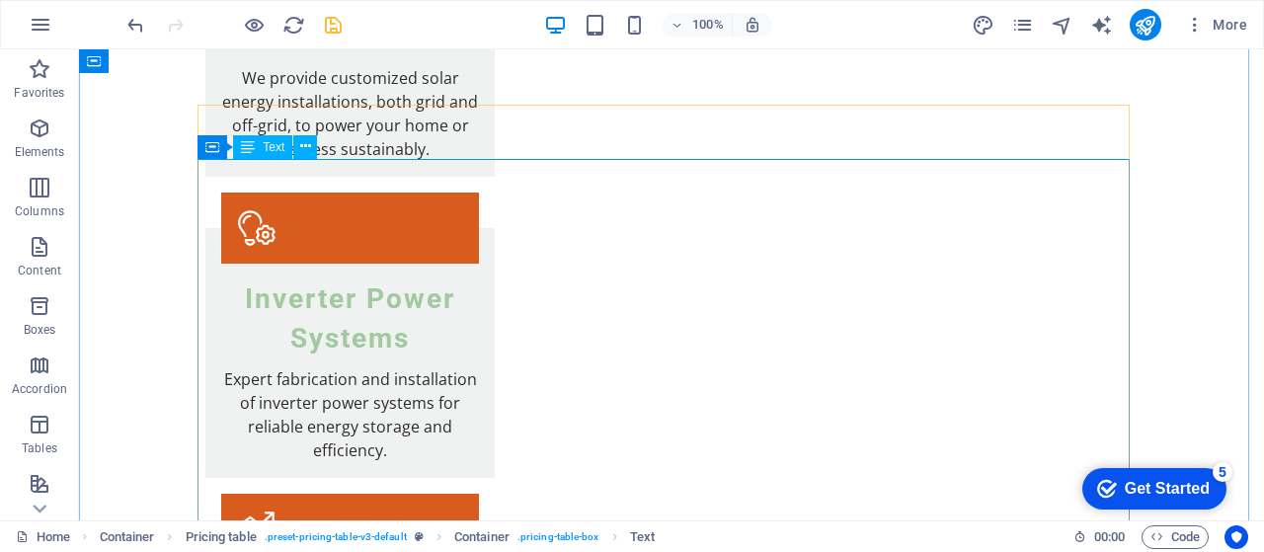
click at [275, 145] on span "Text" at bounding box center [274, 147] width 22 height 12
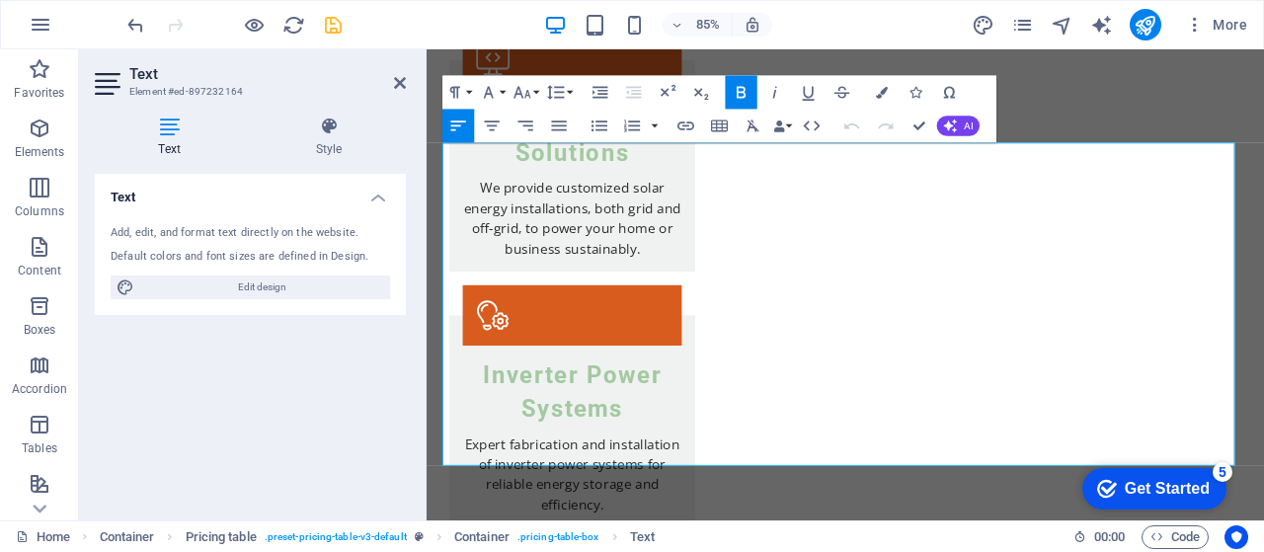
scroll to position [3198, 0]
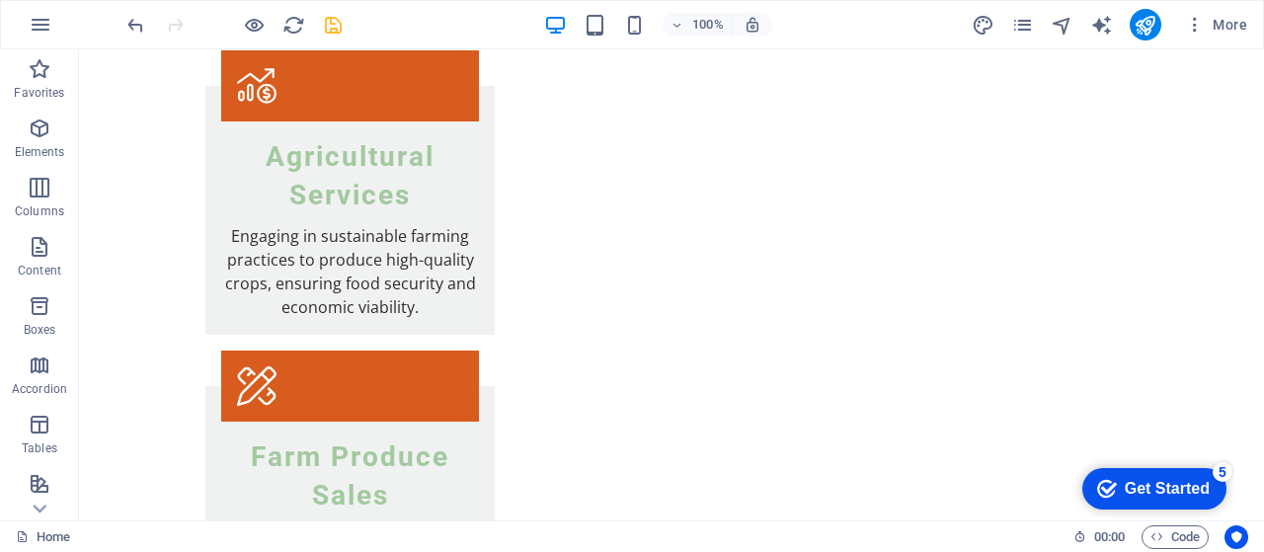
scroll to position [3585, 0]
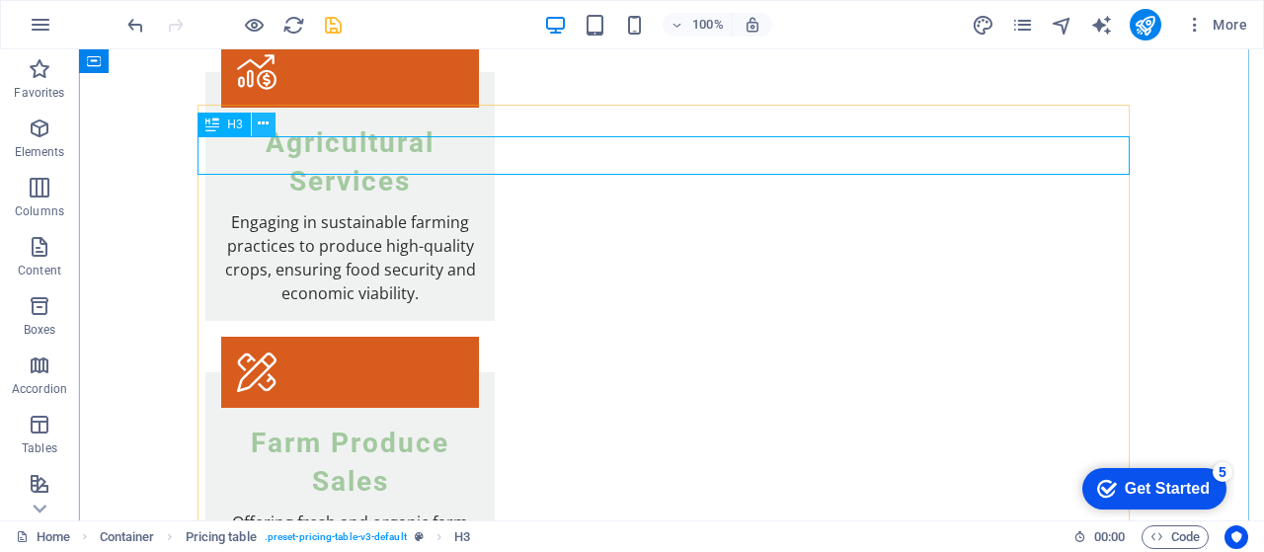
click at [262, 121] on icon at bounding box center [263, 124] width 11 height 21
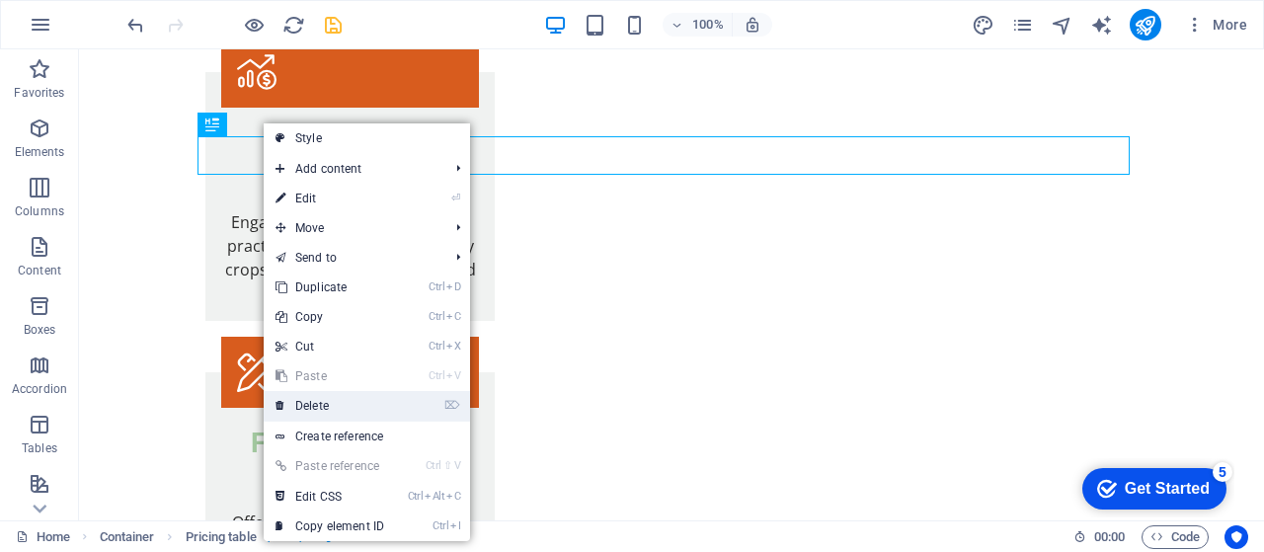
click at [320, 400] on link "⌦ Delete" at bounding box center [330, 406] width 132 height 30
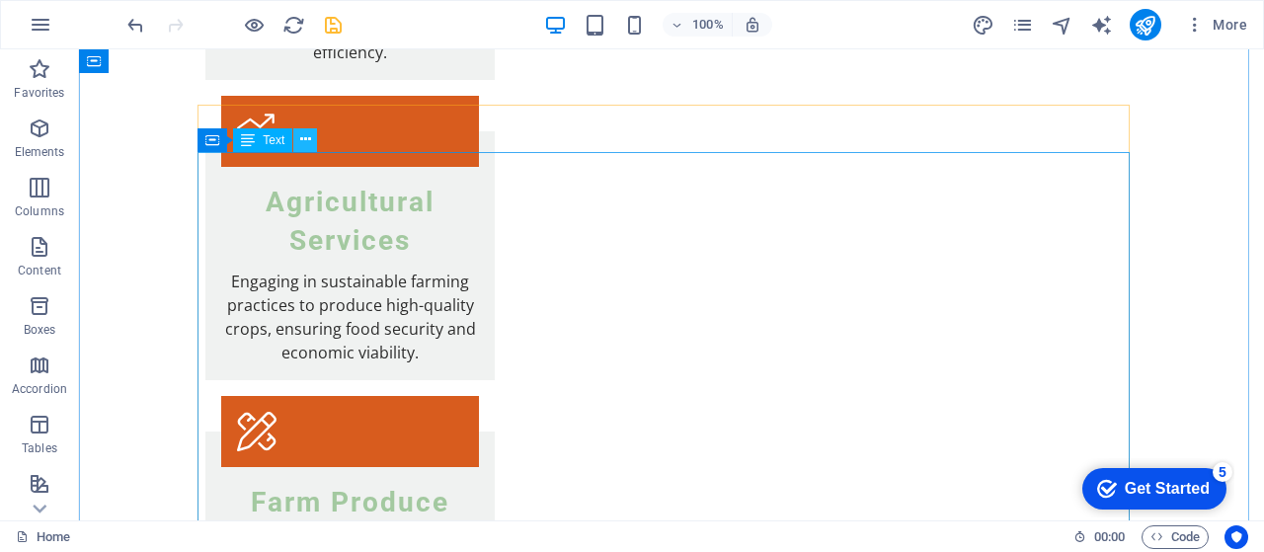
click at [306, 135] on icon at bounding box center [305, 139] width 11 height 21
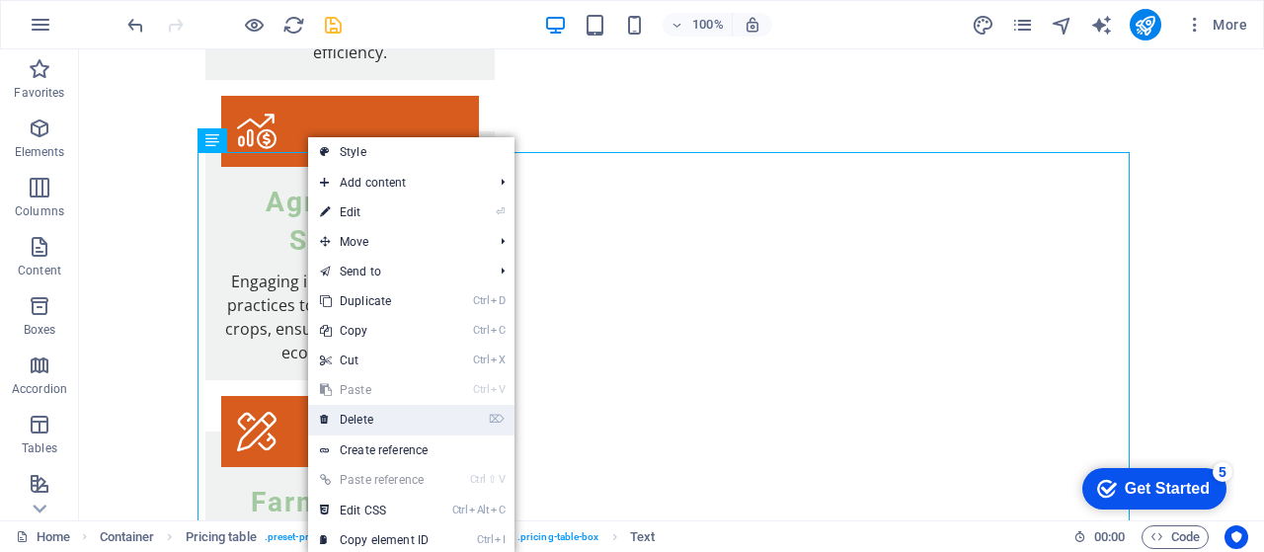
click at [379, 414] on link "⌦ Delete" at bounding box center [374, 420] width 132 height 30
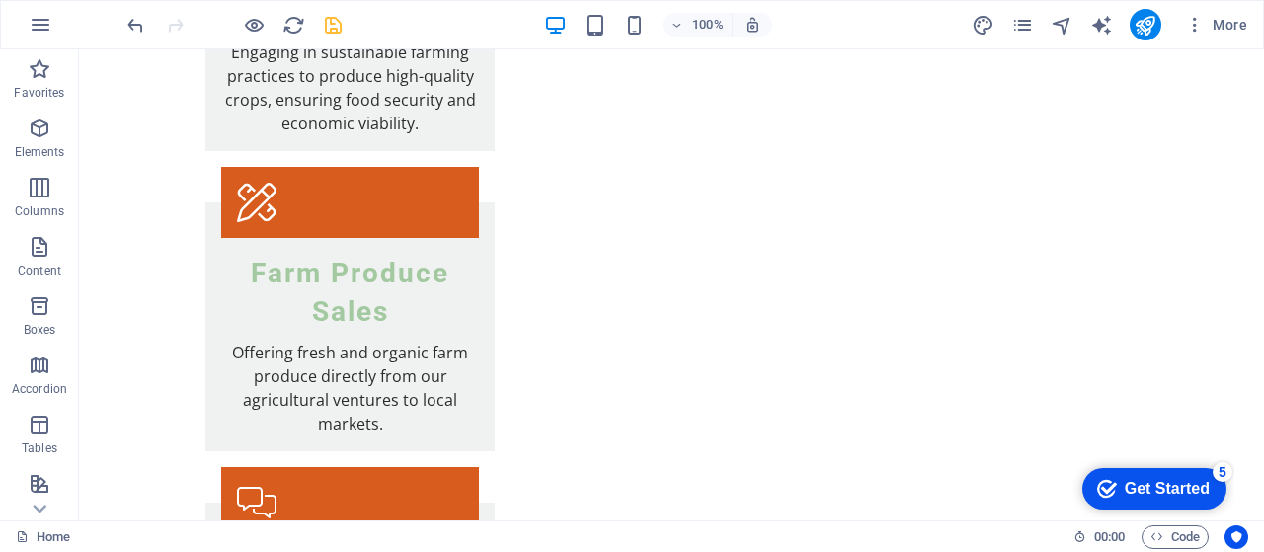
scroll to position [3842, 0]
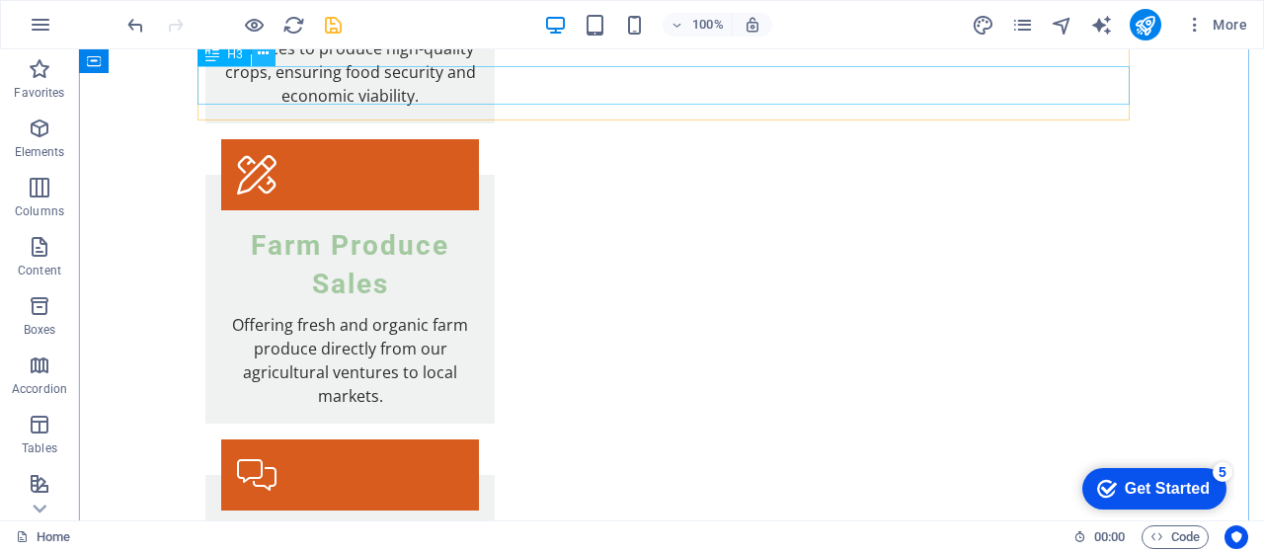
click at [263, 54] on icon at bounding box center [263, 53] width 11 height 21
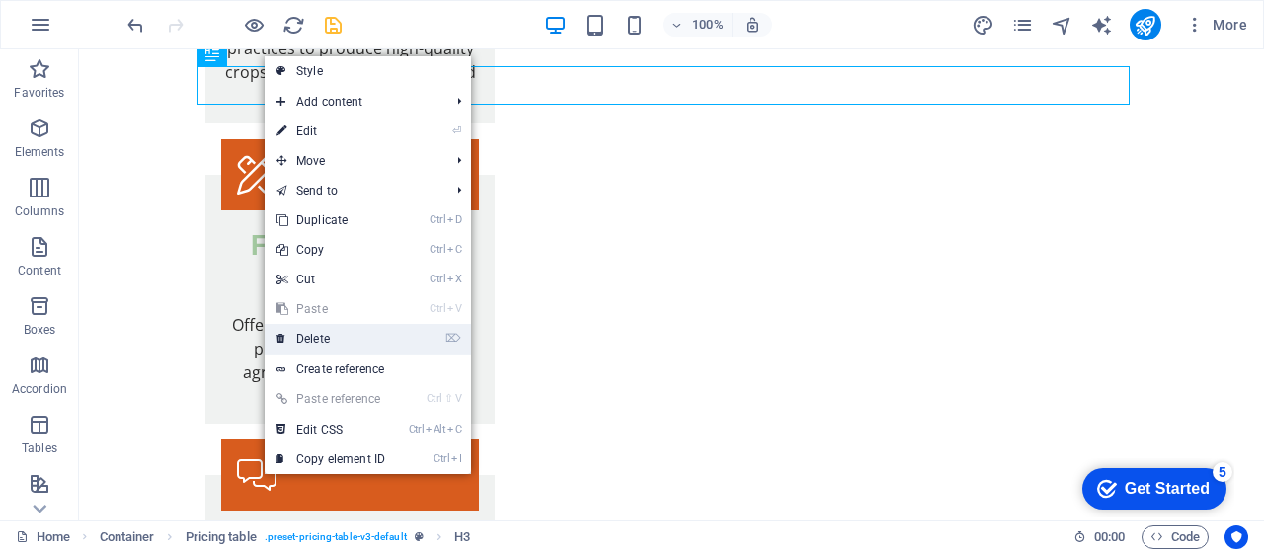
click at [315, 339] on link "⌦ Delete" at bounding box center [331, 339] width 132 height 30
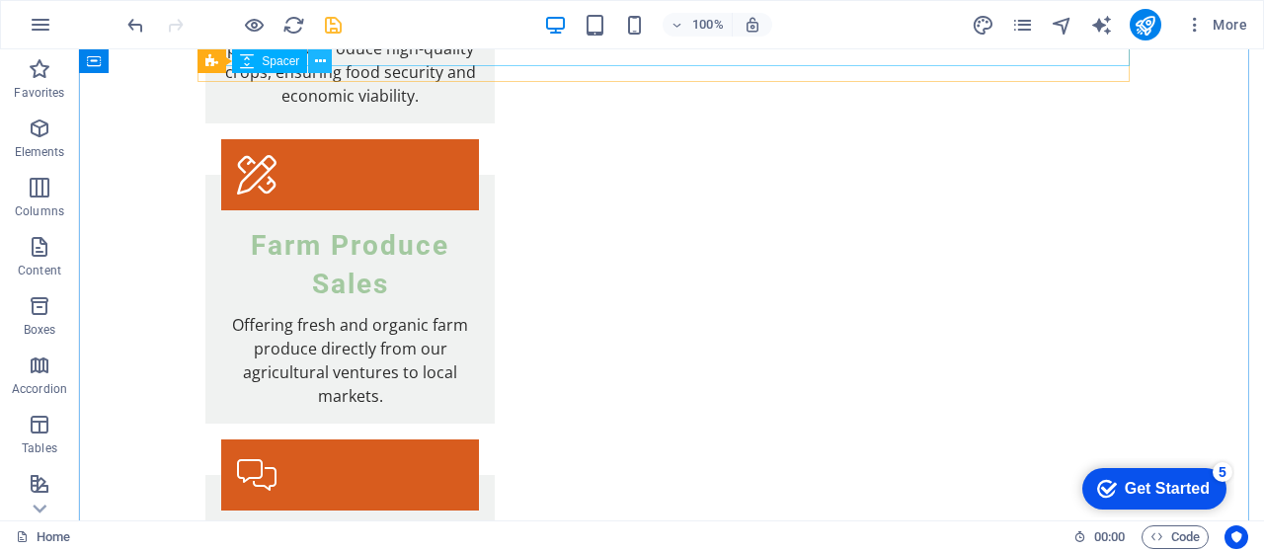
click at [325, 61] on icon at bounding box center [320, 61] width 11 height 21
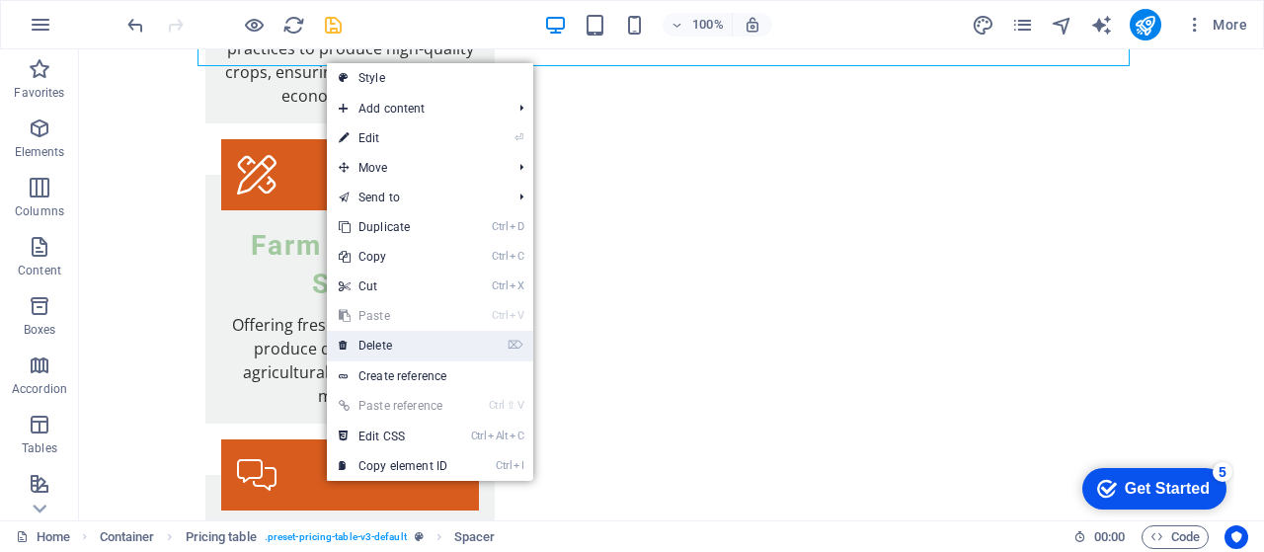
click at [377, 347] on link "⌦ Delete" at bounding box center [393, 346] width 132 height 30
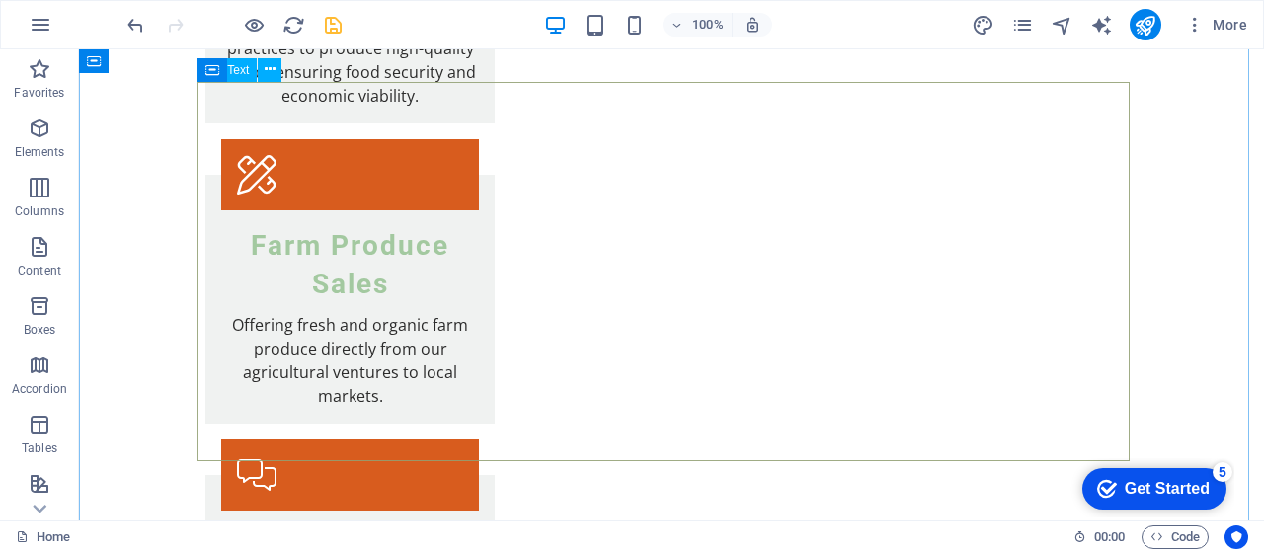
scroll to position [3811, 0]
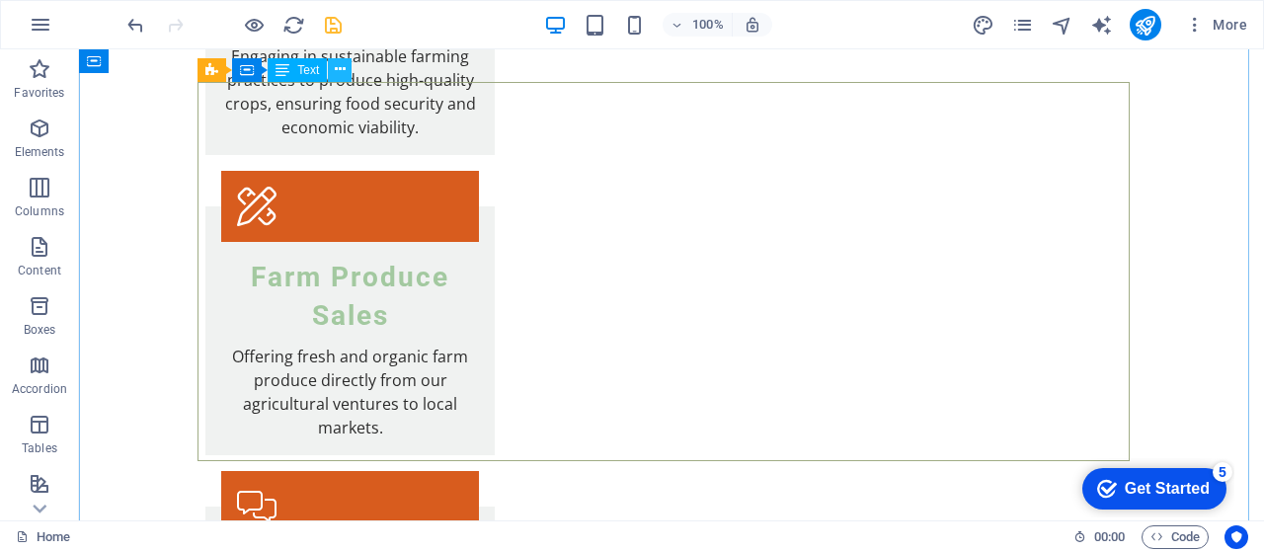
click at [340, 68] on icon at bounding box center [340, 69] width 11 height 21
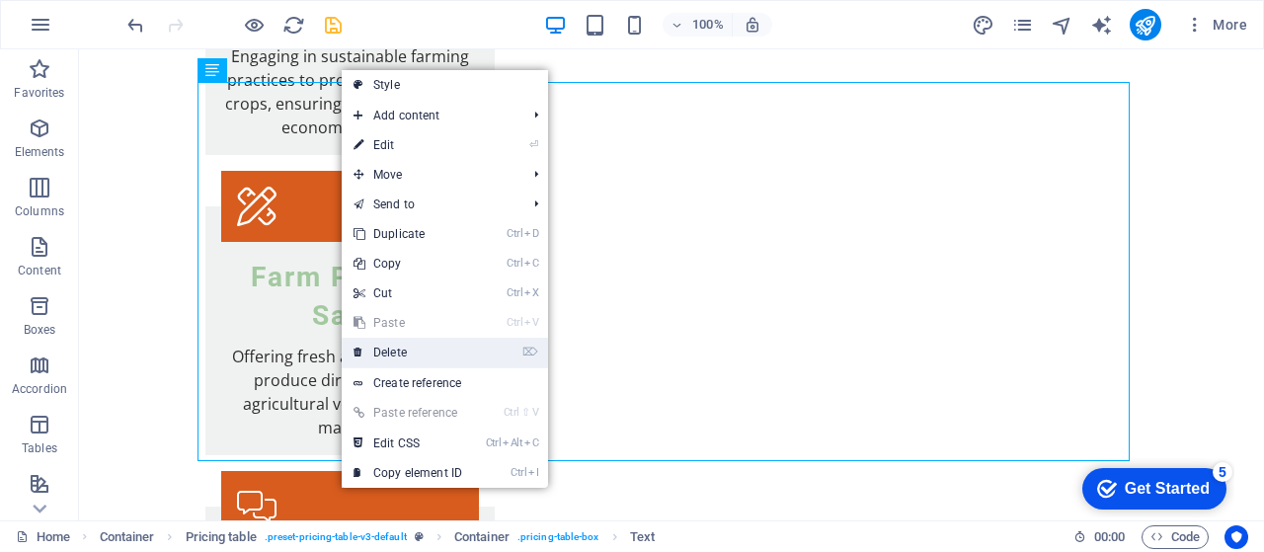
click at [398, 353] on link "⌦ Delete" at bounding box center [408, 353] width 132 height 30
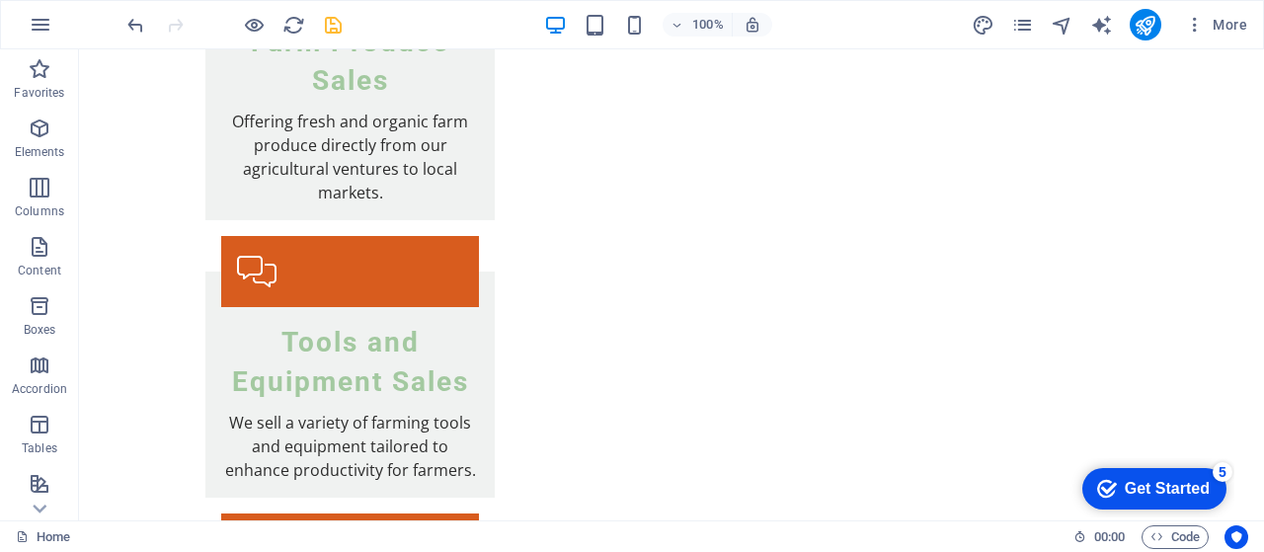
scroll to position [4153, 0]
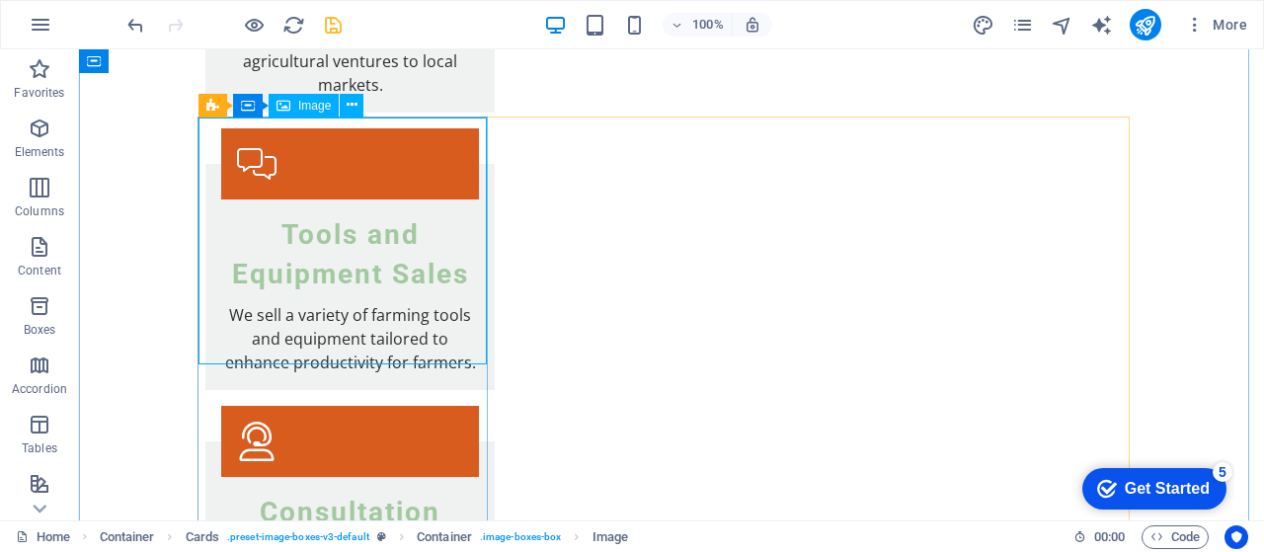
click at [316, 107] on span "Image" at bounding box center [314, 106] width 33 height 12
click at [317, 108] on span "Image" at bounding box center [314, 106] width 33 height 12
select select "vw"
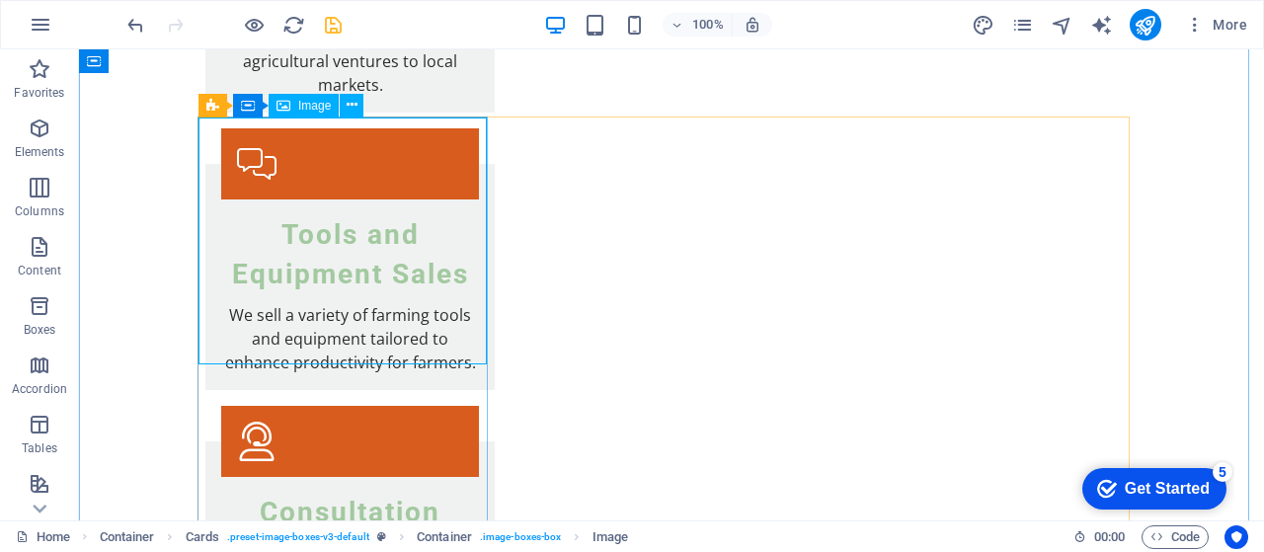
select select "px"
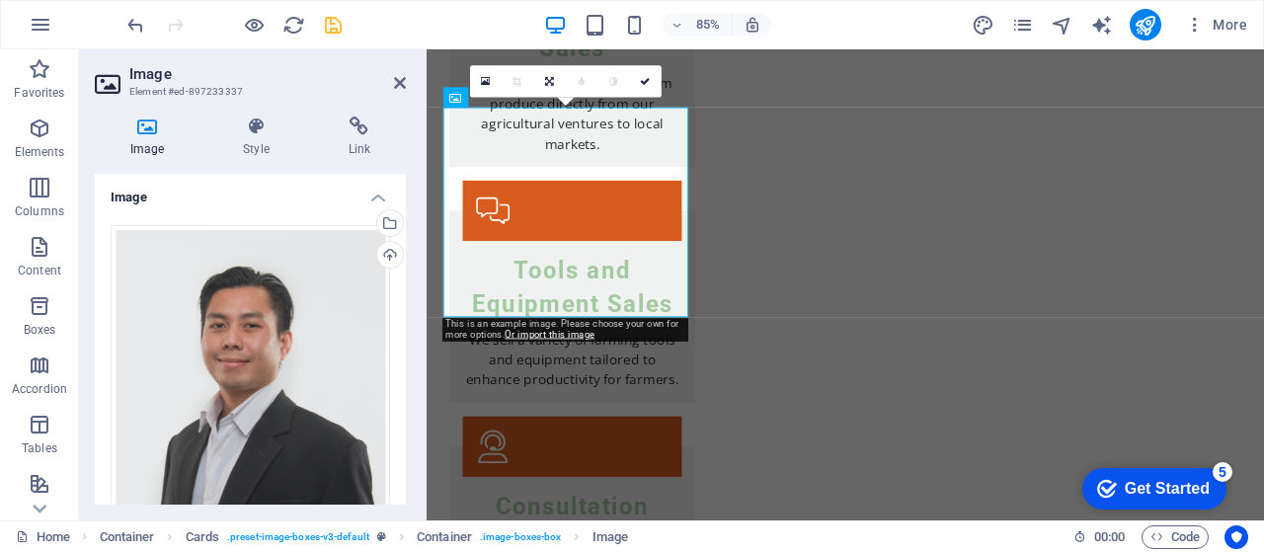
scroll to position [4223, 0]
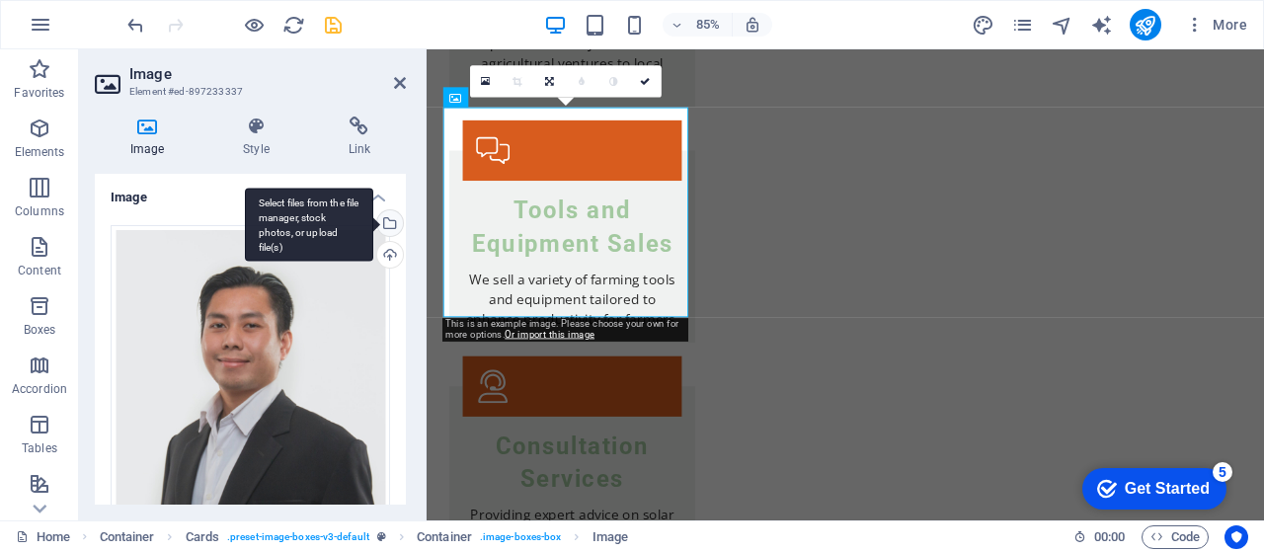
click at [386, 222] on div "Select files from the file manager, stock photos, or upload file(s)" at bounding box center [388, 225] width 30 height 30
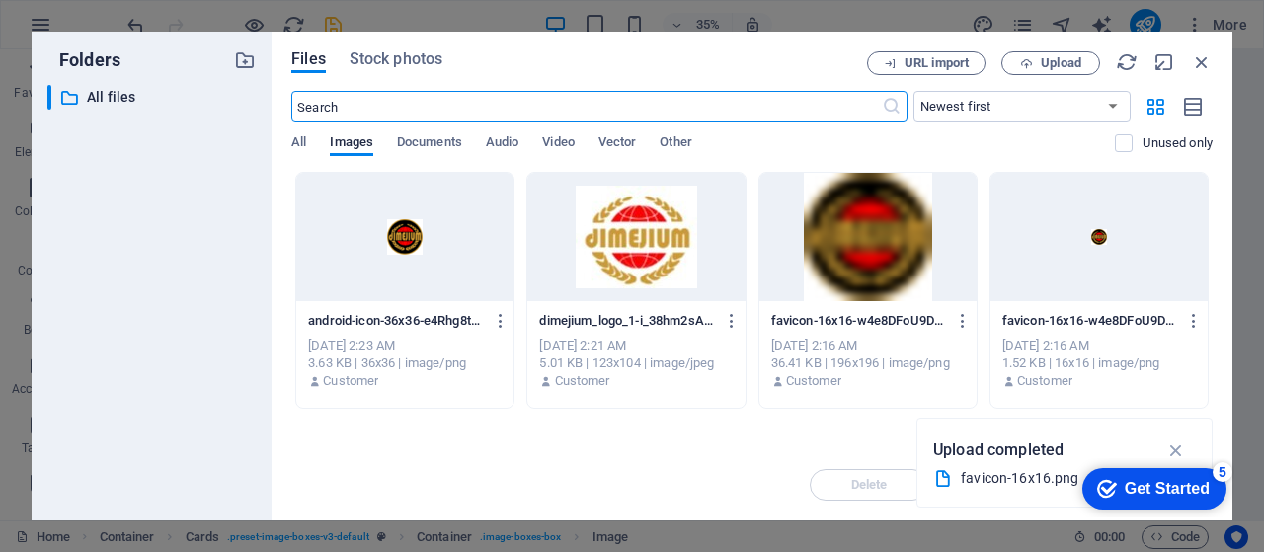
scroll to position [4898, 0]
click at [1067, 62] on span "Upload" at bounding box center [1061, 63] width 40 height 12
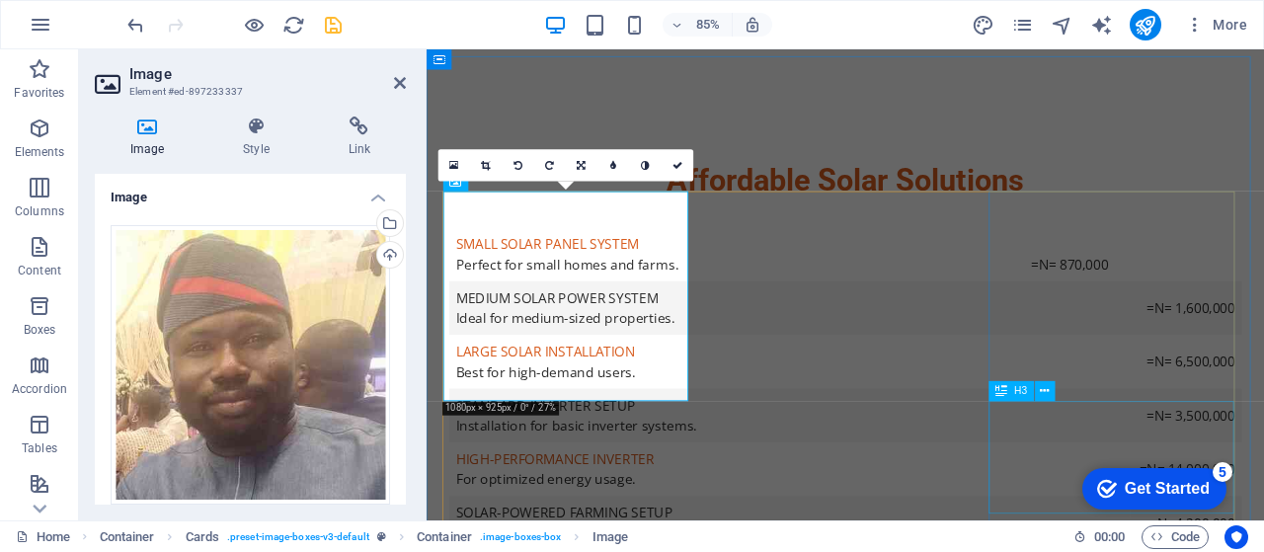
scroll to position [4223, 0]
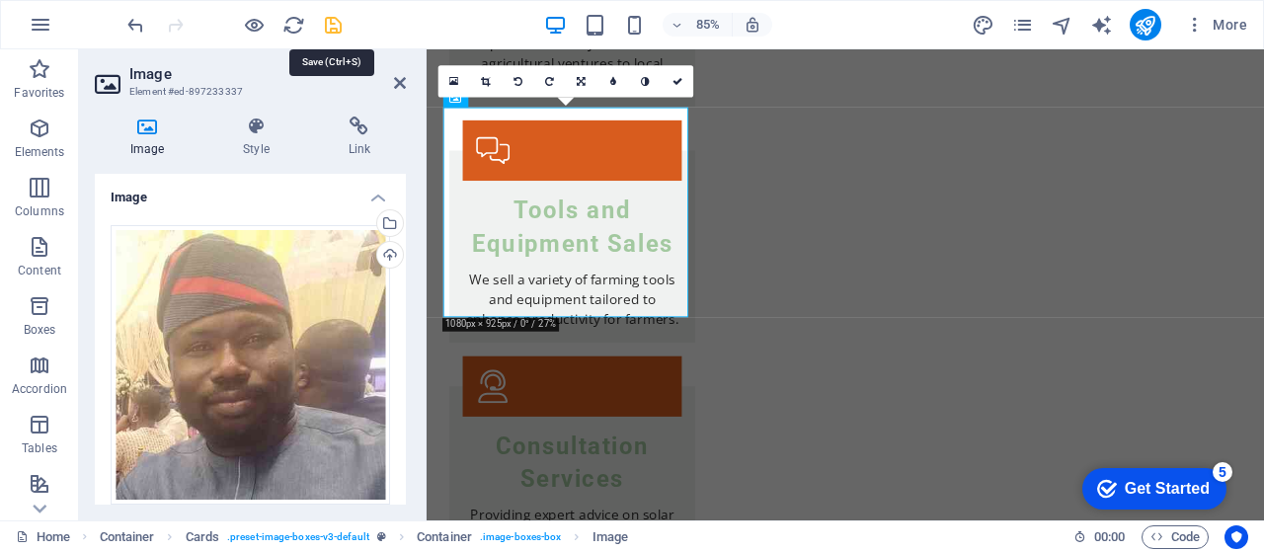
click at [330, 25] on icon "save" at bounding box center [333, 25] width 23 height 23
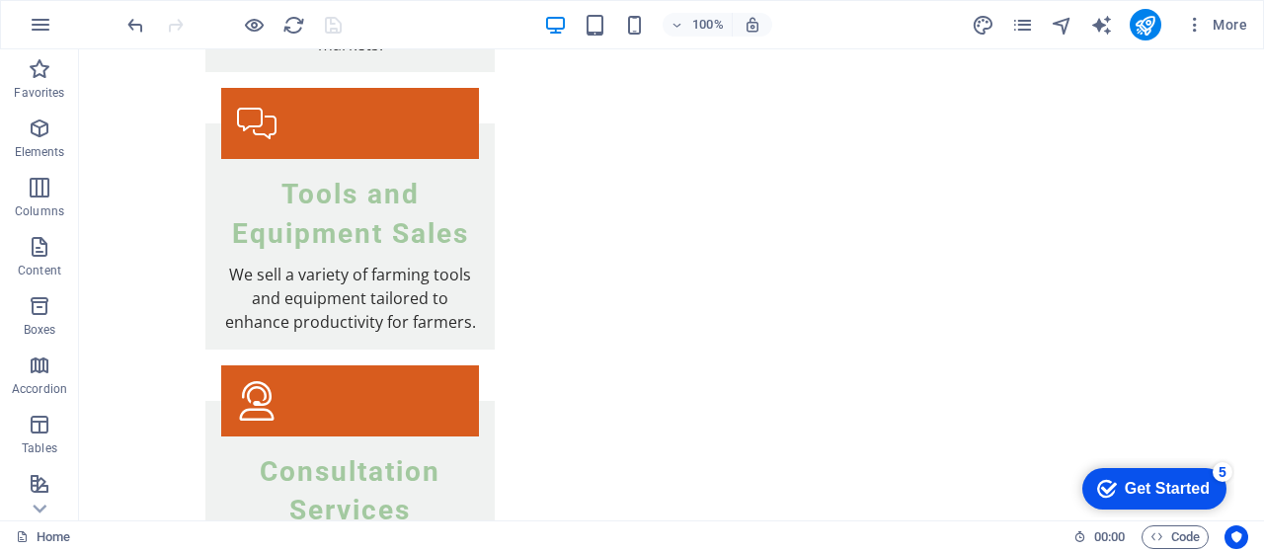
scroll to position [4306, 0]
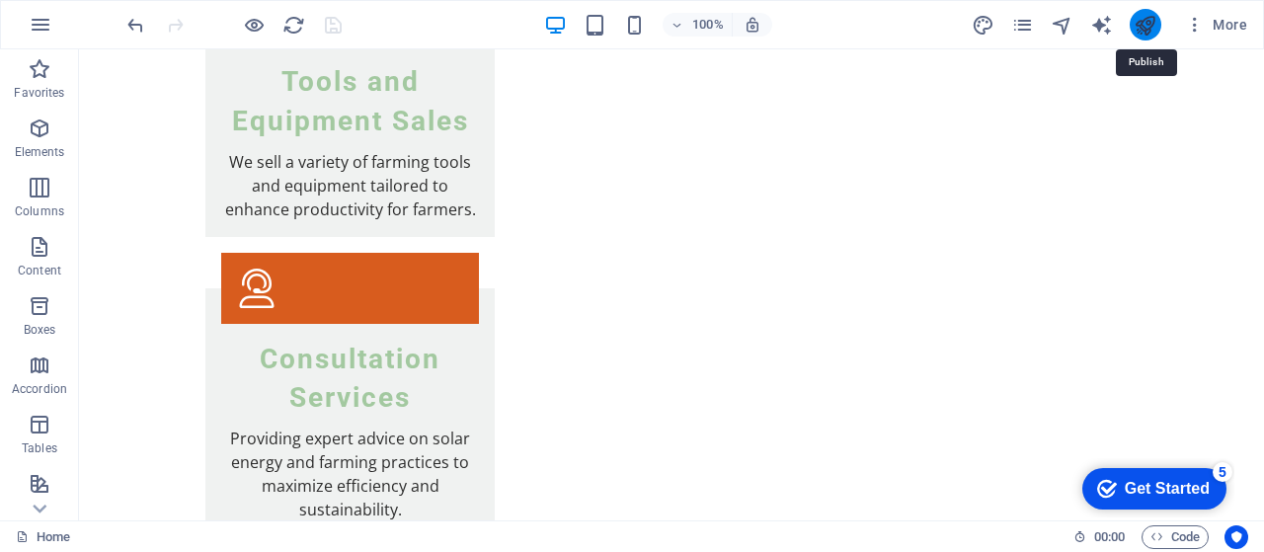
click at [1148, 35] on icon "publish" at bounding box center [1145, 25] width 23 height 23
